Goal: Communication & Community: Participate in discussion

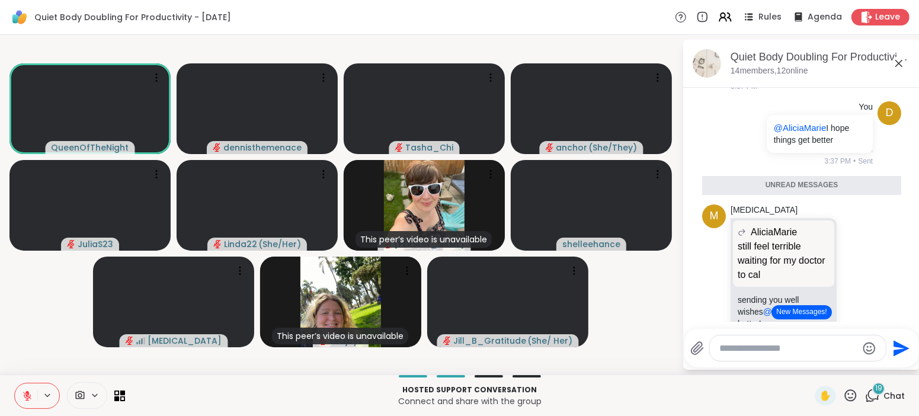
click at [28, 396] on icon at bounding box center [27, 395] width 8 height 8
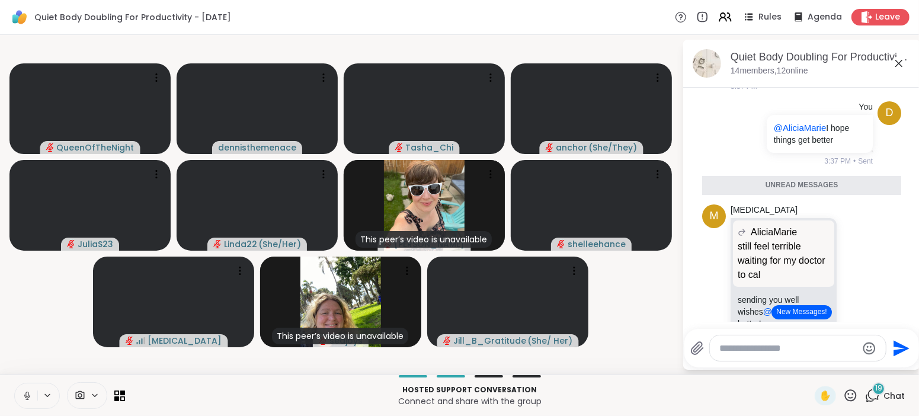
click at [682, 369] on div "QueenOfTheNight dennisthemenace Tasha_Chi anchor ( She/They ) JuliaS23 Linda22 …" at bounding box center [459, 204] width 919 height 339
click at [28, 392] on icon at bounding box center [26, 393] width 3 height 5
click at [28, 392] on icon at bounding box center [27, 392] width 4 height 5
click at [27, 397] on icon at bounding box center [27, 395] width 11 height 11
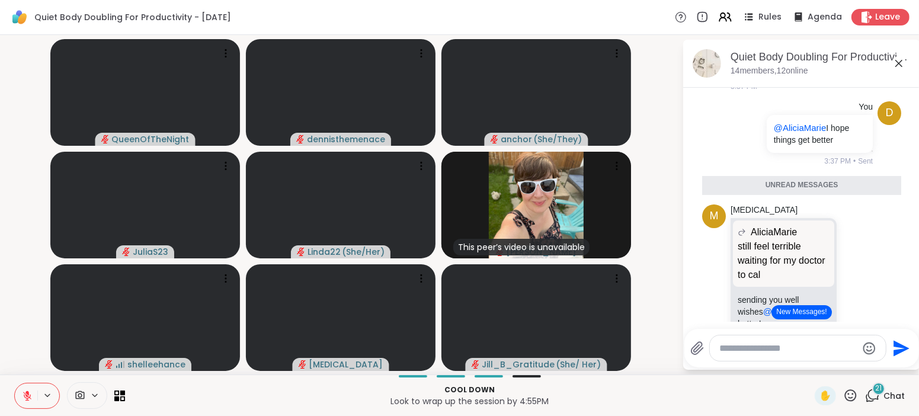
click at [802, 312] on button "New Messages!" at bounding box center [801, 312] width 60 height 14
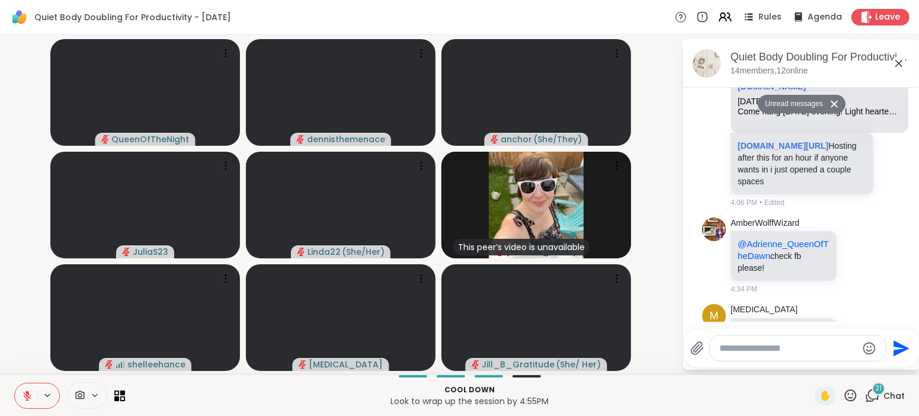
scroll to position [5077, 0]
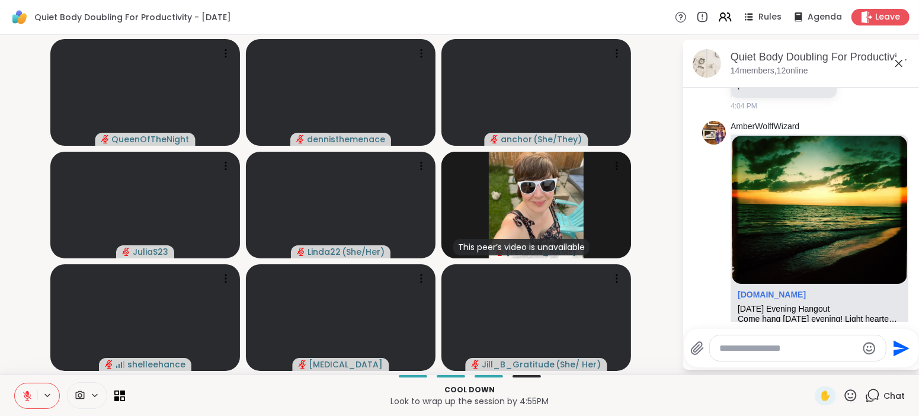
scroll to position [4899, 0]
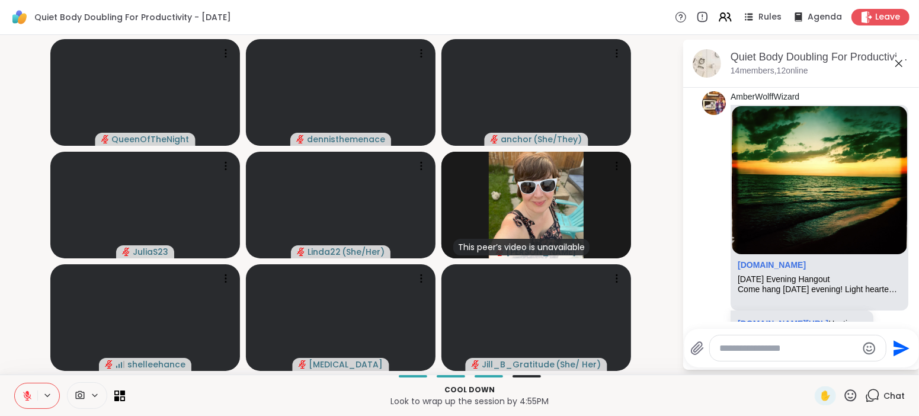
click at [741, 347] on textarea "Type your message" at bounding box center [788, 348] width 138 height 12
click at [775, 349] on textarea "Type your message" at bounding box center [788, 348] width 138 height 12
click at [904, 262] on li "AmberWolffWizard sharewellnow.com Tuesday Evening Hangout Come hang on tuesday …" at bounding box center [801, 238] width 215 height 304
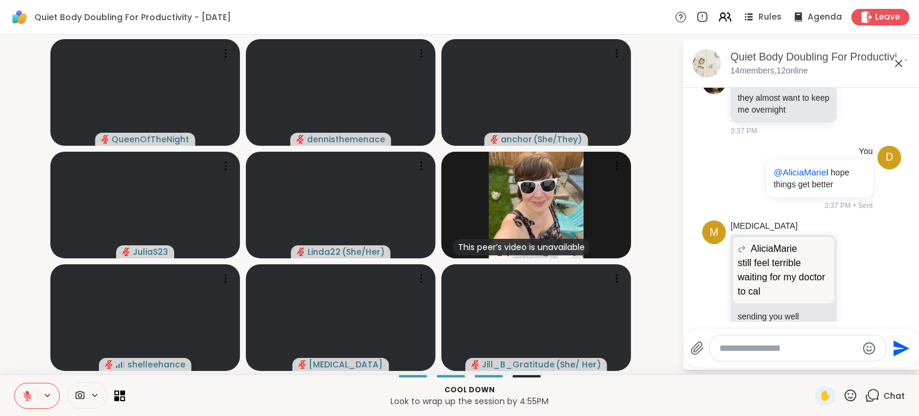
scroll to position [2739, 0]
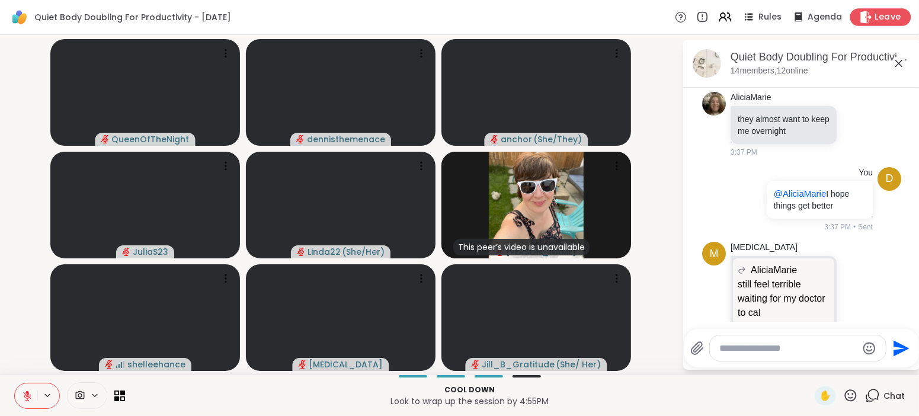
click at [887, 12] on span "Leave" at bounding box center [888, 17] width 26 height 12
click at [26, 397] on icon at bounding box center [27, 395] width 11 height 11
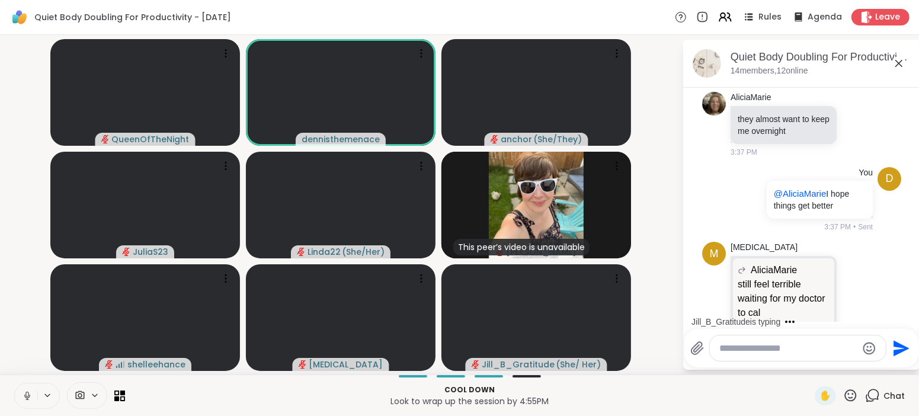
click at [653, 406] on p "Look to wrap up the session by 4:55PM" at bounding box center [469, 401] width 675 height 12
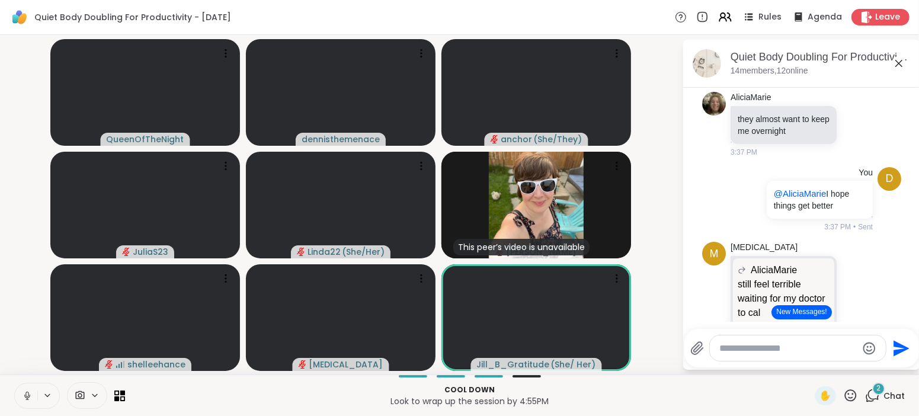
click at [29, 394] on icon at bounding box center [27, 395] width 11 height 11
click at [800, 313] on button "New Messages!" at bounding box center [801, 312] width 60 height 14
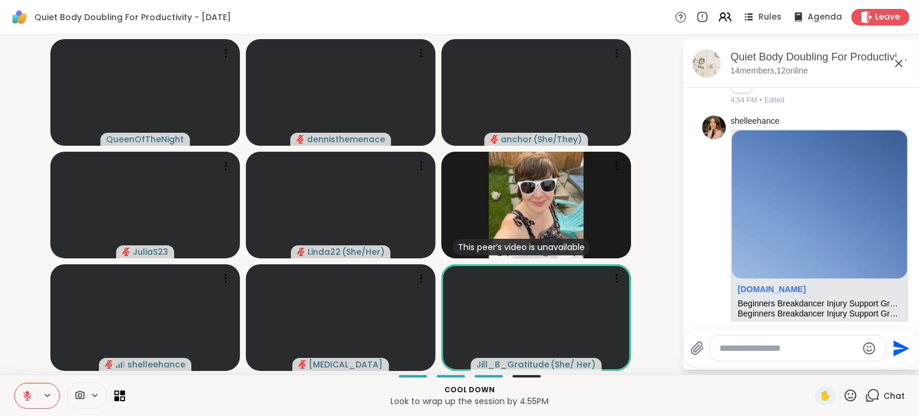
scroll to position [5490, 0]
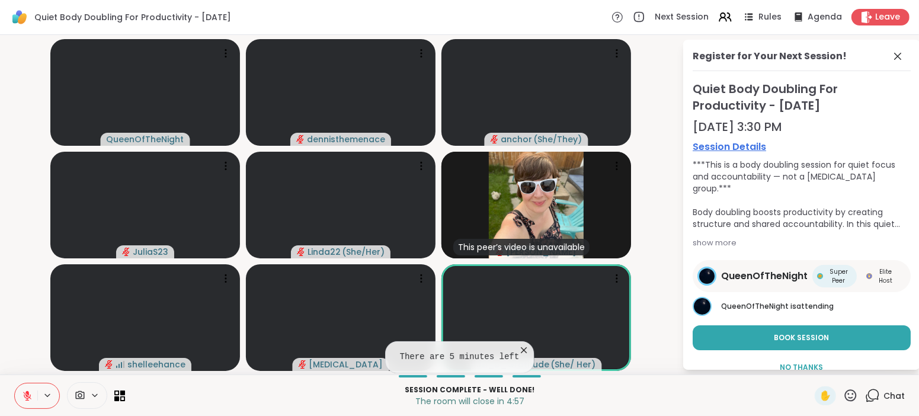
click at [782, 275] on span "QueenOfTheNight" at bounding box center [764, 276] width 86 height 14
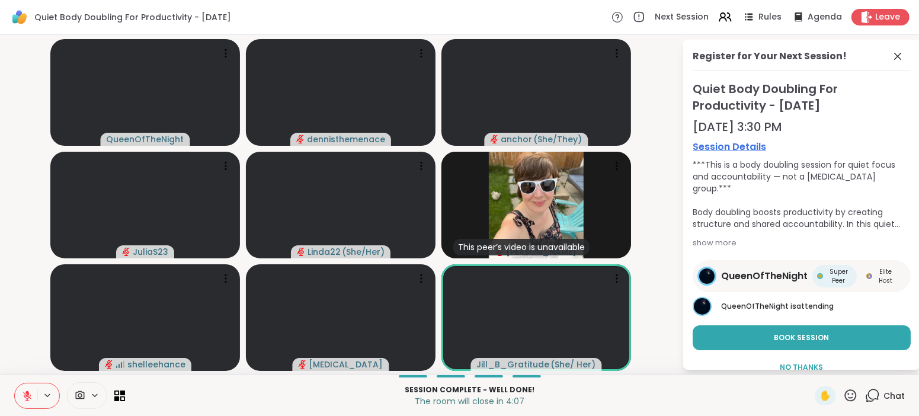
click at [22, 396] on icon at bounding box center [27, 395] width 11 height 11
click at [795, 362] on span "No Thanks" at bounding box center [801, 367] width 43 height 11
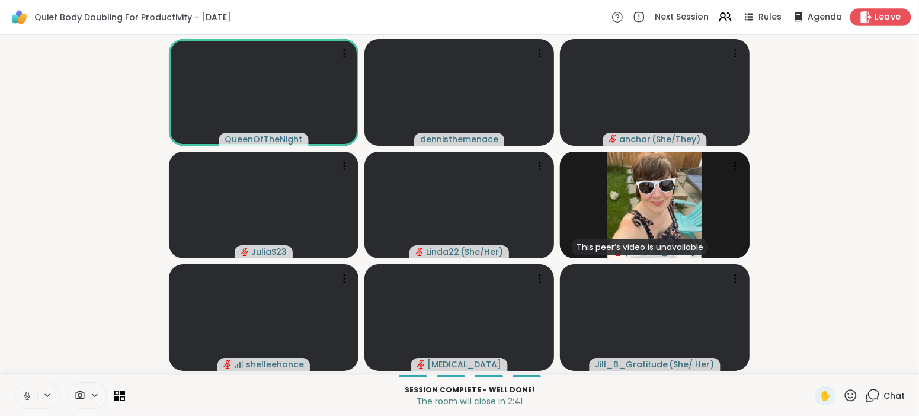
click at [882, 17] on span "Leave" at bounding box center [888, 17] width 26 height 12
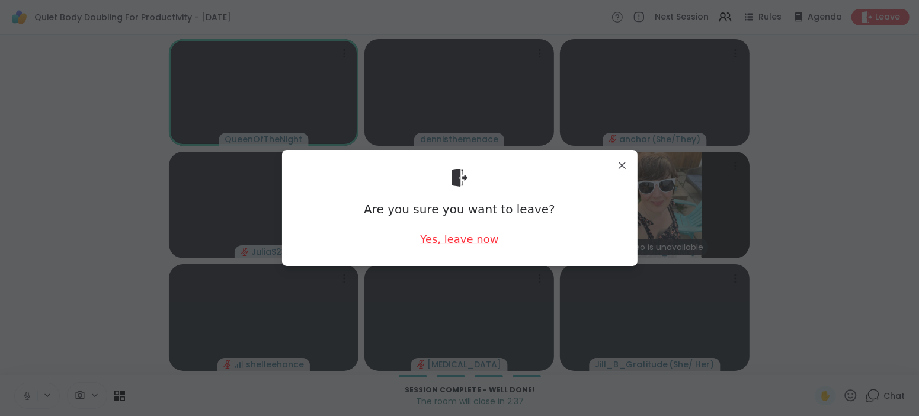
click at [462, 237] on div "Yes, leave now" at bounding box center [459, 239] width 78 height 15
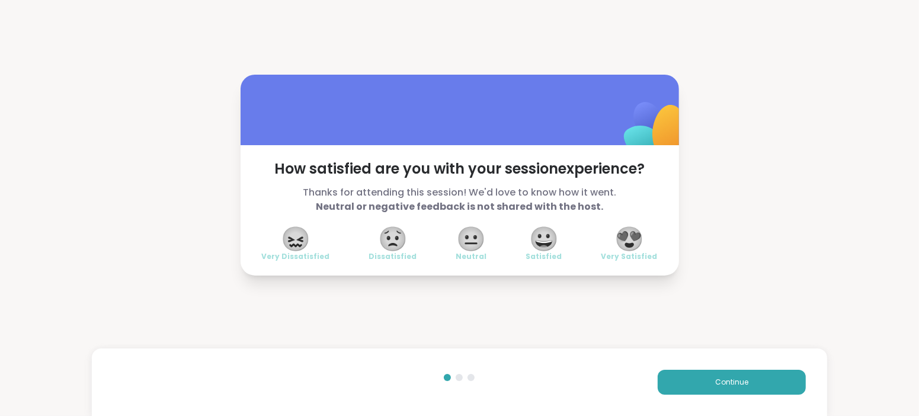
click at [633, 235] on span "😍" at bounding box center [629, 238] width 30 height 21
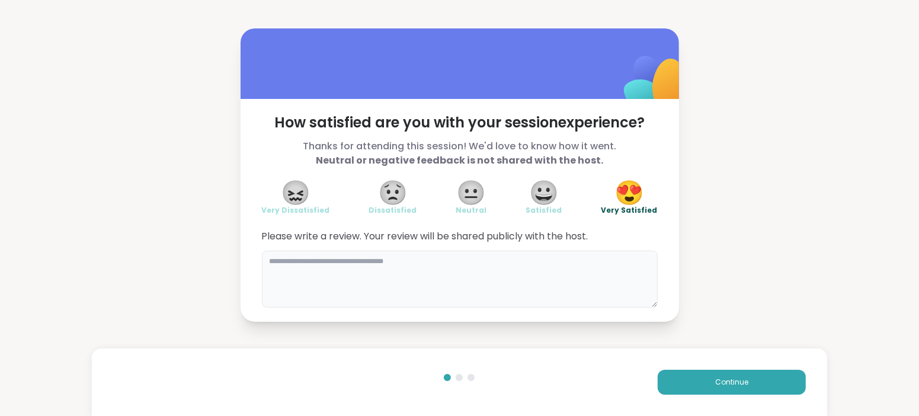
click at [468, 281] on textarea at bounding box center [460, 279] width 396 height 57
click at [788, 202] on div "How satisfied are you with your session experience? Thanks for attending this s…" at bounding box center [459, 174] width 919 height 349
click at [341, 258] on textarea "*********" at bounding box center [460, 279] width 396 height 57
type textarea "**********"
click at [740, 387] on span "Continue" at bounding box center [731, 382] width 33 height 11
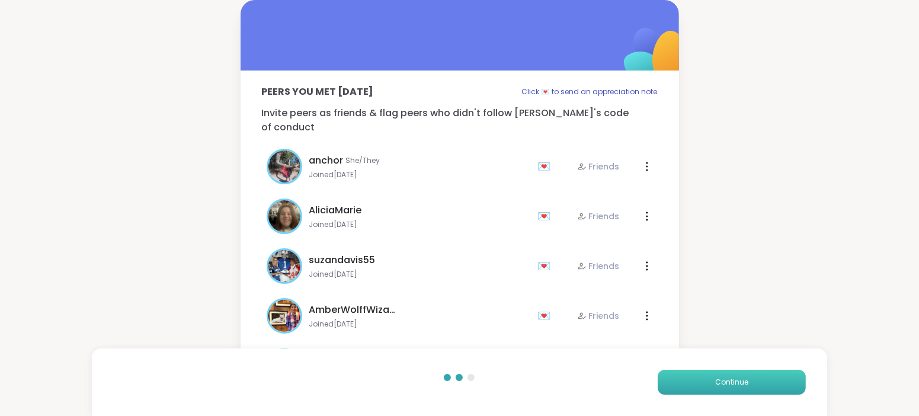
click at [740, 387] on span "Continue" at bounding box center [731, 382] width 33 height 11
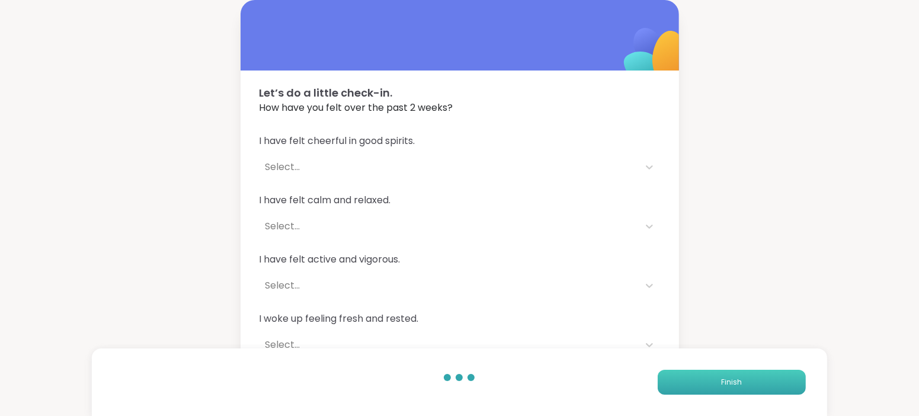
click at [740, 387] on span "Finish" at bounding box center [731, 382] width 21 height 11
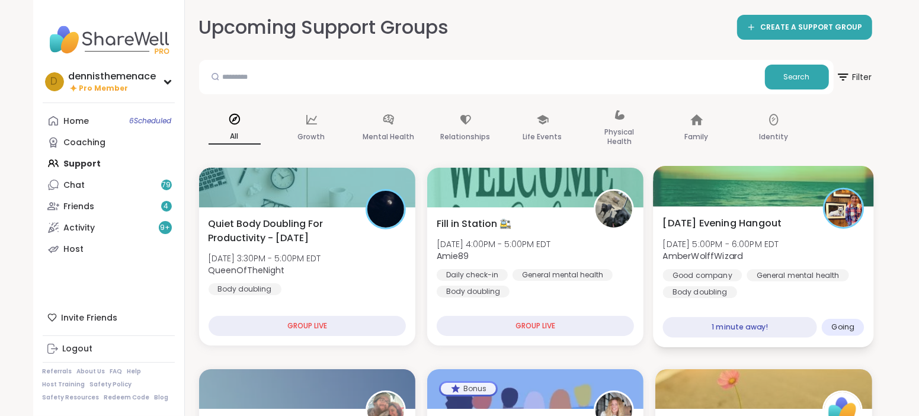
click at [747, 254] on span "AmberWolffWizard" at bounding box center [721, 256] width 116 height 12
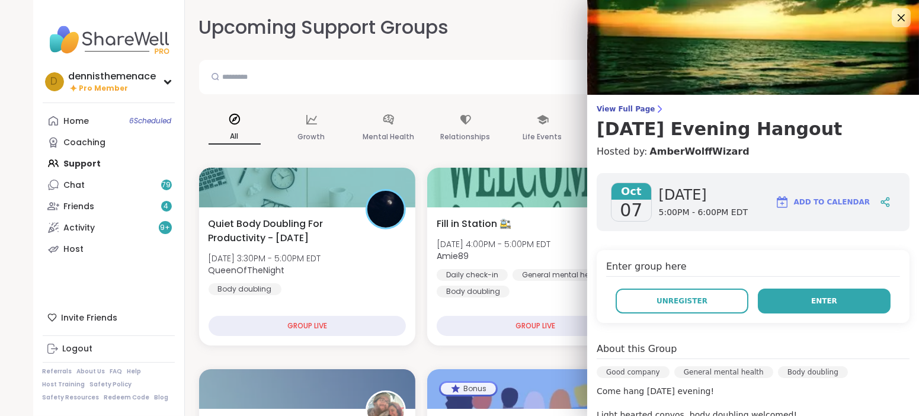
click at [827, 296] on span "Enter" at bounding box center [824, 301] width 26 height 11
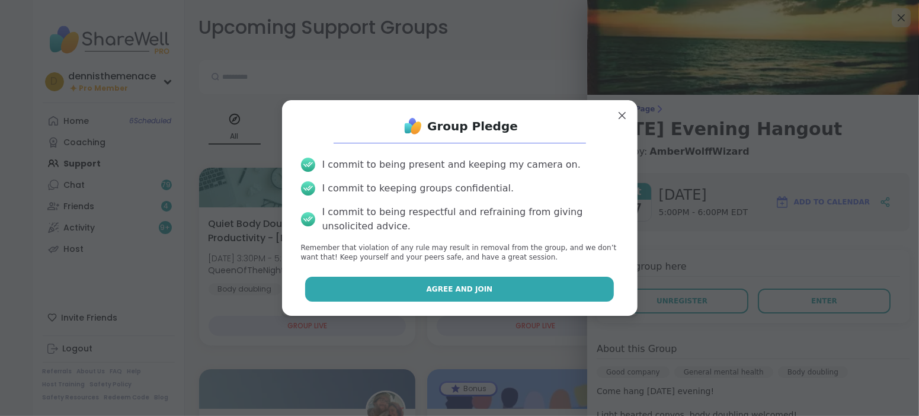
click at [459, 287] on span "Agree and Join" at bounding box center [459, 289] width 66 height 11
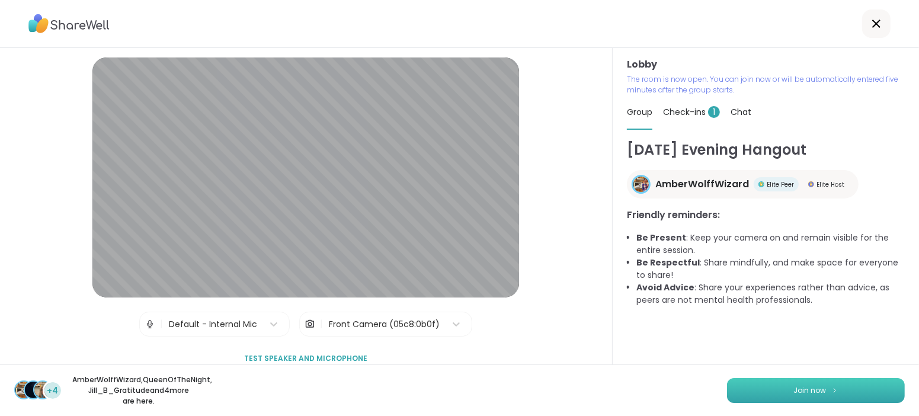
click at [810, 384] on button "Join now" at bounding box center [816, 390] width 178 height 25
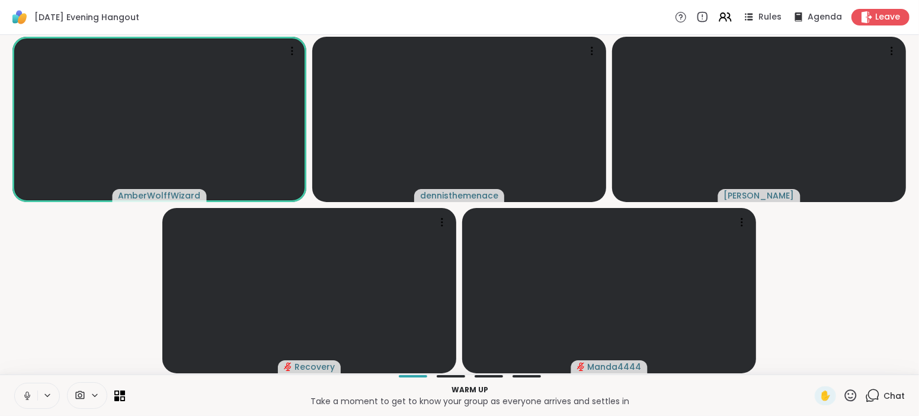
click at [25, 394] on icon at bounding box center [27, 395] width 11 height 11
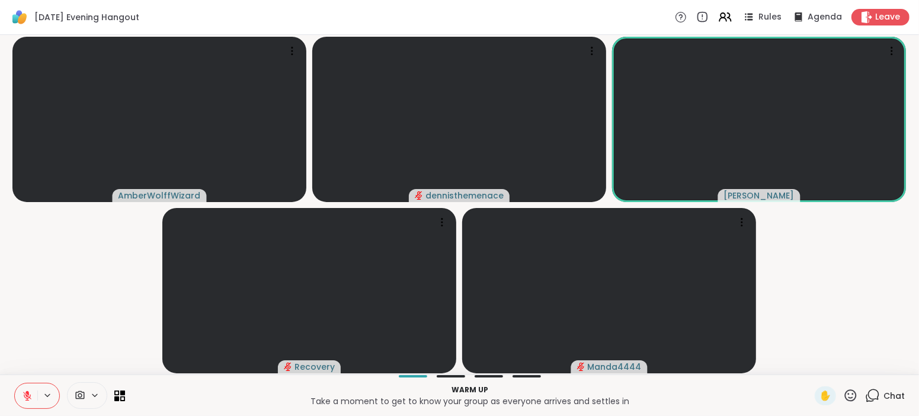
click at [893, 392] on span "Chat" at bounding box center [893, 396] width 21 height 12
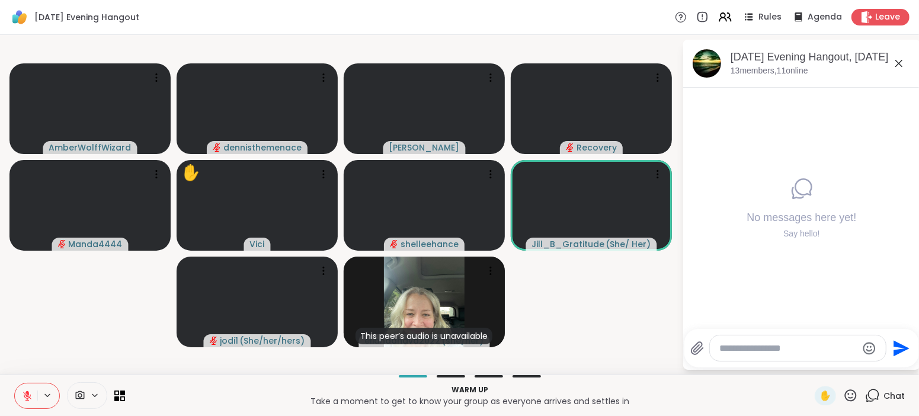
click at [25, 399] on icon at bounding box center [27, 395] width 11 height 11
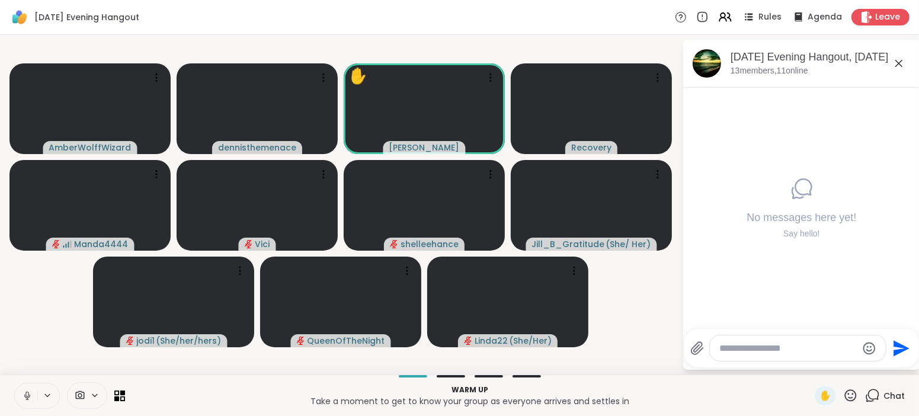
click at [24, 390] on icon at bounding box center [27, 395] width 11 height 11
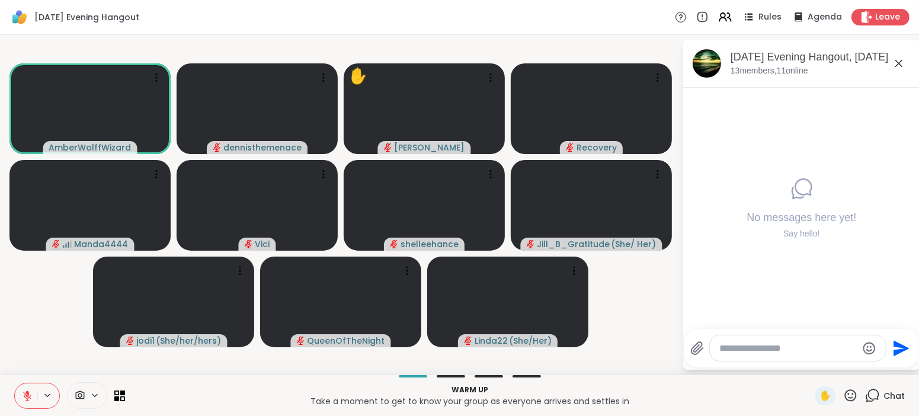
click at [24, 390] on icon at bounding box center [27, 395] width 11 height 11
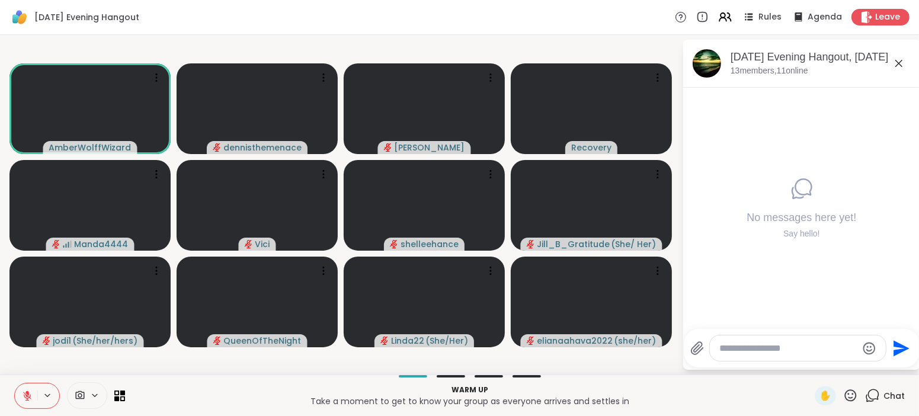
click at [664, 375] on div at bounding box center [469, 376] width 675 height 2
click at [23, 399] on icon at bounding box center [27, 395] width 11 height 11
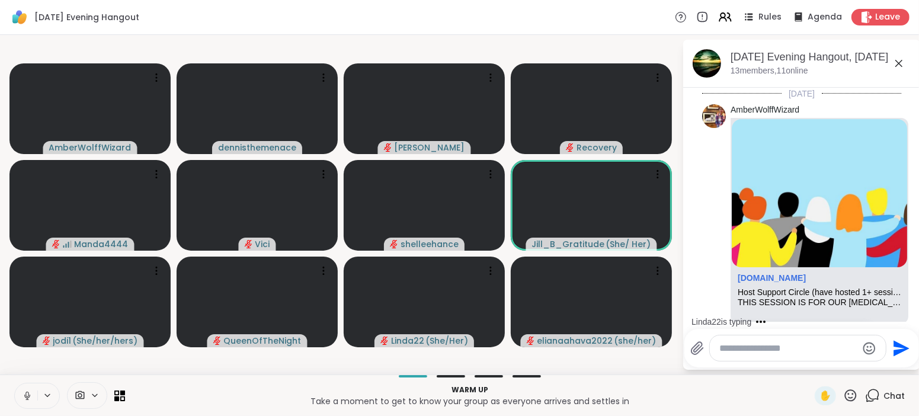
click at [791, 345] on textarea "Type your message" at bounding box center [788, 348] width 138 height 12
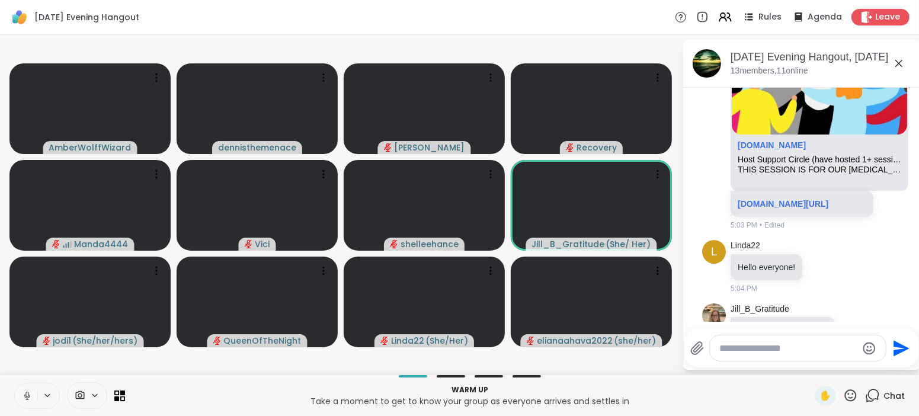
scroll to position [232, 0]
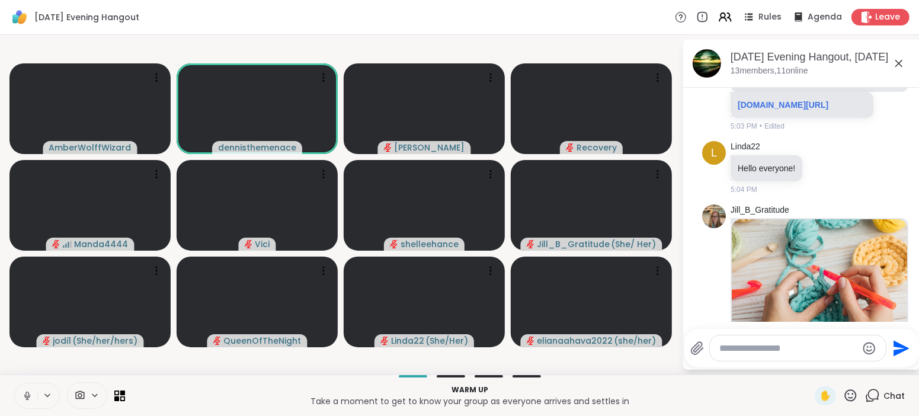
click at [807, 271] on img at bounding box center [818, 292] width 175 height 147
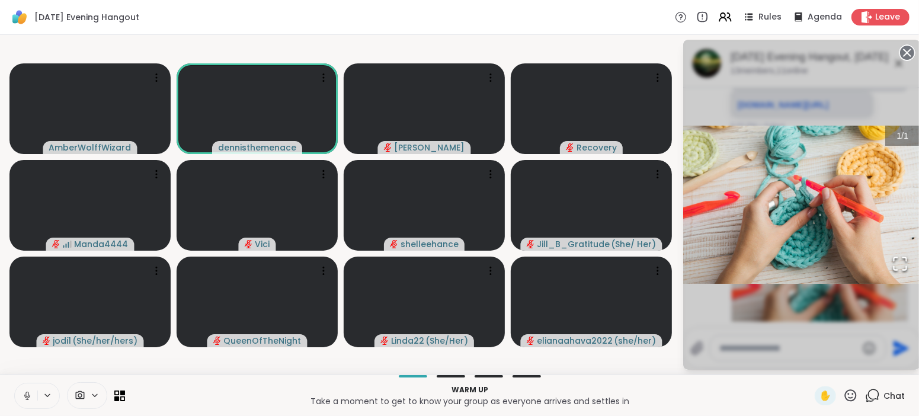
click at [766, 397] on p "Take a moment to get to know your group as everyone arrives and settles in" at bounding box center [469, 401] width 675 height 12
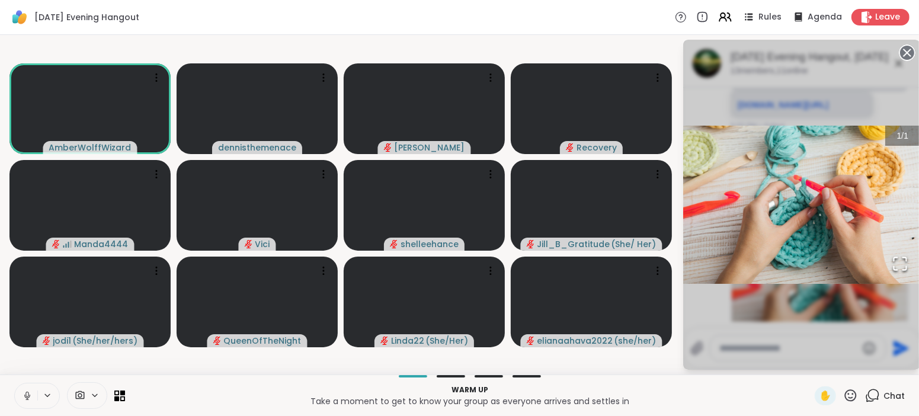
click at [824, 352] on div "1 / 1" at bounding box center [801, 205] width 237 height 330
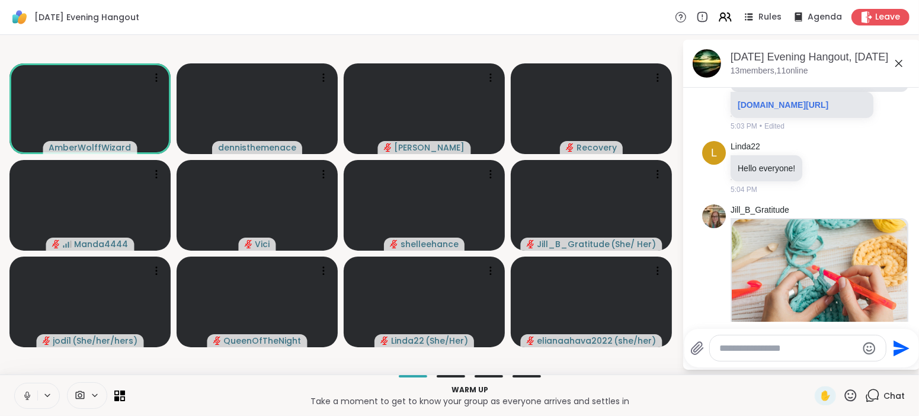
click at [824, 352] on textarea "Type your message" at bounding box center [788, 348] width 138 height 12
click at [824, 351] on textarea "Type your message" at bounding box center [788, 348] width 138 height 12
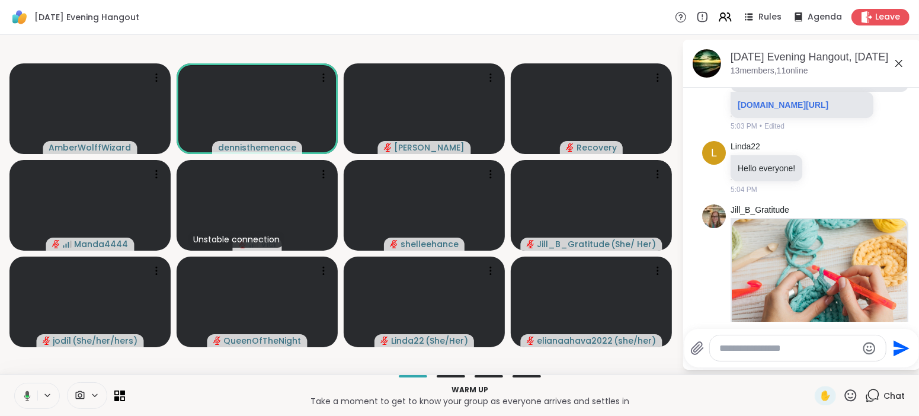
click at [809, 291] on img at bounding box center [818, 292] width 175 height 147
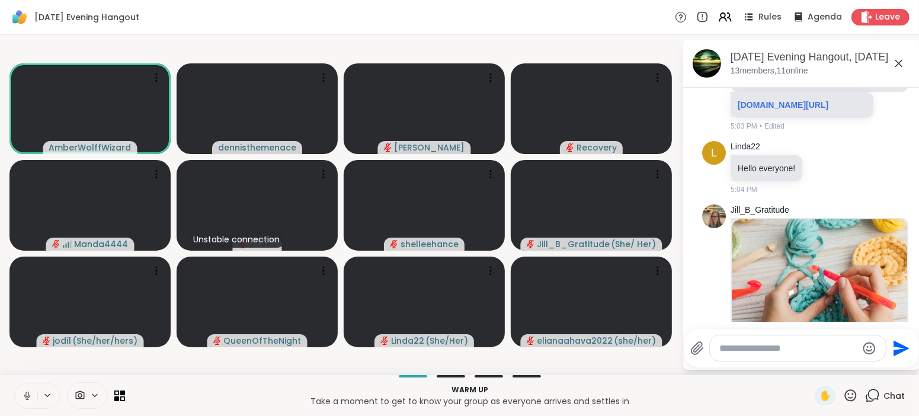
click at [801, 280] on img at bounding box center [818, 292] width 175 height 147
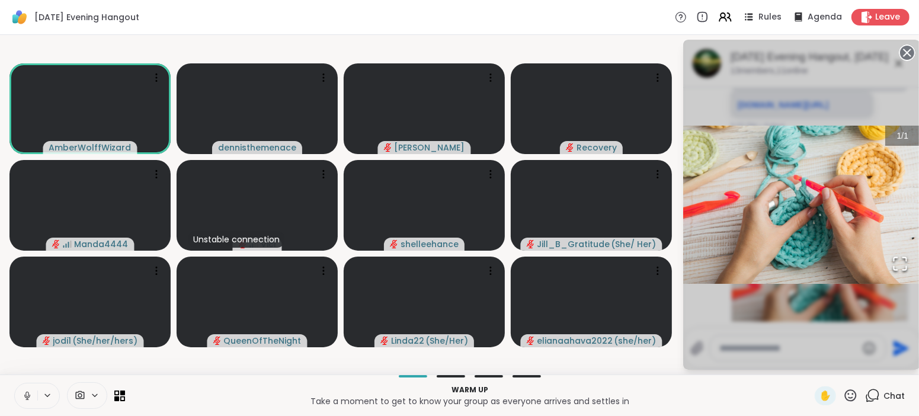
click at [801, 280] on img "Go to Slide 1" at bounding box center [801, 205] width 237 height 158
click at [897, 394] on span "Chat" at bounding box center [893, 396] width 21 height 12
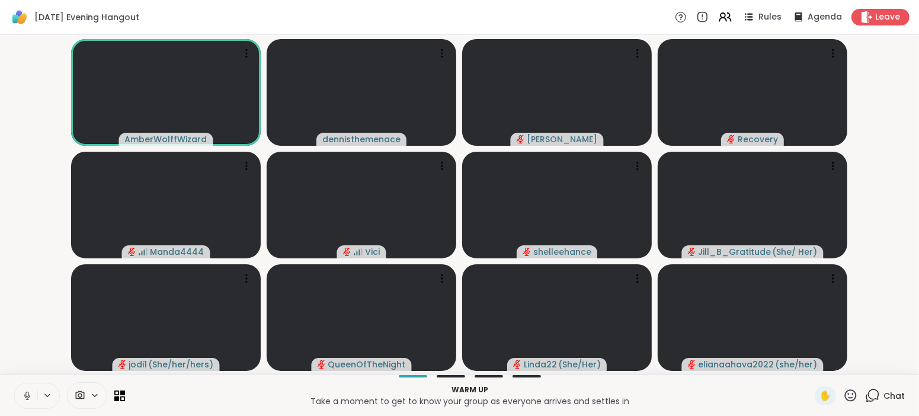
click at [897, 394] on span "Chat" at bounding box center [893, 396] width 21 height 12
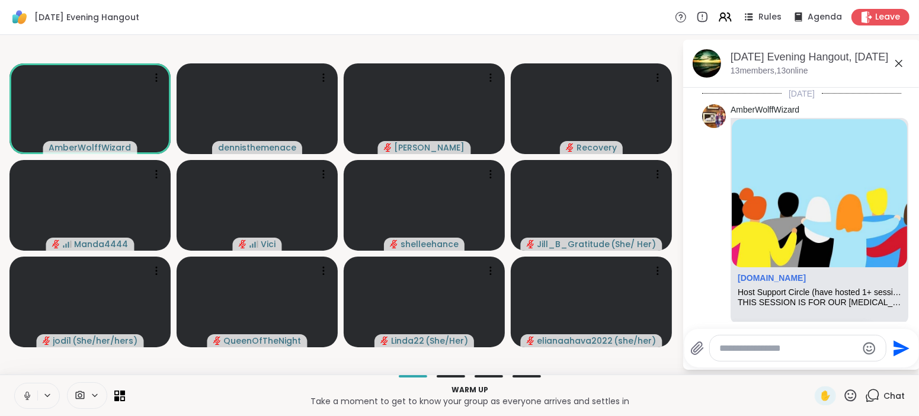
scroll to position [425, 0]
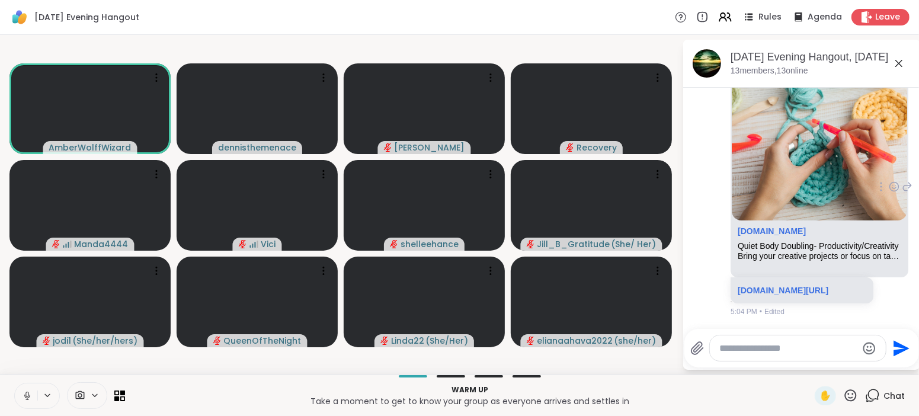
click at [770, 284] on p "sharewellnow.com/session/340ec6ef-35f2-4730-acae-37555fb531c0" at bounding box center [801, 290] width 129 height 12
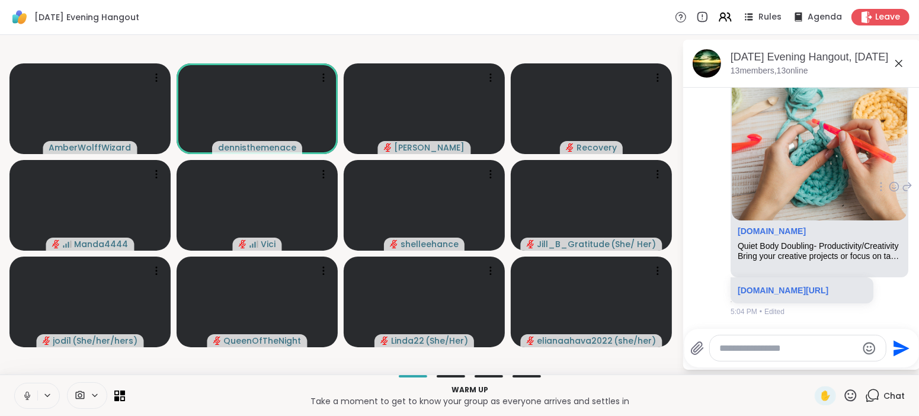
click at [770, 284] on p "sharewellnow.com/session/340ec6ef-35f2-4730-acae-37555fb531c0" at bounding box center [801, 290] width 129 height 12
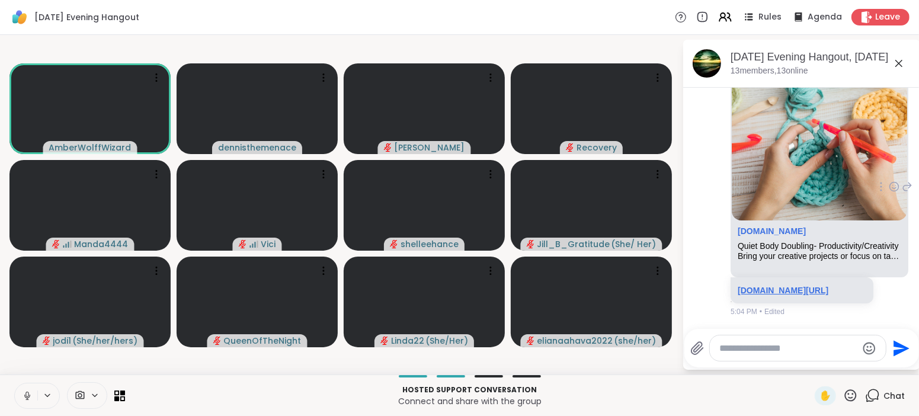
click at [792, 285] on link "sharewellnow.com/session/340ec6ef-35f2-4730-acae-37555fb531c0" at bounding box center [782, 289] width 91 height 9
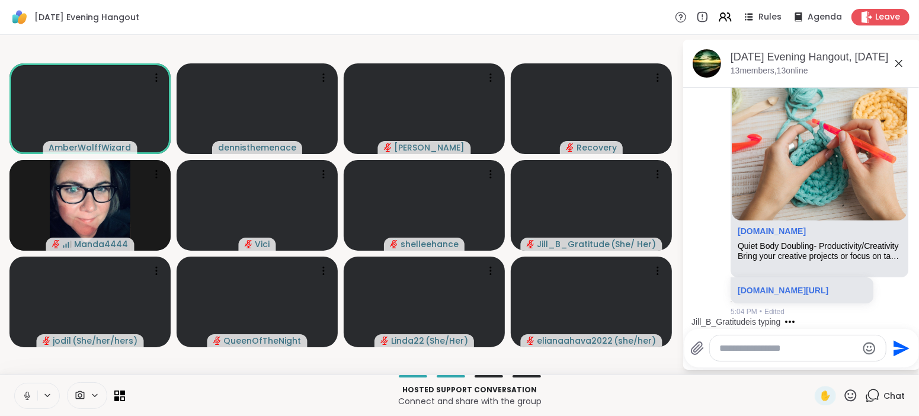
click at [830, 343] on textarea "Type your message" at bounding box center [788, 348] width 138 height 12
click at [26, 396] on icon at bounding box center [26, 393] width 3 height 5
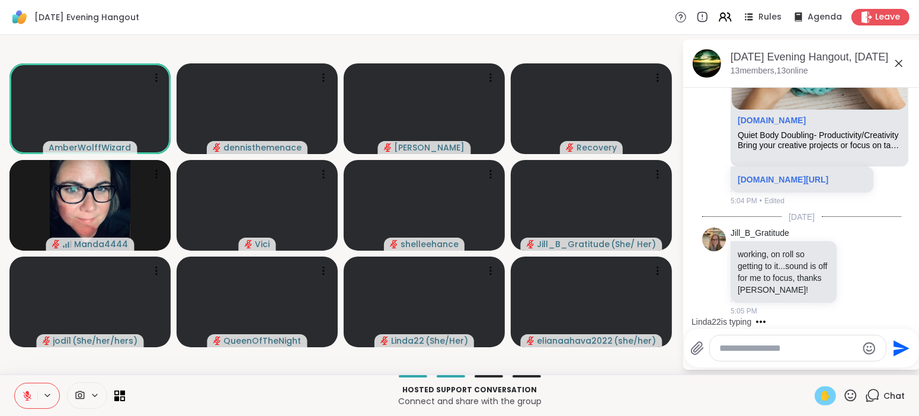
scroll to position [611, 0]
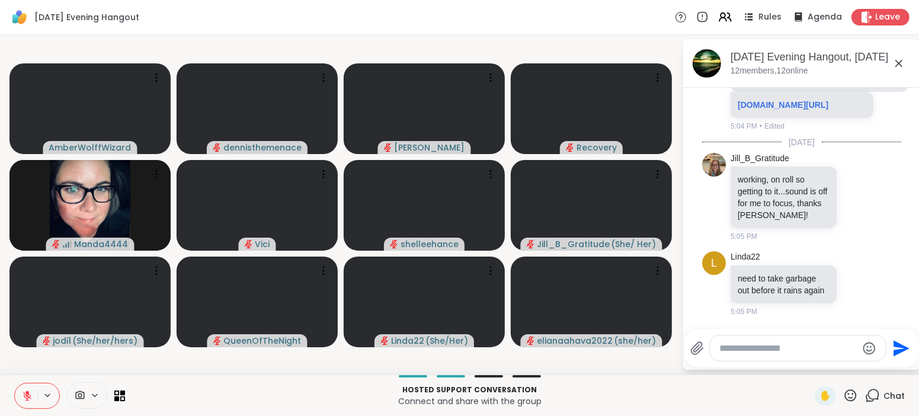
click at [25, 396] on icon at bounding box center [27, 395] width 11 height 11
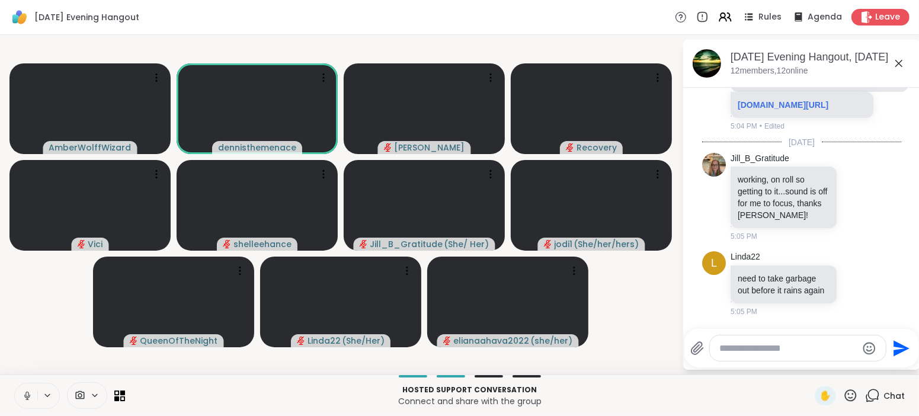
click at [29, 391] on icon at bounding box center [27, 395] width 11 height 11
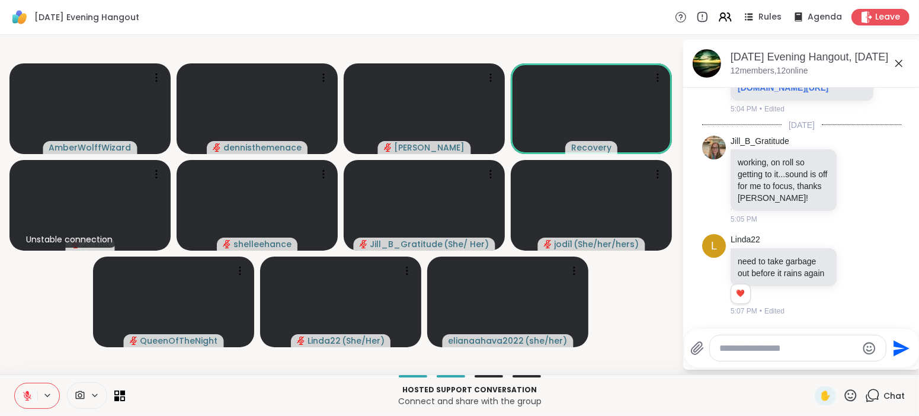
scroll to position [628, 0]
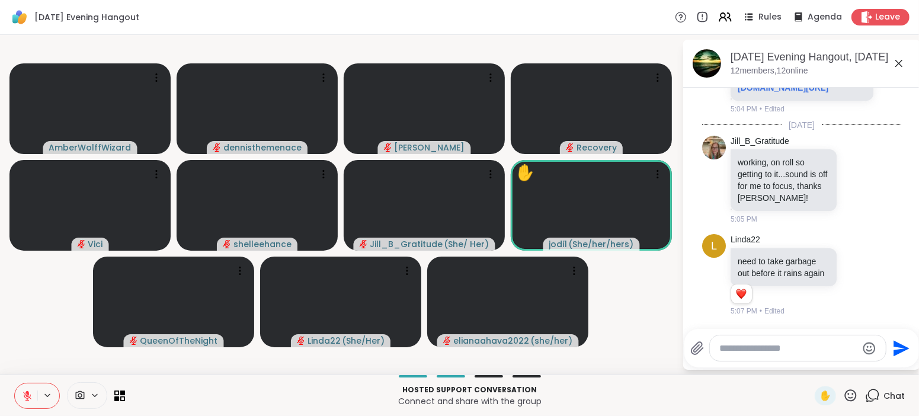
click at [25, 397] on icon at bounding box center [27, 395] width 8 height 8
click at [25, 397] on icon at bounding box center [27, 395] width 11 height 11
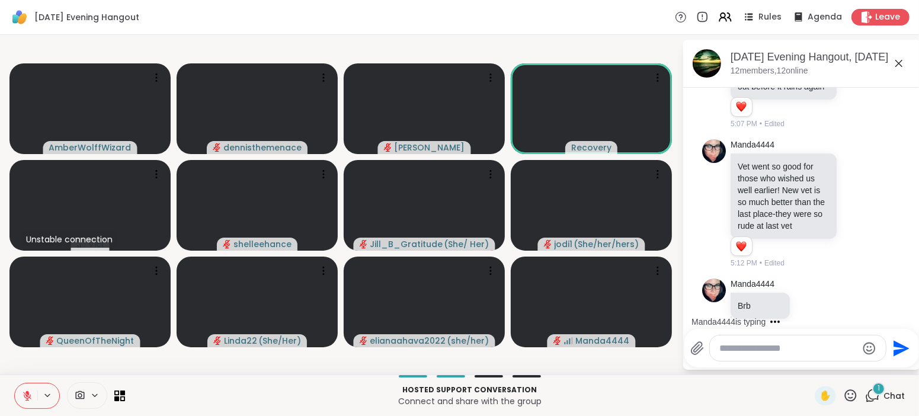
scroll to position [847, 0]
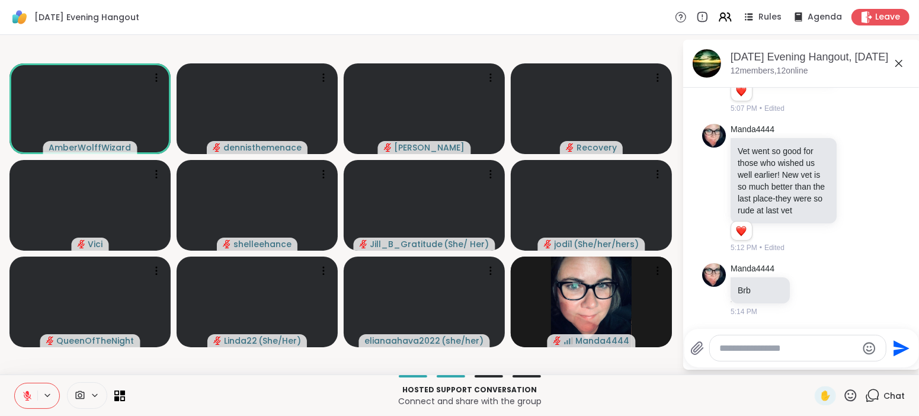
click at [28, 394] on icon at bounding box center [27, 392] width 4 height 5
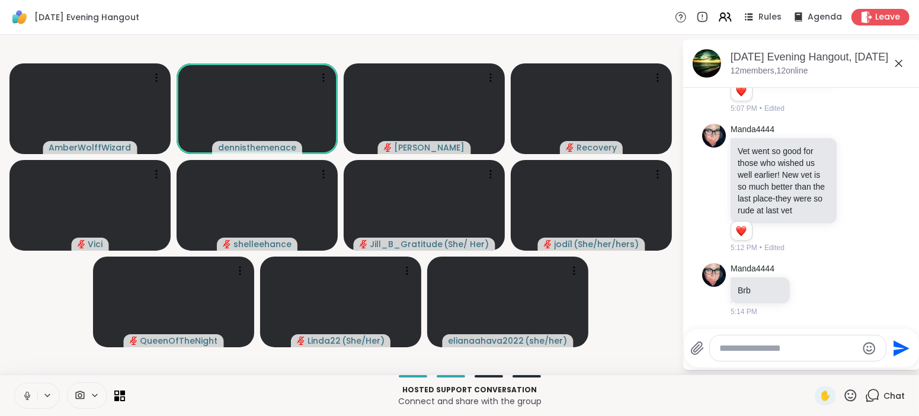
click at [28, 395] on icon at bounding box center [27, 395] width 11 height 11
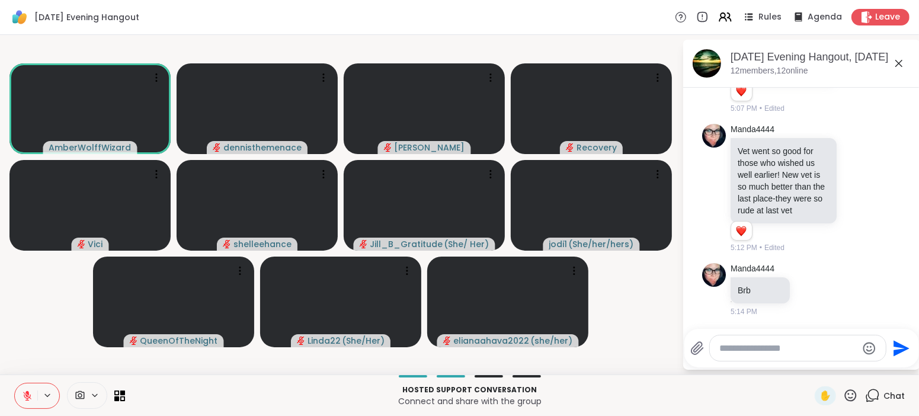
click at [28, 395] on icon at bounding box center [27, 392] width 4 height 5
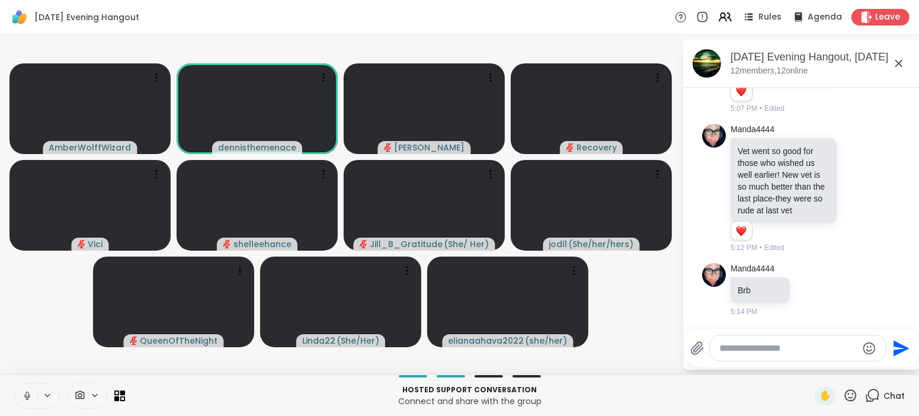
click at [30, 396] on icon at bounding box center [27, 395] width 11 height 11
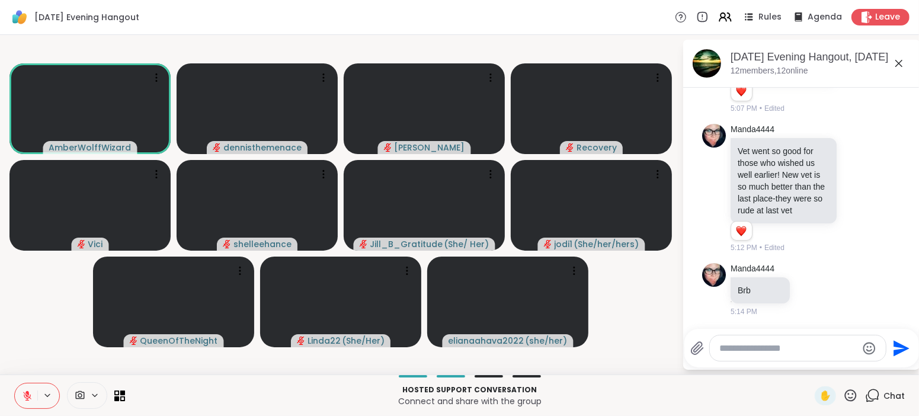
click at [30, 396] on icon at bounding box center [27, 395] width 8 height 8
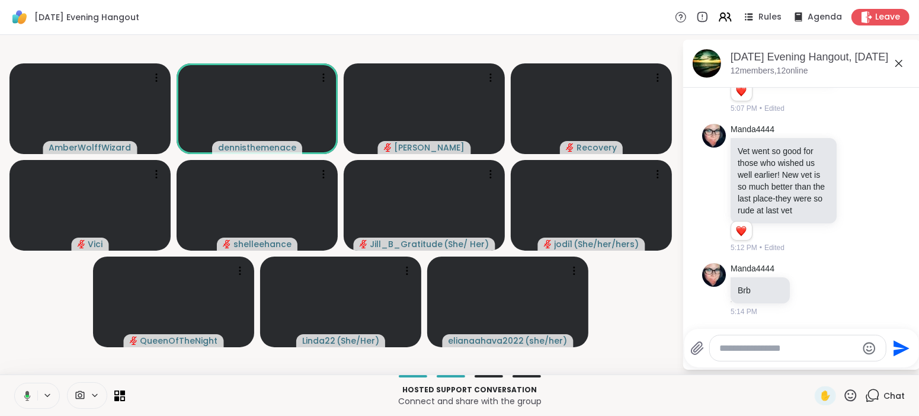
click at [33, 397] on button at bounding box center [25, 395] width 24 height 25
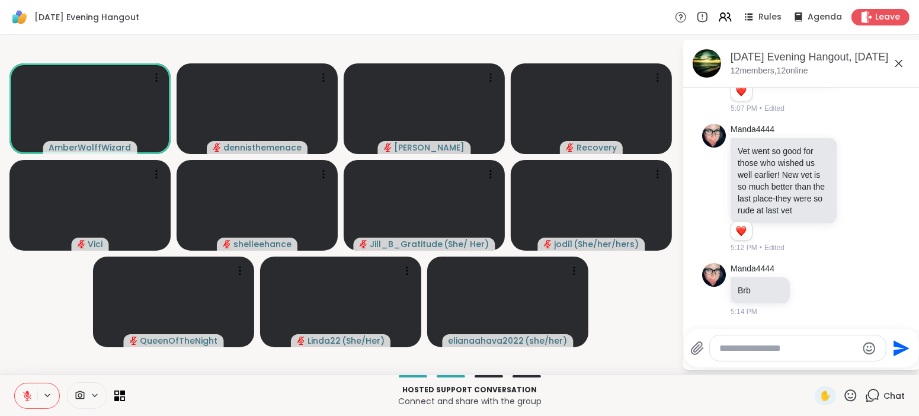
click at [33, 397] on button at bounding box center [26, 395] width 23 height 25
click at [33, 399] on button at bounding box center [26, 395] width 23 height 25
click at [33, 392] on button at bounding box center [25, 395] width 24 height 25
click at [33, 392] on button at bounding box center [26, 395] width 23 height 25
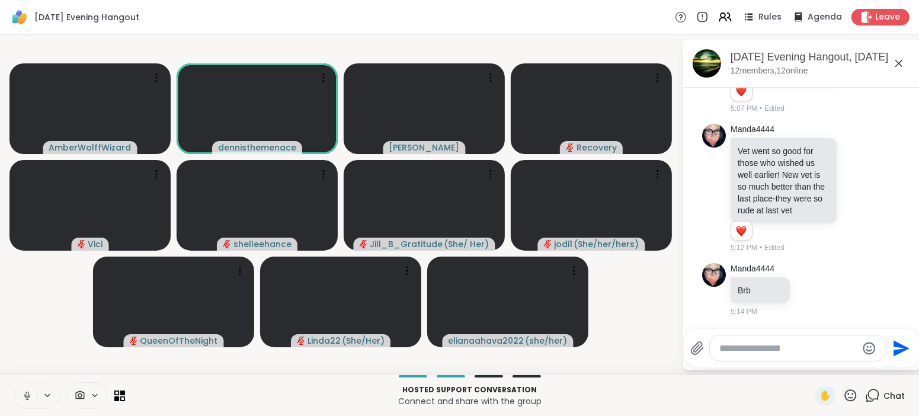
click at [33, 392] on button at bounding box center [26, 395] width 23 height 25
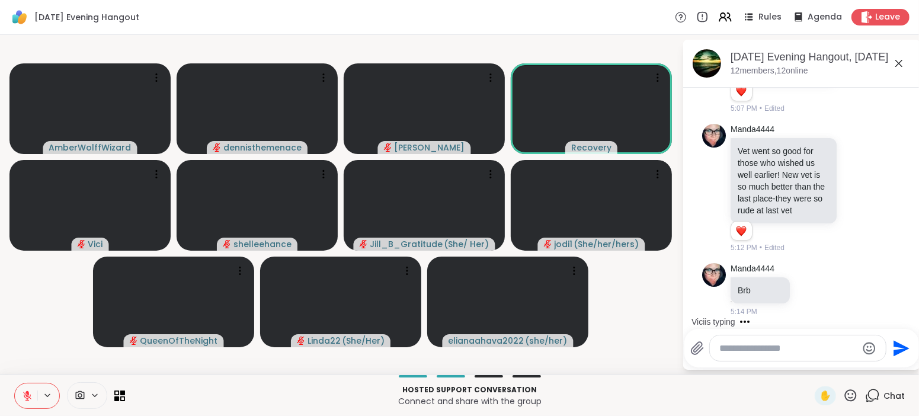
scroll to position [910, 0]
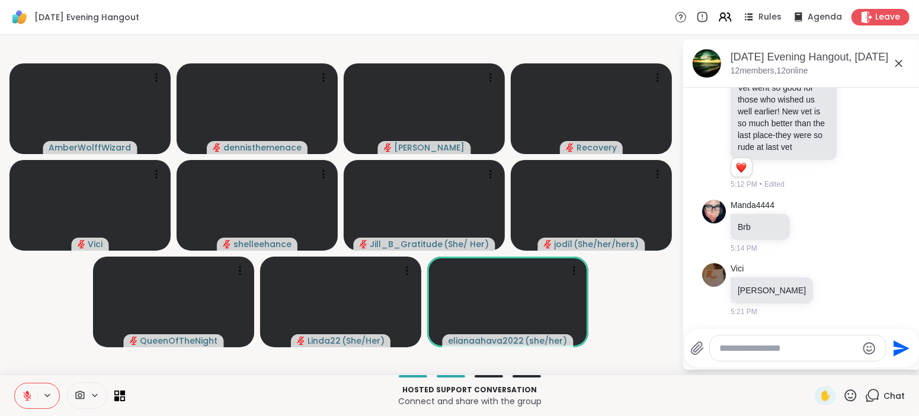
click at [27, 392] on icon at bounding box center [27, 392] width 4 height 5
click at [27, 392] on icon at bounding box center [26, 393] width 3 height 5
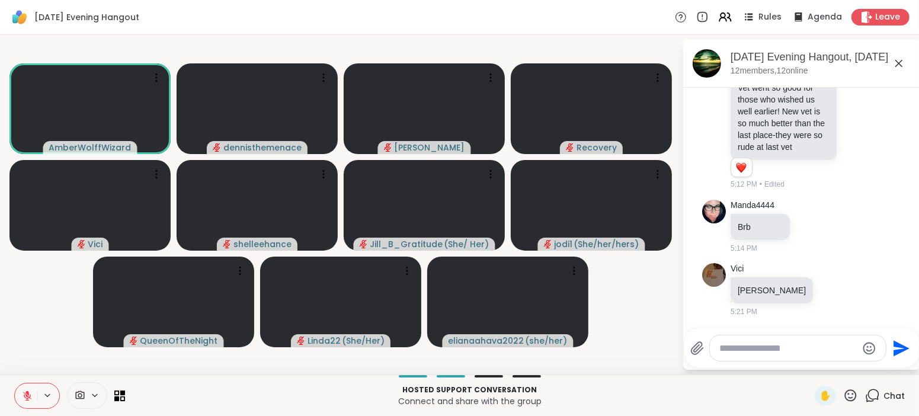
click at [27, 392] on icon at bounding box center [27, 392] width 4 height 5
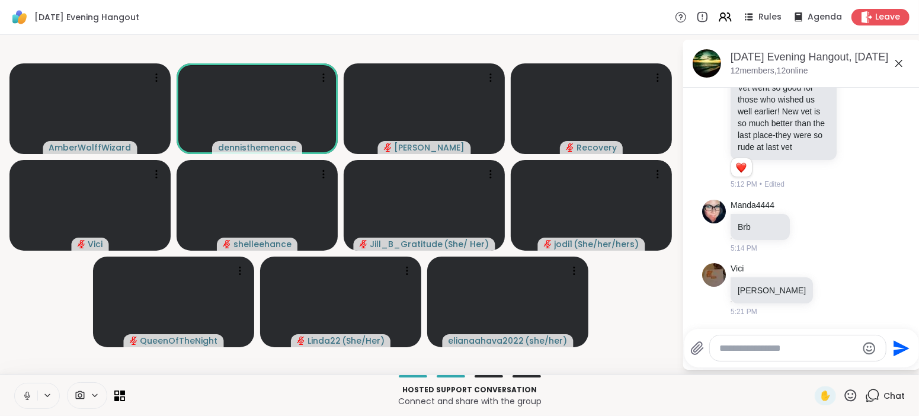
click at [28, 393] on icon at bounding box center [26, 393] width 3 height 5
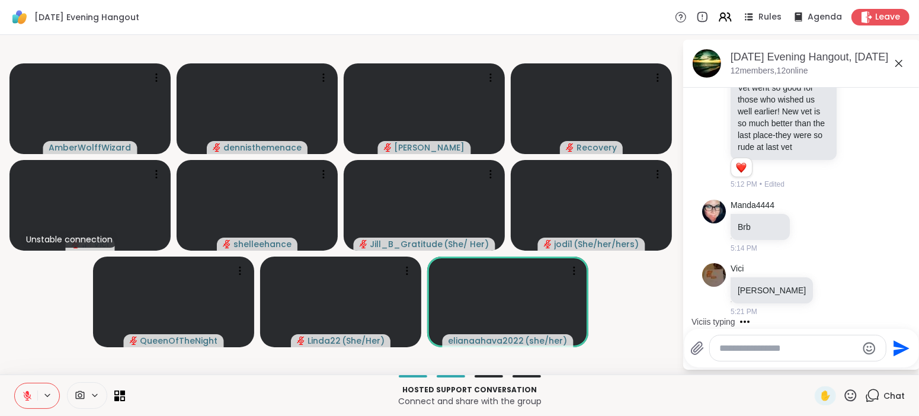
scroll to position [974, 0]
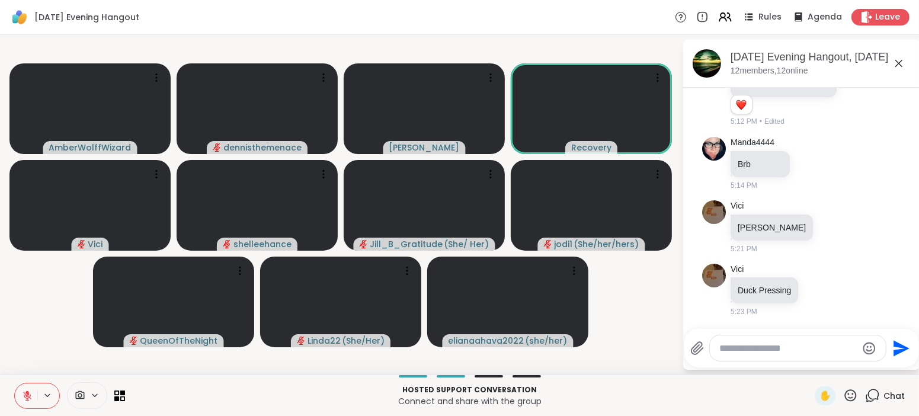
click at [28, 393] on icon at bounding box center [27, 392] width 4 height 5
click at [28, 393] on icon at bounding box center [26, 393] width 3 height 5
click at [29, 393] on icon at bounding box center [27, 395] width 11 height 11
click at [27, 399] on icon at bounding box center [27, 398] width 1 height 2
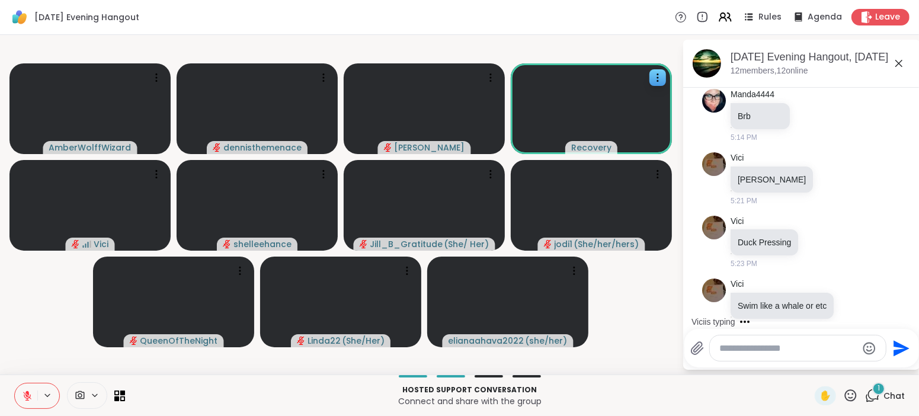
scroll to position [1037, 0]
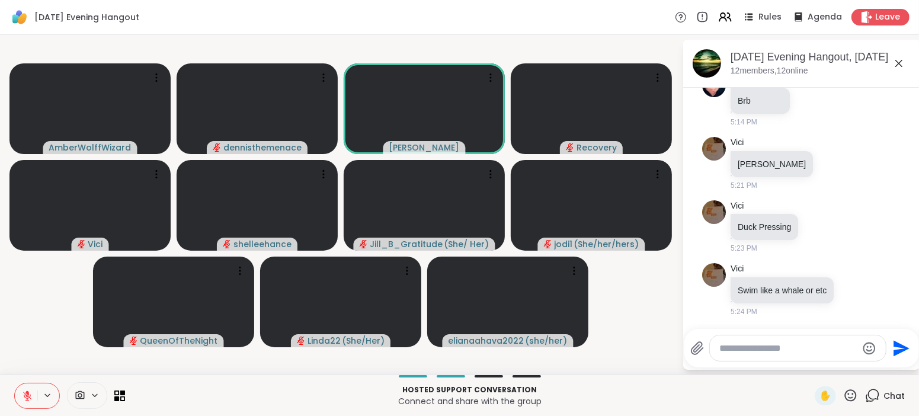
click at [25, 396] on icon at bounding box center [27, 395] width 11 height 11
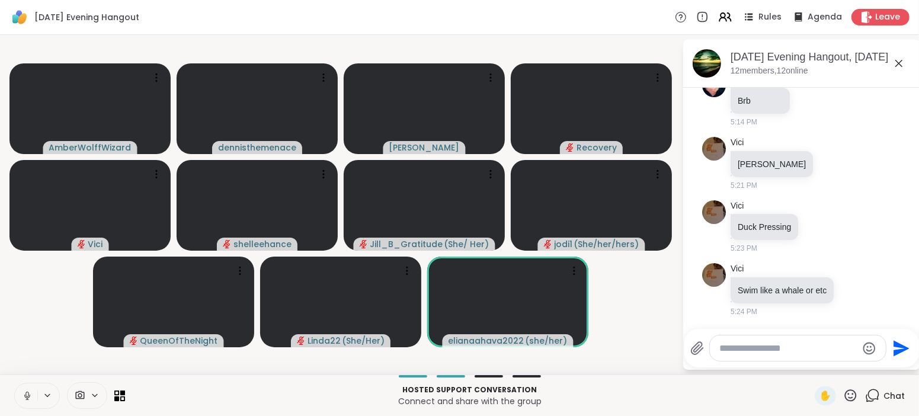
click at [25, 396] on icon at bounding box center [27, 395] width 11 height 11
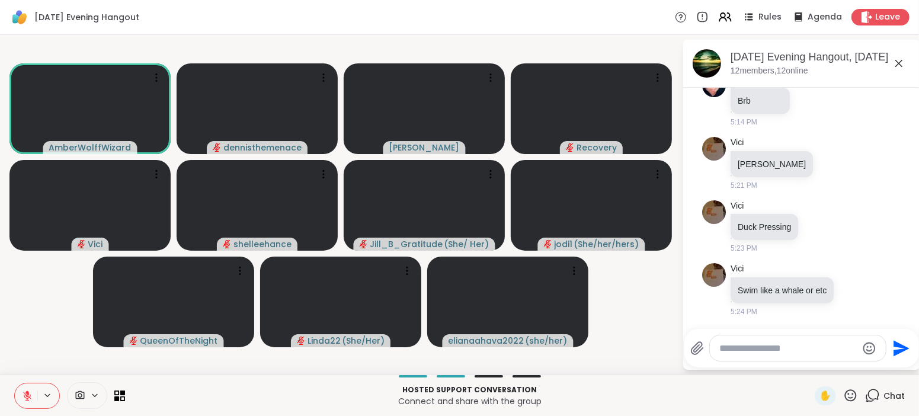
click at [558, 12] on div "Tuesday Evening Hangout Rules Agenda Leave" at bounding box center [459, 17] width 919 height 35
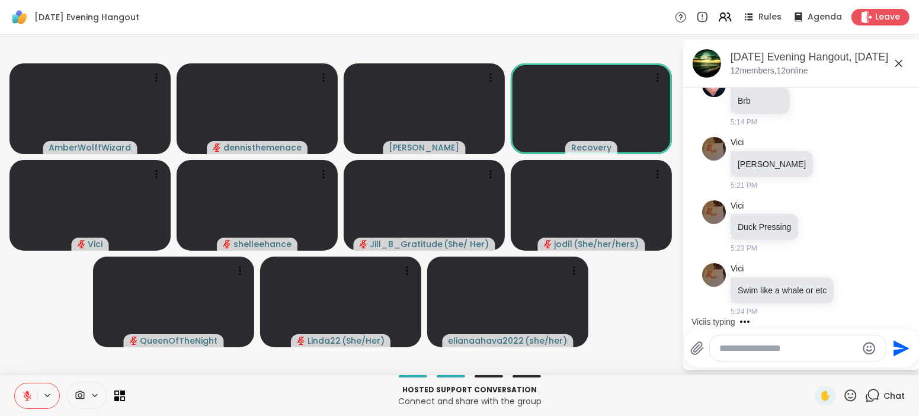
scroll to position [1112, 0]
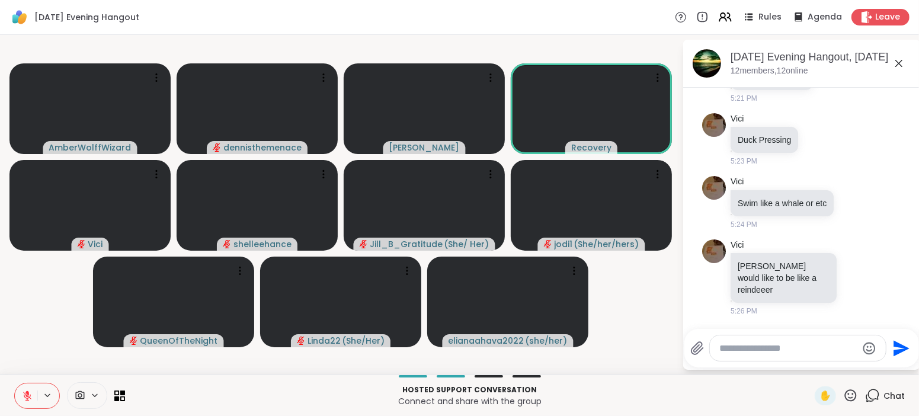
click at [558, 12] on div "Tuesday Evening Hangout Rules Agenda Leave" at bounding box center [459, 17] width 919 height 35
click at [25, 399] on icon at bounding box center [27, 395] width 11 height 11
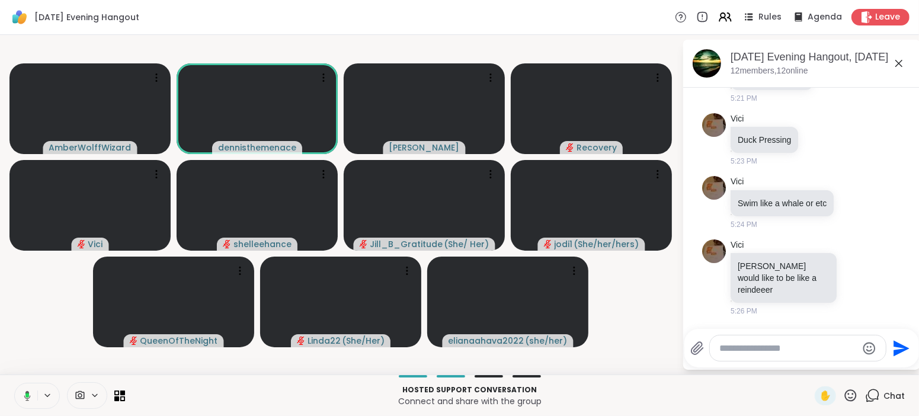
click at [25, 394] on icon at bounding box center [25, 395] width 11 height 11
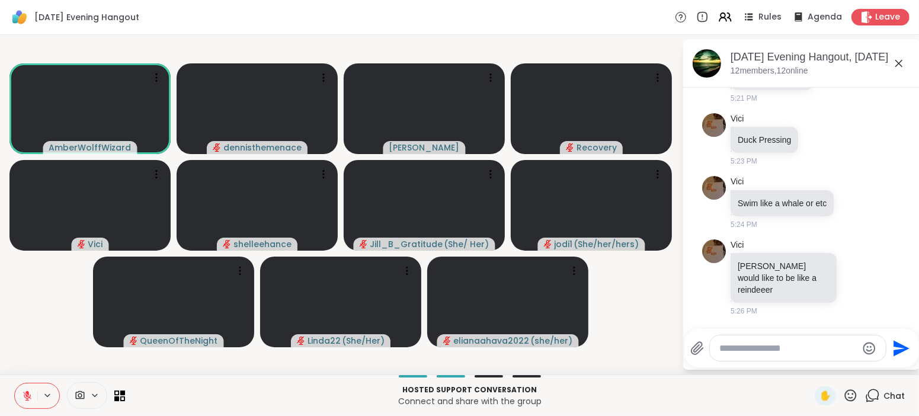
click at [25, 394] on icon at bounding box center [27, 395] width 8 height 8
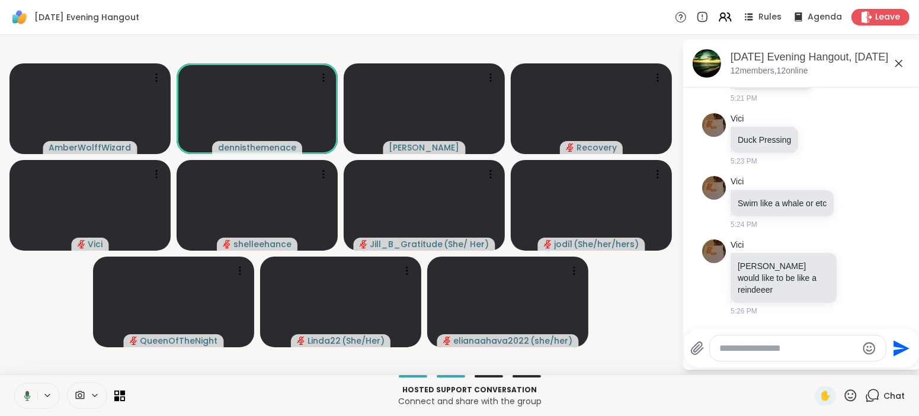
click at [25, 394] on icon at bounding box center [25, 395] width 11 height 11
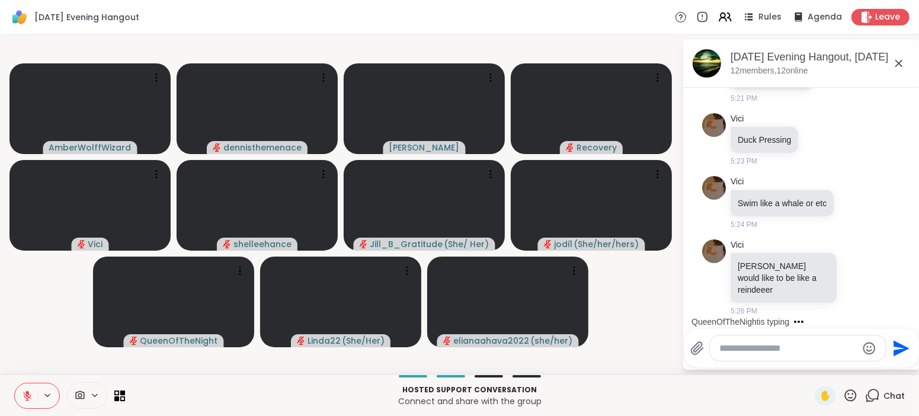
click at [26, 395] on icon at bounding box center [27, 395] width 8 height 8
click at [26, 395] on icon at bounding box center [26, 393] width 3 height 5
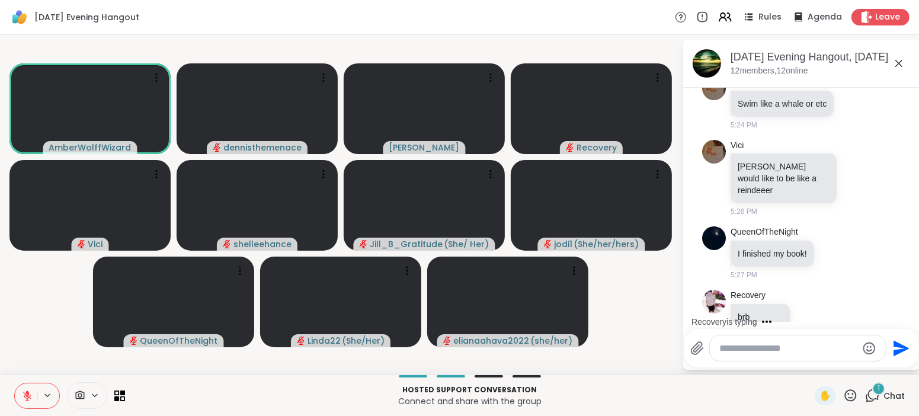
scroll to position [1238, 0]
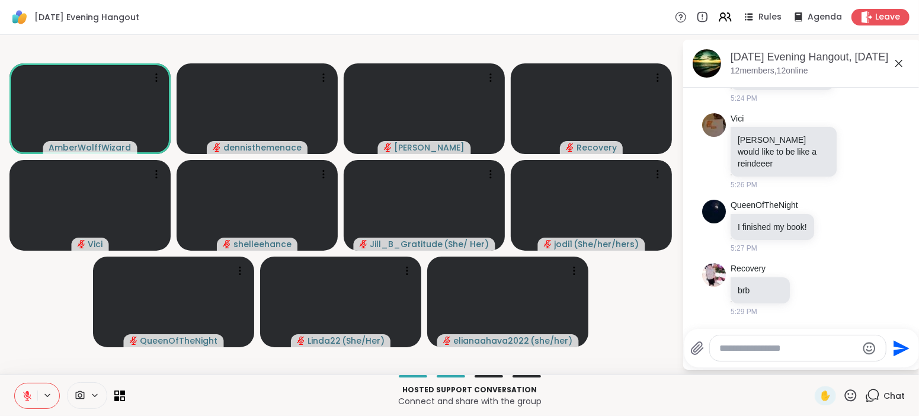
click at [26, 395] on icon at bounding box center [27, 395] width 8 height 8
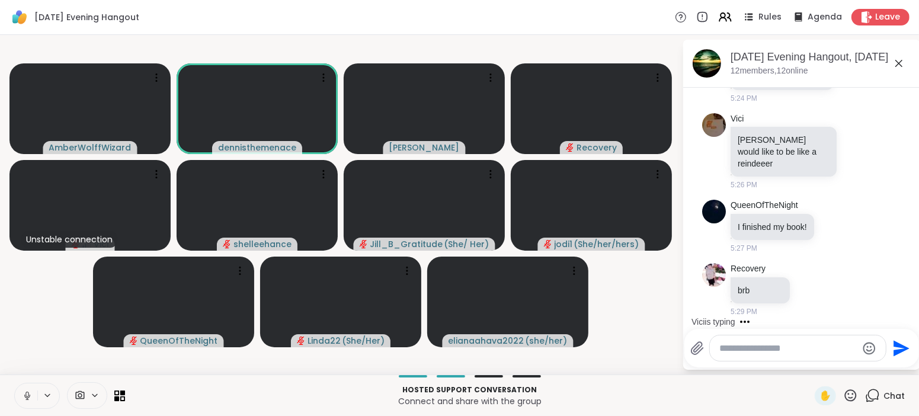
click at [30, 397] on icon at bounding box center [27, 395] width 11 height 11
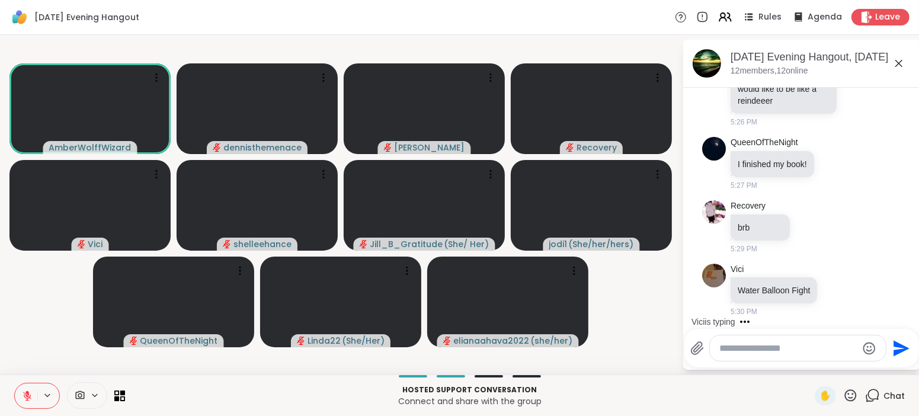
scroll to position [1389, 0]
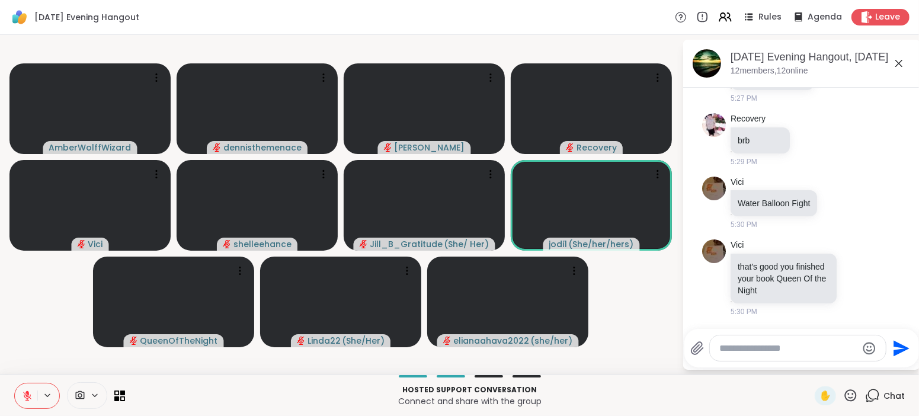
click at [33, 401] on button at bounding box center [26, 395] width 23 height 25
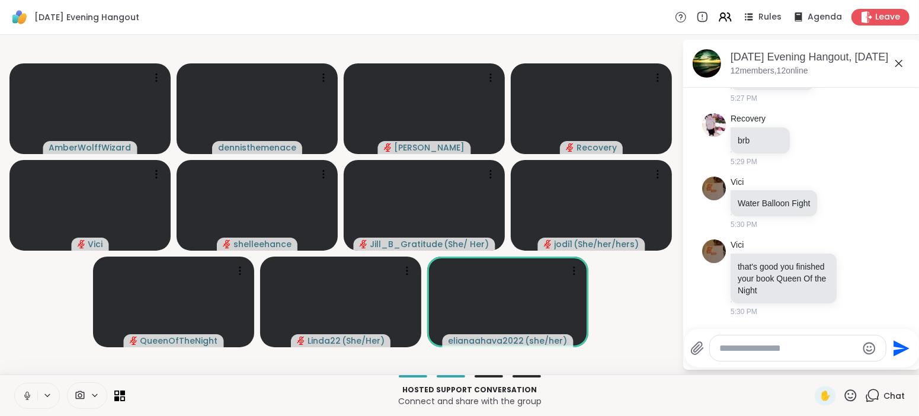
click at [33, 401] on button at bounding box center [26, 395] width 23 height 25
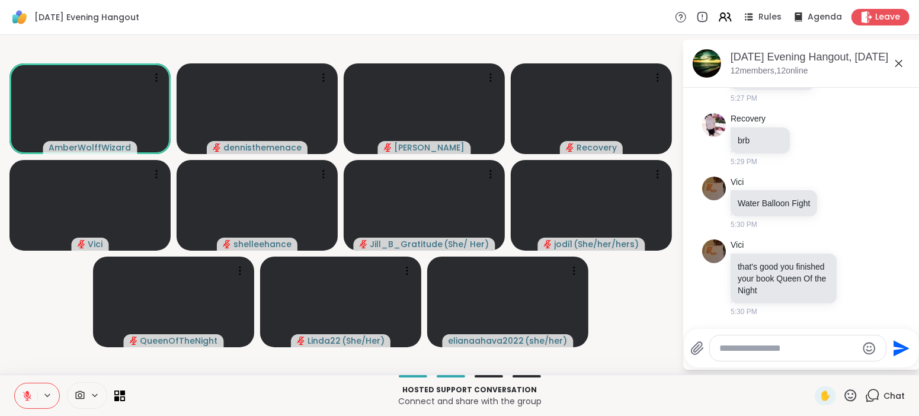
click at [31, 395] on icon at bounding box center [27, 395] width 11 height 11
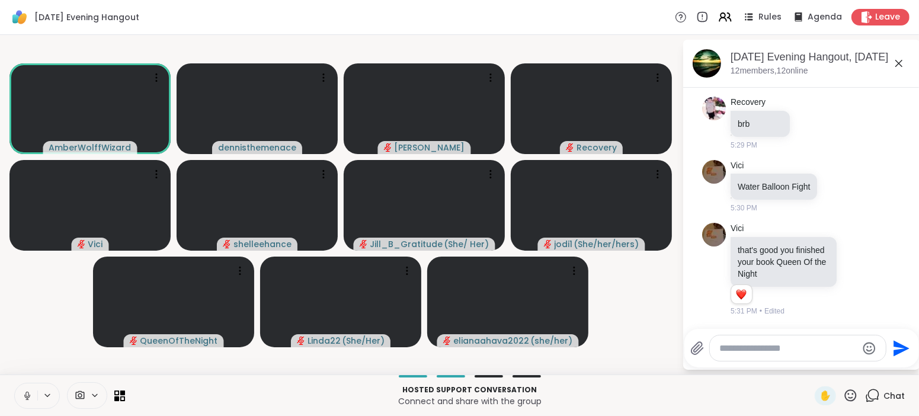
scroll to position [1406, 0]
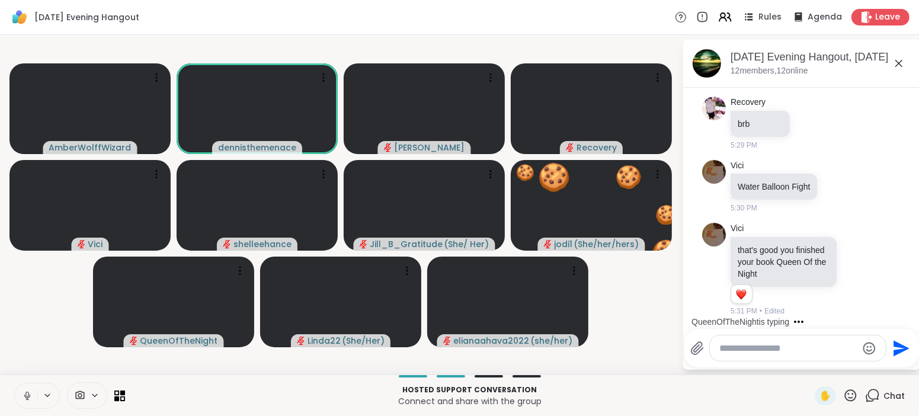
click at [31, 395] on button at bounding box center [26, 395] width 23 height 25
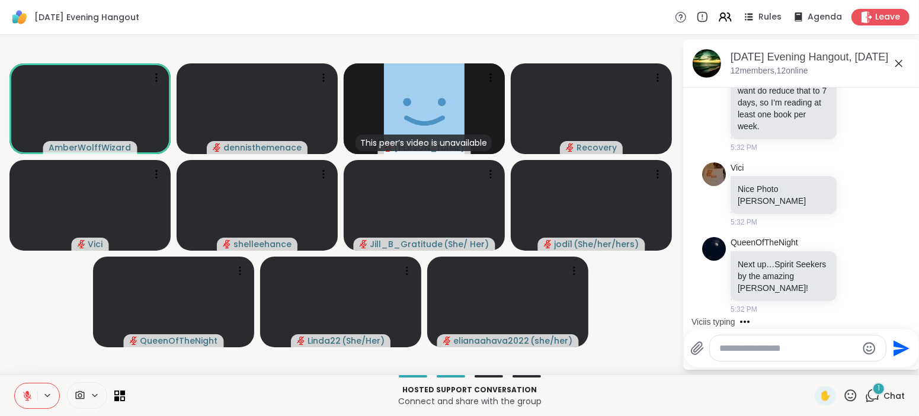
scroll to position [2098, 0]
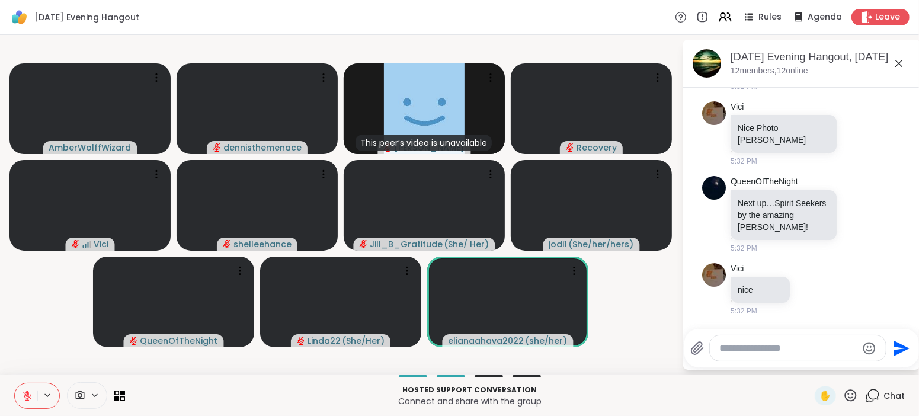
click at [31, 395] on icon at bounding box center [27, 395] width 11 height 11
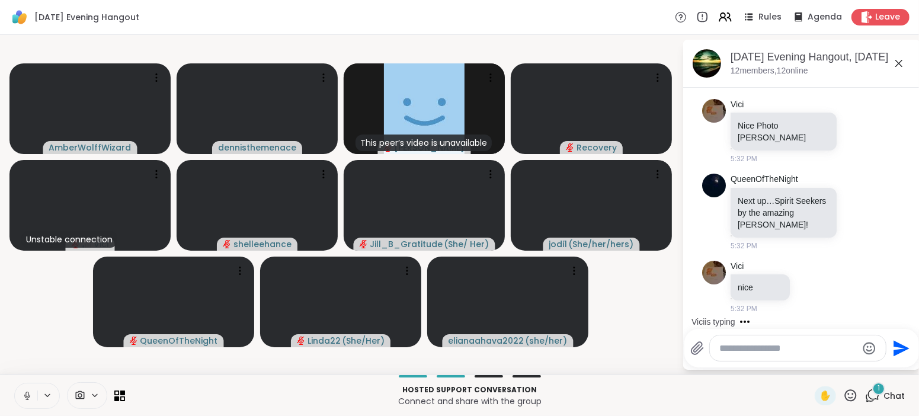
scroll to position [2161, 0]
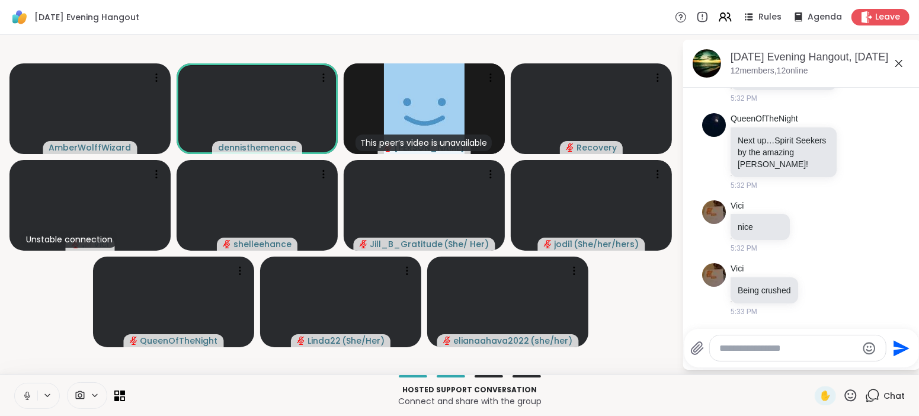
click at [31, 395] on icon at bounding box center [27, 395] width 11 height 11
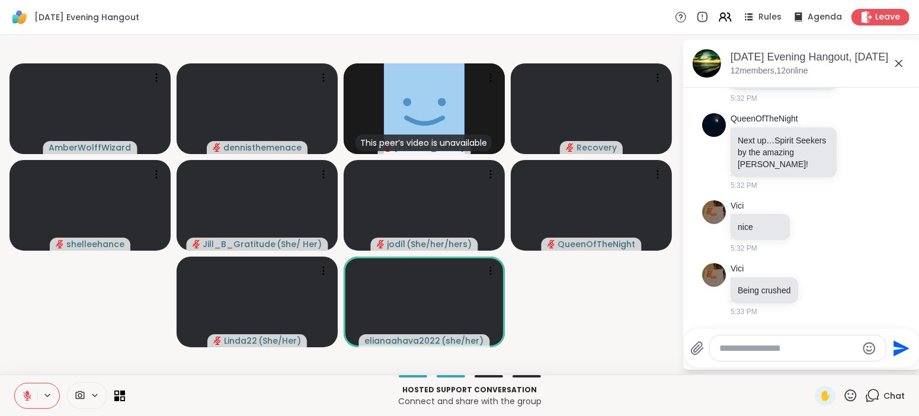
click at [31, 395] on icon at bounding box center [27, 395] width 11 height 11
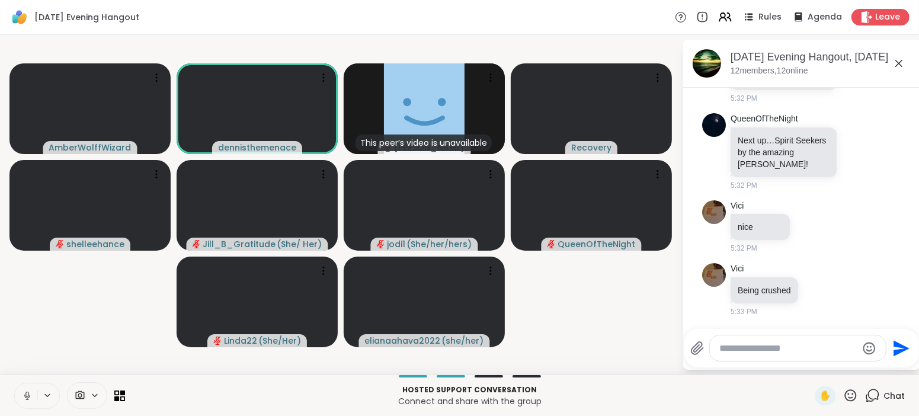
click at [31, 395] on icon at bounding box center [27, 395] width 11 height 11
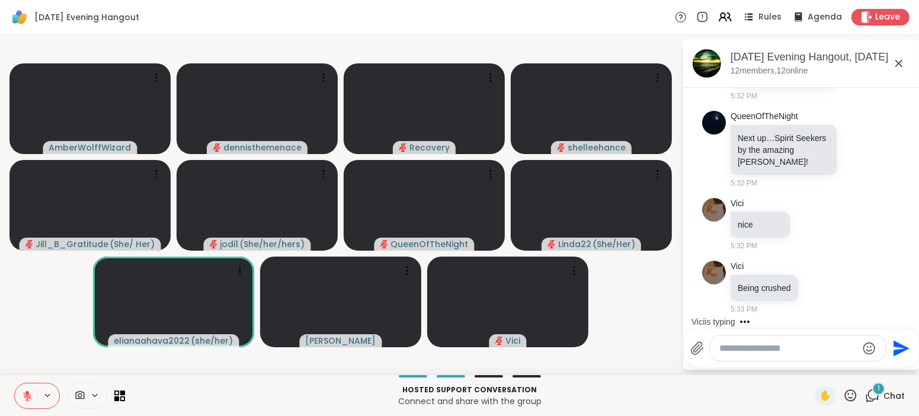
scroll to position [2224, 0]
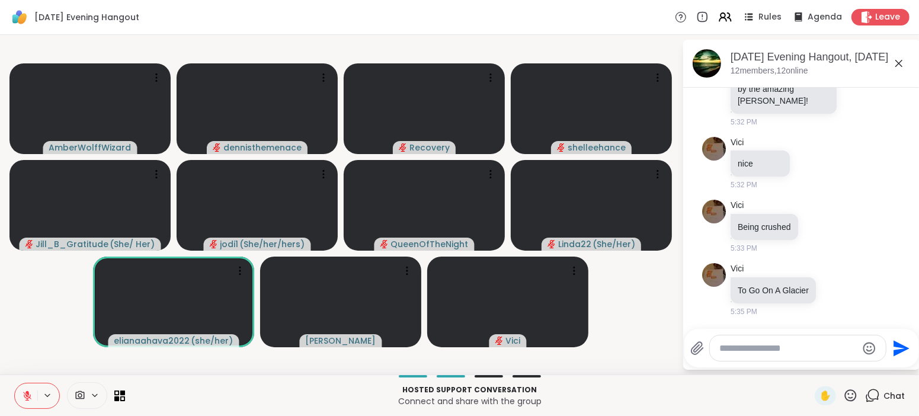
click at [31, 395] on icon at bounding box center [27, 395] width 11 height 11
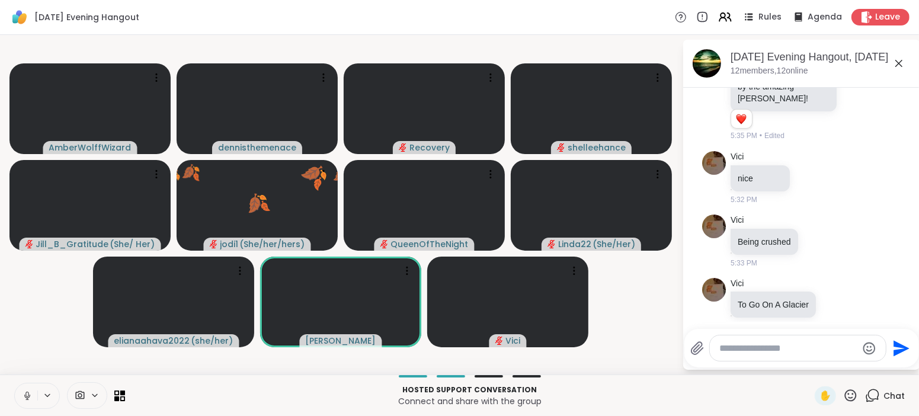
click at [31, 395] on icon at bounding box center [27, 395] width 11 height 11
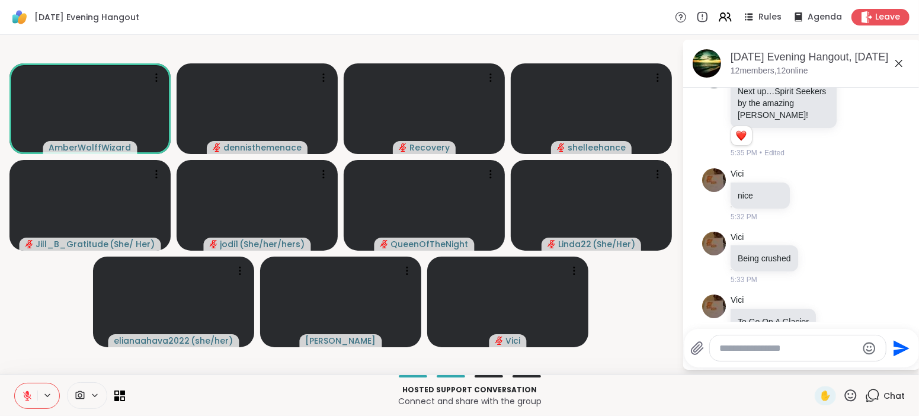
scroll to position [2242, 0]
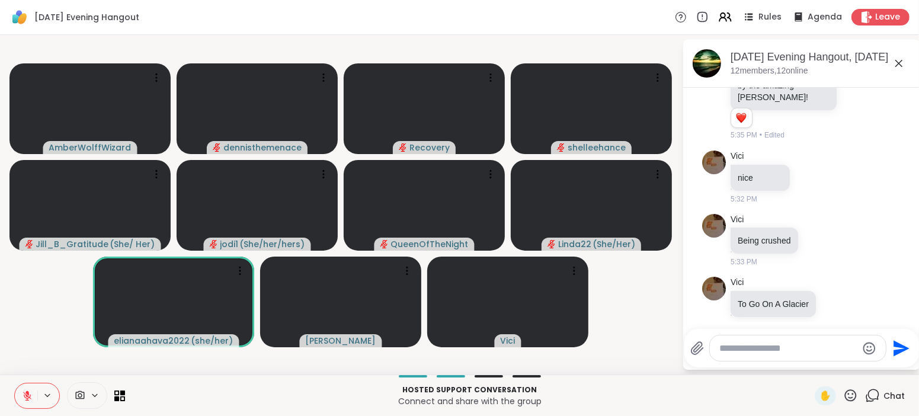
click at [793, 355] on div at bounding box center [797, 347] width 176 height 25
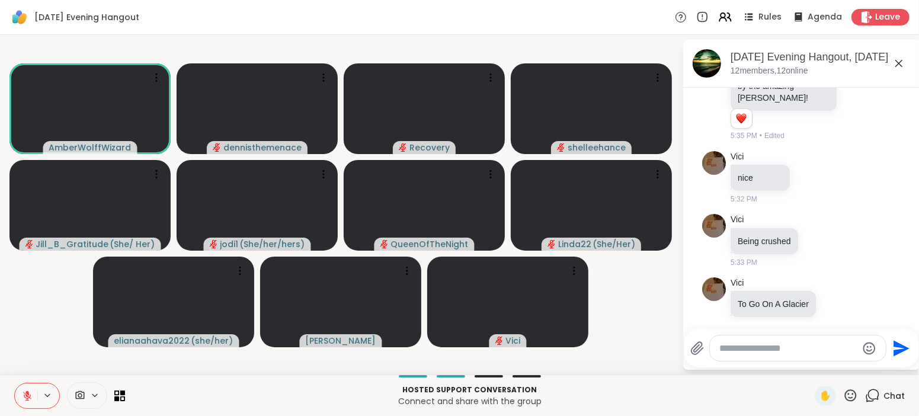
click at [657, 359] on video-player-container "AmberWolffWizard dennisthemenace Recovery shelleehance Jill_B_Gratitude ( She/ …" at bounding box center [340, 205] width 667 height 330
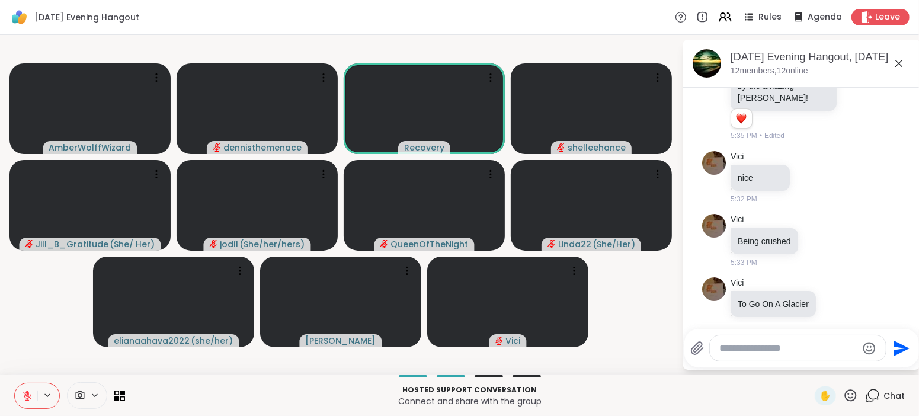
click at [25, 396] on icon at bounding box center [27, 395] width 11 height 11
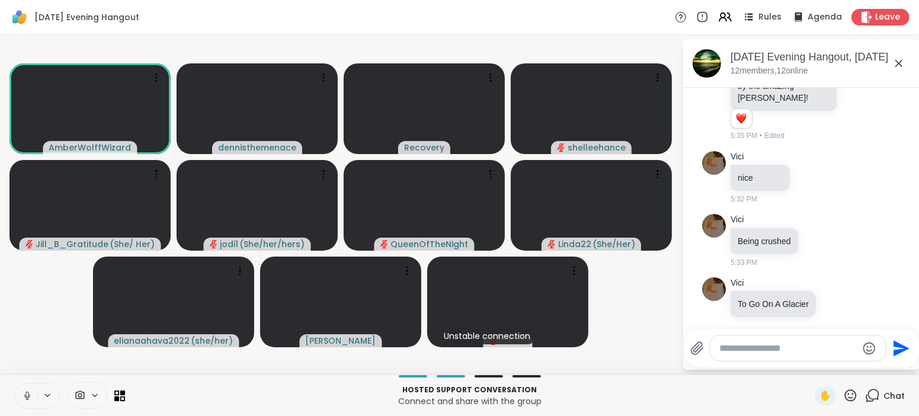
click at [146, 411] on div "Hosted support conversation Connect and share with the group ✋ Chat" at bounding box center [459, 394] width 919 height 41
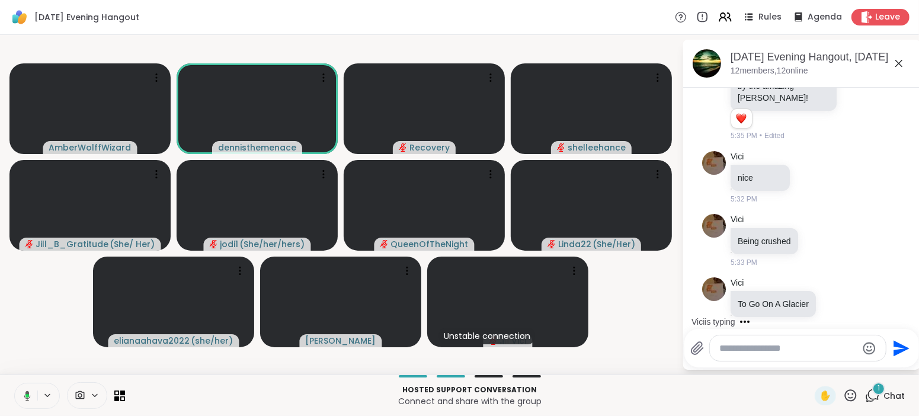
scroll to position [2338, 0]
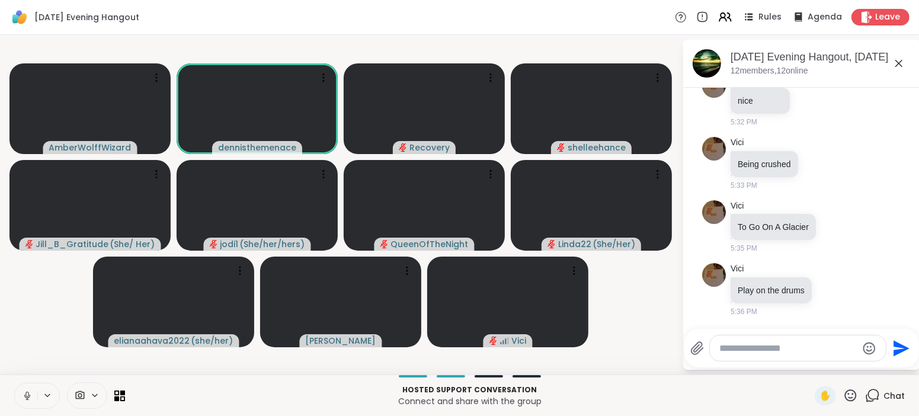
click at [11, 382] on div "Hosted support conversation Connect and share with the group ✋ Chat" at bounding box center [459, 394] width 919 height 41
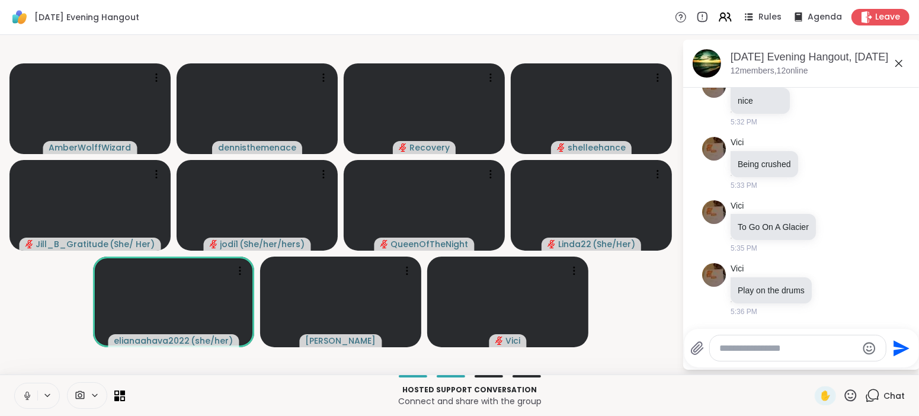
click at [24, 393] on icon at bounding box center [27, 395] width 11 height 11
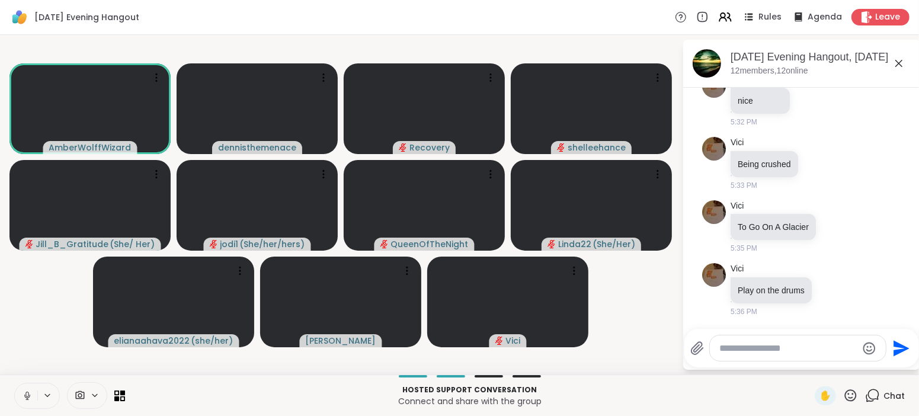
click at [25, 392] on icon at bounding box center [27, 395] width 11 height 11
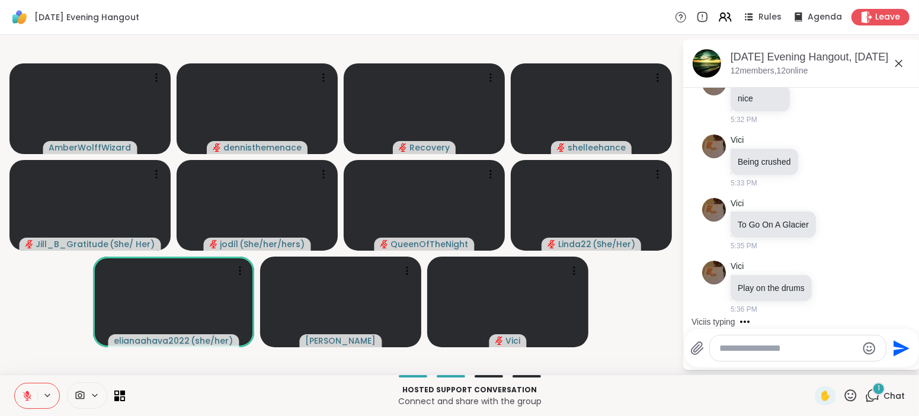
scroll to position [2402, 0]
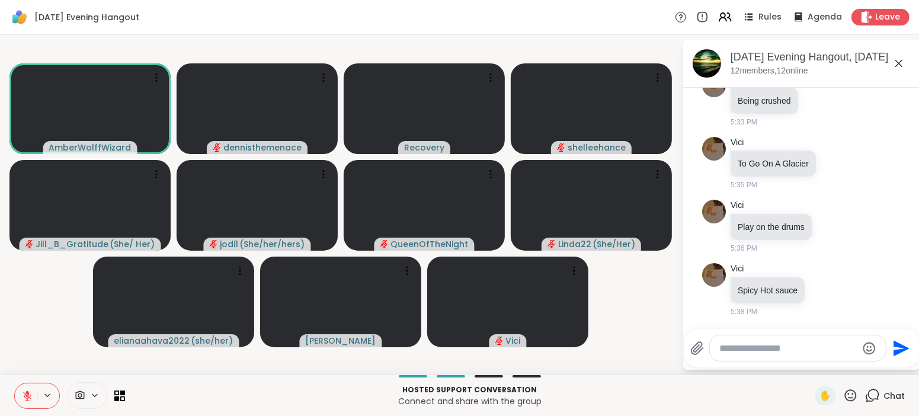
click at [25, 394] on icon at bounding box center [27, 395] width 11 height 11
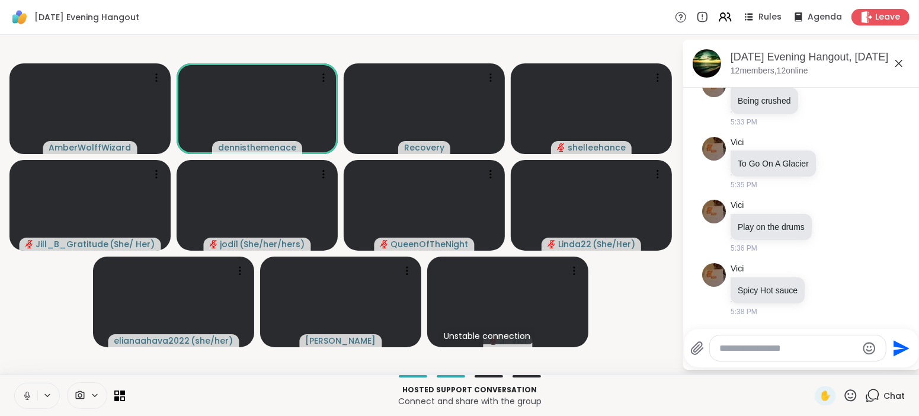
click at [27, 395] on icon at bounding box center [27, 395] width 11 height 11
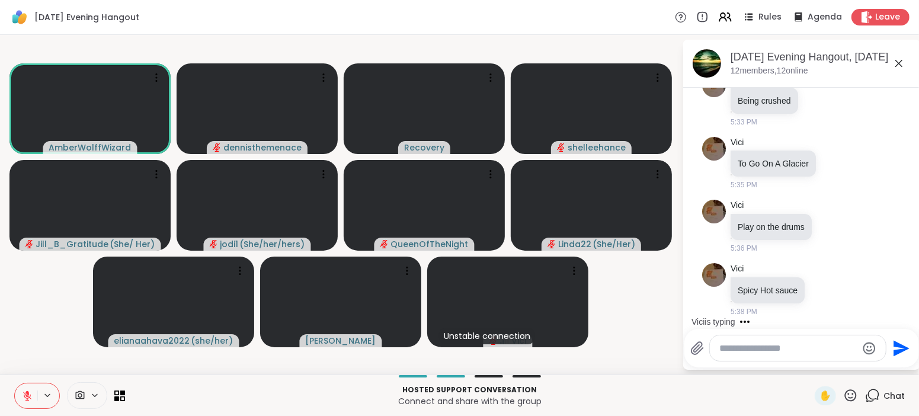
click at [27, 395] on icon at bounding box center [27, 395] width 8 height 8
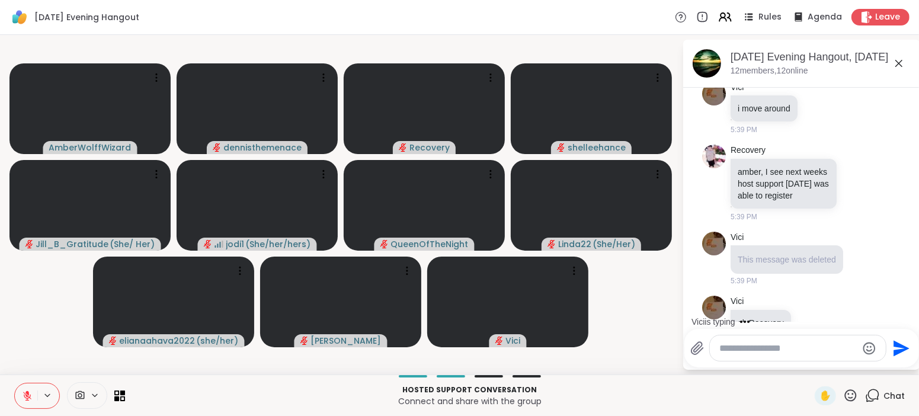
scroll to position [2743, 0]
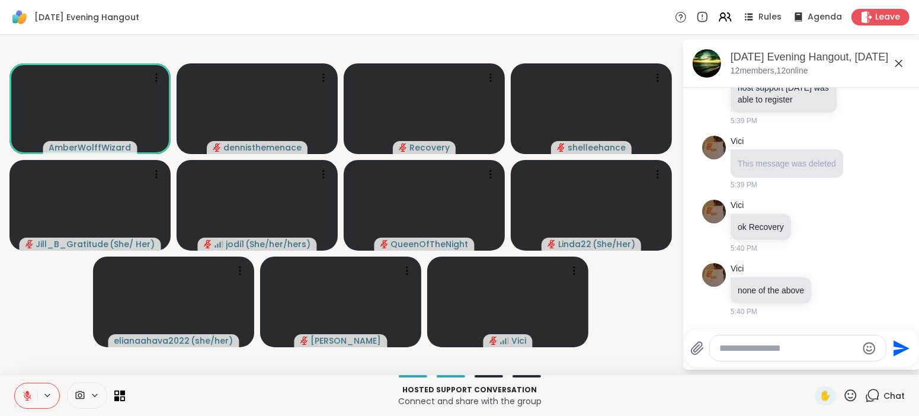
click at [27, 394] on icon at bounding box center [27, 392] width 4 height 5
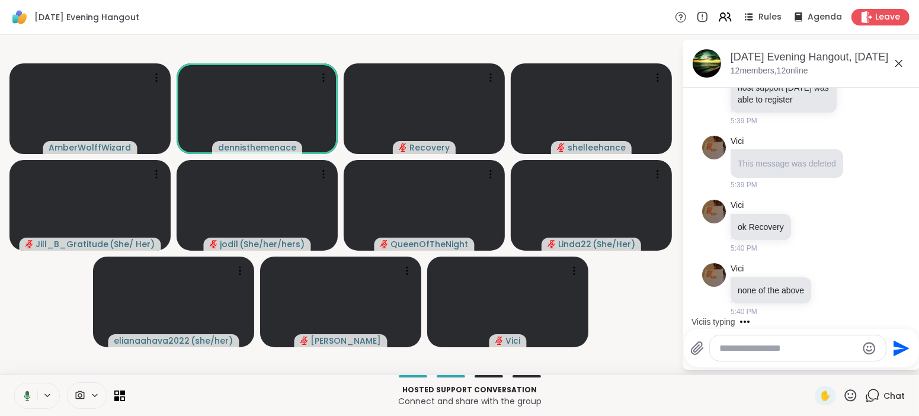
scroll to position [2806, 0]
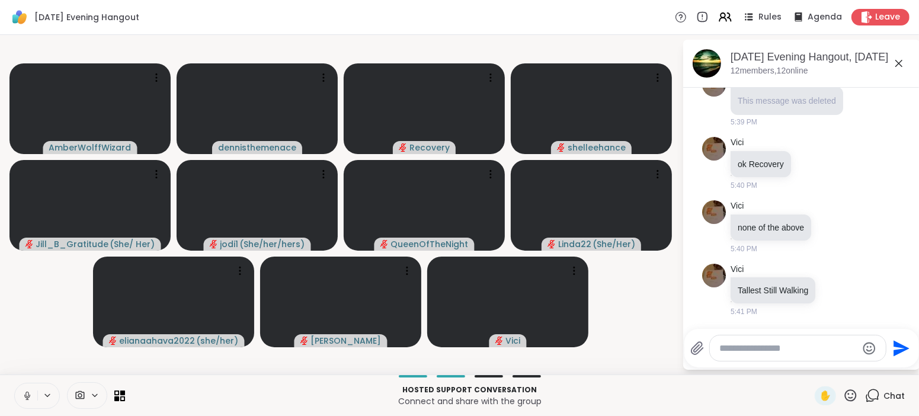
click at [29, 397] on icon at bounding box center [27, 396] width 6 height 4
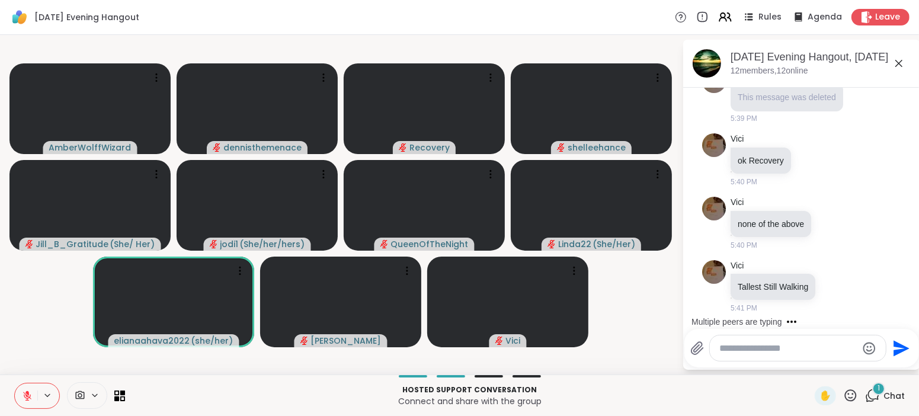
scroll to position [2869, 0]
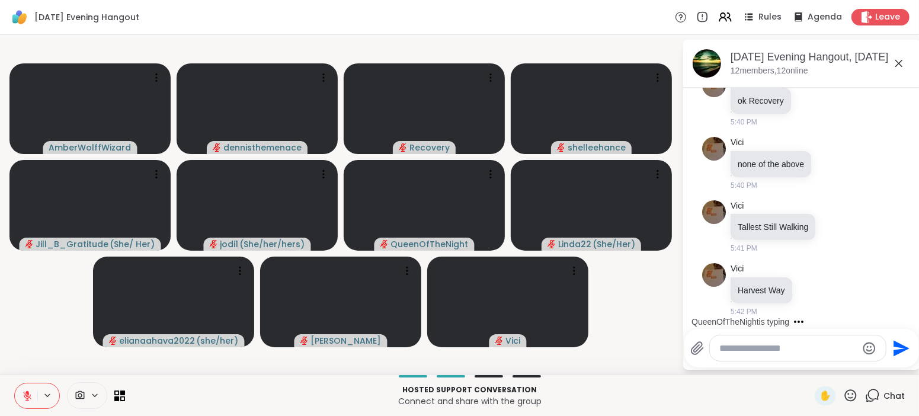
click at [29, 397] on icon at bounding box center [27, 395] width 8 height 8
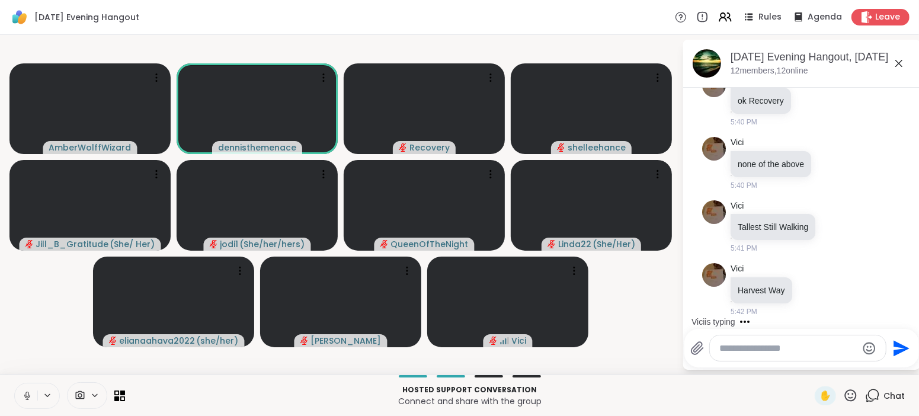
click at [25, 395] on icon at bounding box center [26, 393] width 3 height 5
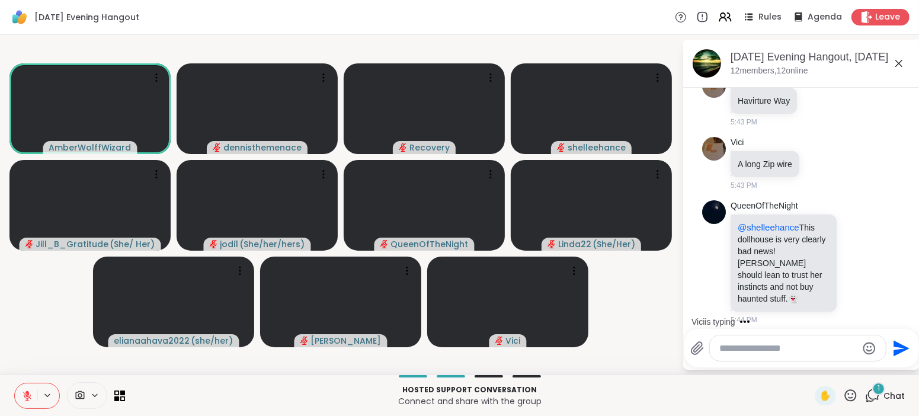
scroll to position [3181, 0]
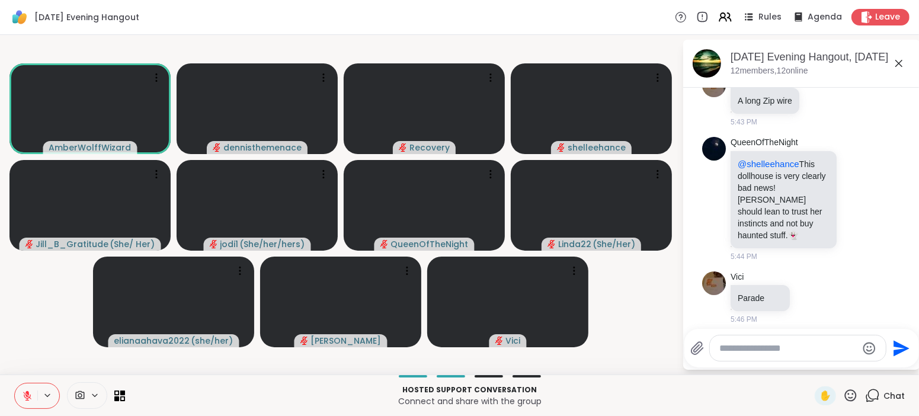
click at [187, 406] on p "Connect and share with the group" at bounding box center [469, 401] width 675 height 12
click at [16, 391] on button at bounding box center [26, 395] width 23 height 25
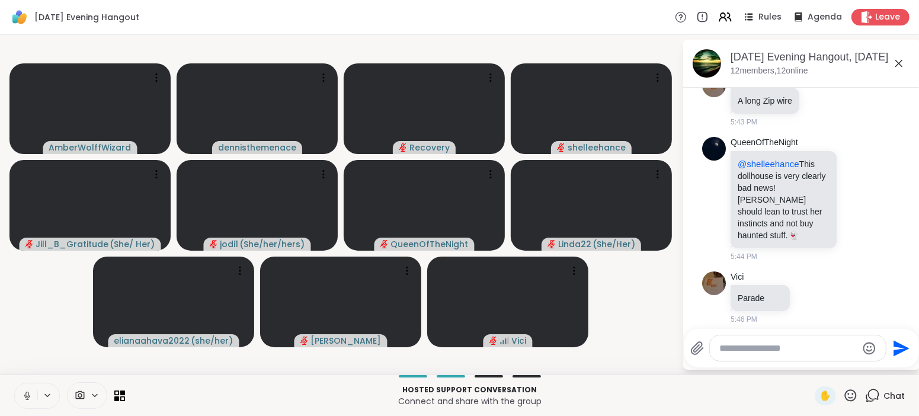
click at [28, 393] on icon at bounding box center [26, 393] width 3 height 5
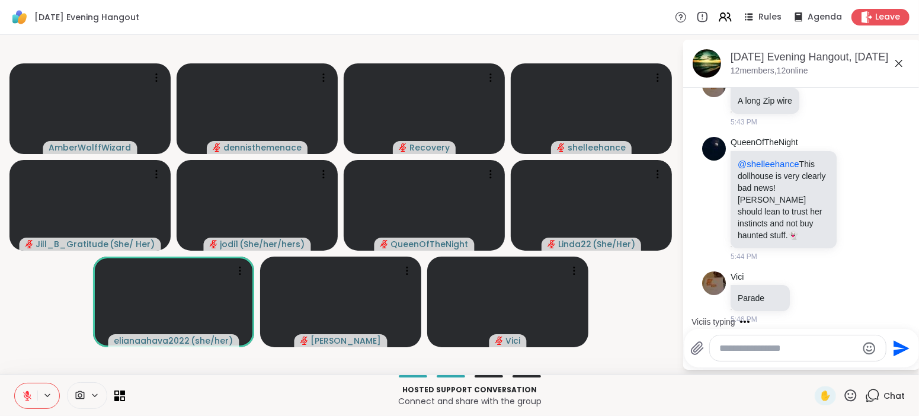
click at [28, 394] on icon at bounding box center [27, 392] width 4 height 5
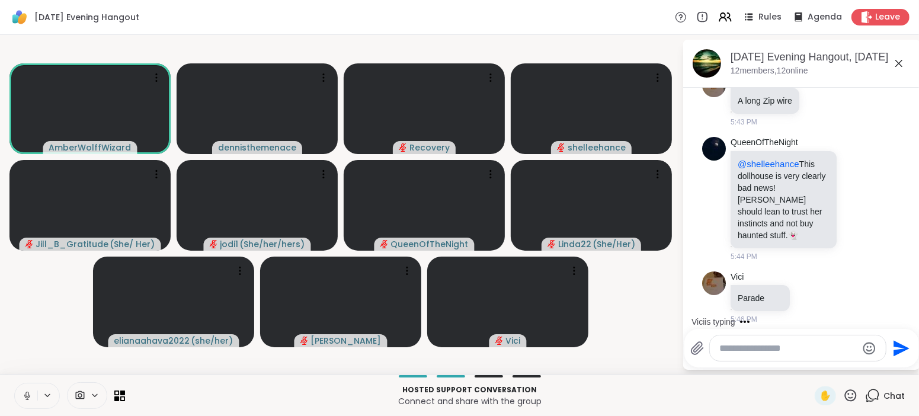
click at [26, 395] on icon at bounding box center [26, 393] width 3 height 5
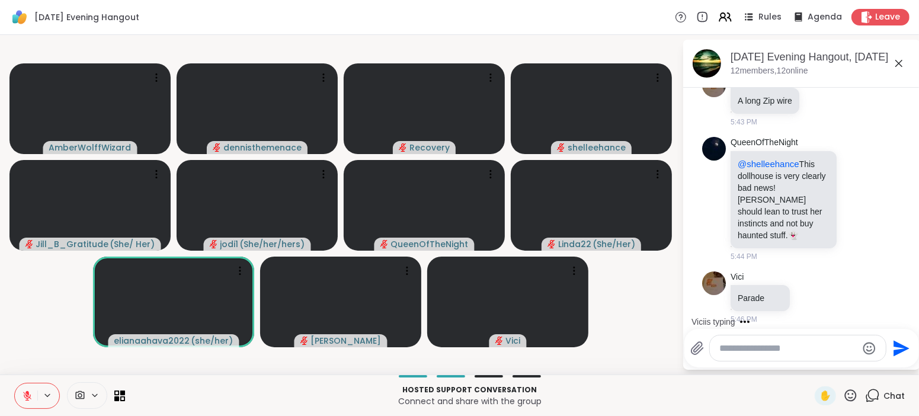
click at [26, 395] on icon at bounding box center [27, 395] width 8 height 8
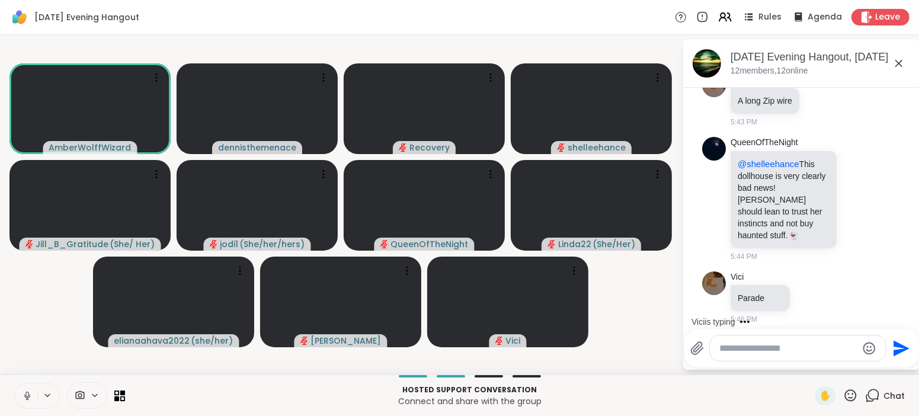
scroll to position [3245, 0]
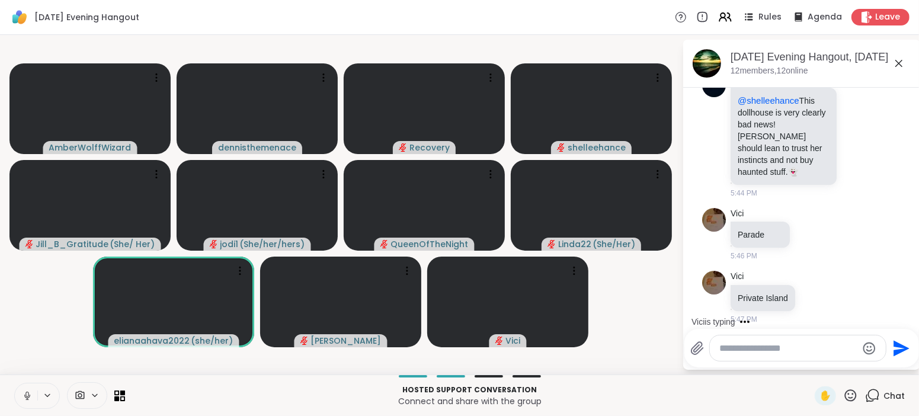
click at [26, 395] on icon at bounding box center [27, 395] width 11 height 11
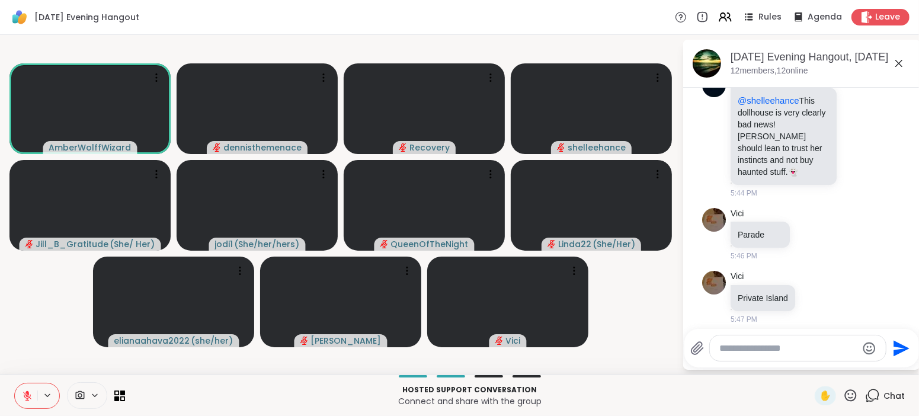
click at [26, 395] on icon at bounding box center [27, 395] width 8 height 8
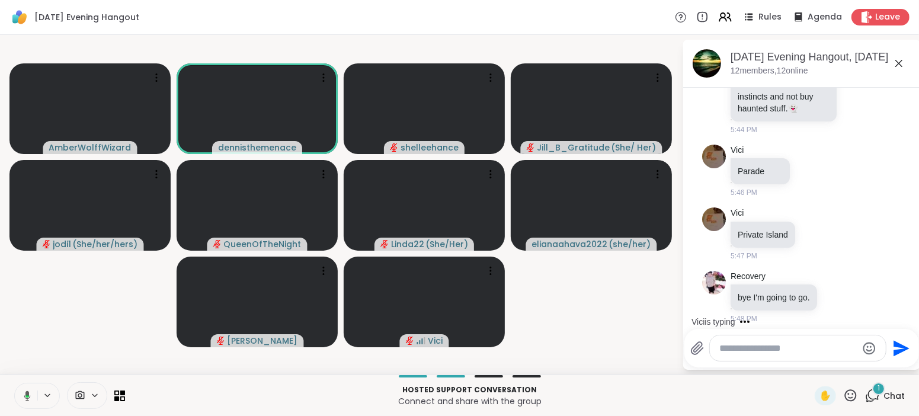
scroll to position [3371, 0]
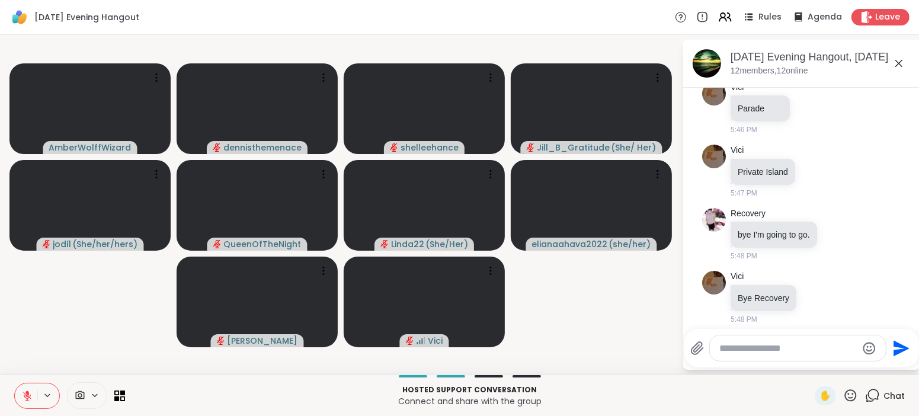
click at [26, 395] on icon at bounding box center [27, 395] width 8 height 8
click at [26, 395] on icon at bounding box center [27, 395] width 11 height 11
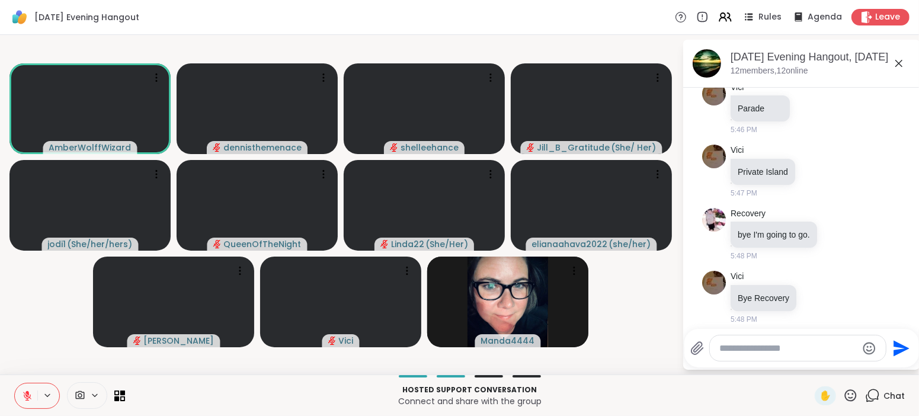
click at [25, 396] on icon at bounding box center [27, 395] width 11 height 11
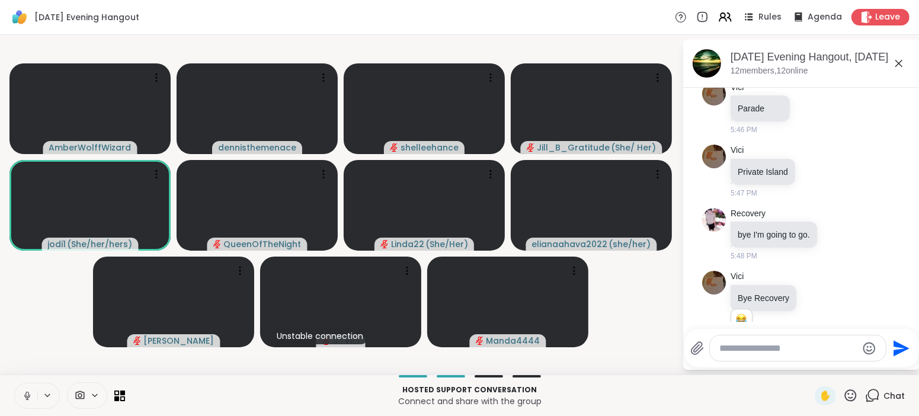
scroll to position [3388, 0]
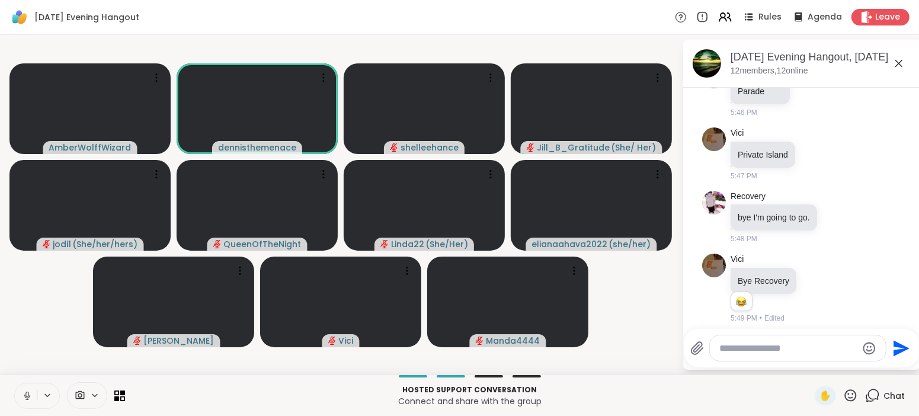
click at [25, 396] on icon at bounding box center [27, 396] width 6 height 4
click at [25, 396] on icon at bounding box center [27, 395] width 11 height 11
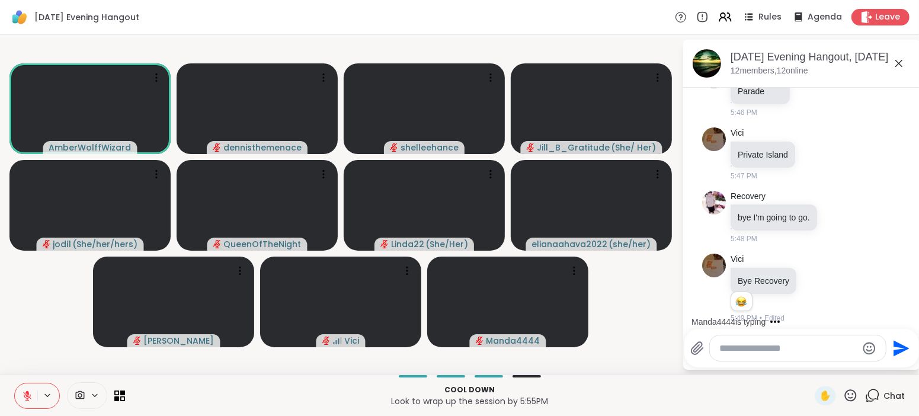
scroll to position [3451, 0]
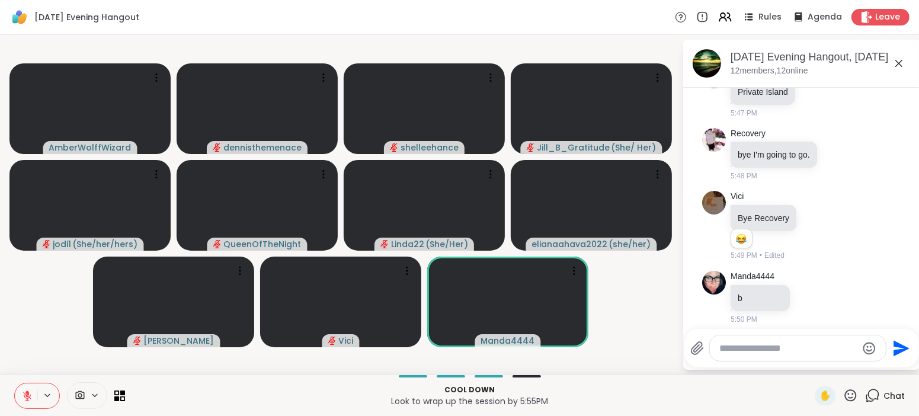
click at [26, 393] on icon at bounding box center [27, 392] width 4 height 5
click at [26, 393] on icon at bounding box center [27, 395] width 11 height 11
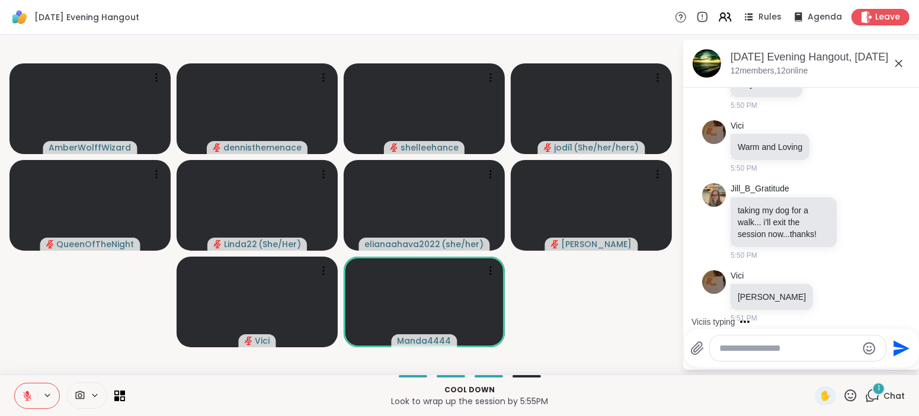
scroll to position [3791, 0]
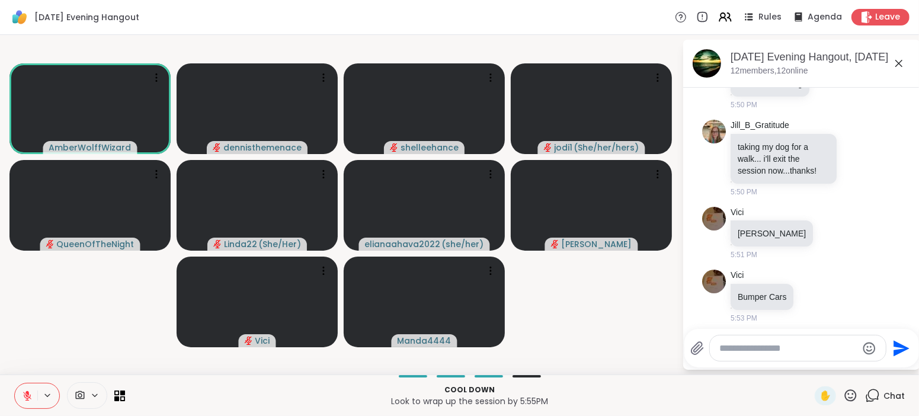
click at [25, 396] on icon at bounding box center [27, 395] width 11 height 11
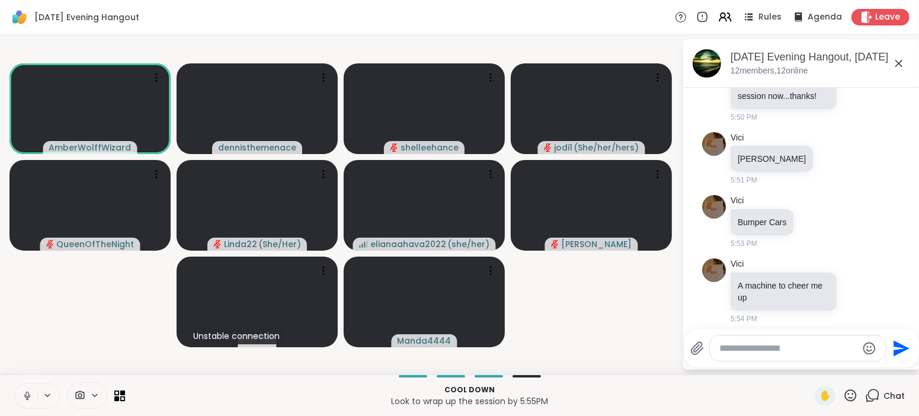
click at [62, 415] on div "Cool down Look to wrap up the session by 5:55PM ✋ Chat" at bounding box center [459, 394] width 919 height 41
click at [41, 406] on div at bounding box center [37, 396] width 46 height 26
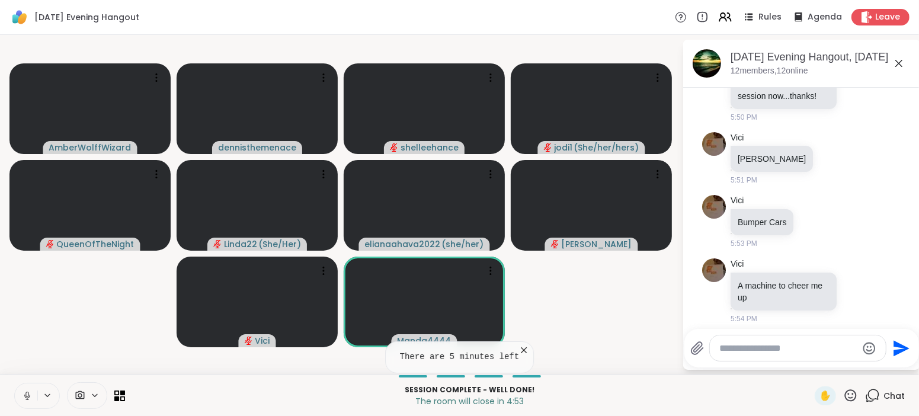
click at [27, 394] on icon at bounding box center [27, 395] width 11 height 11
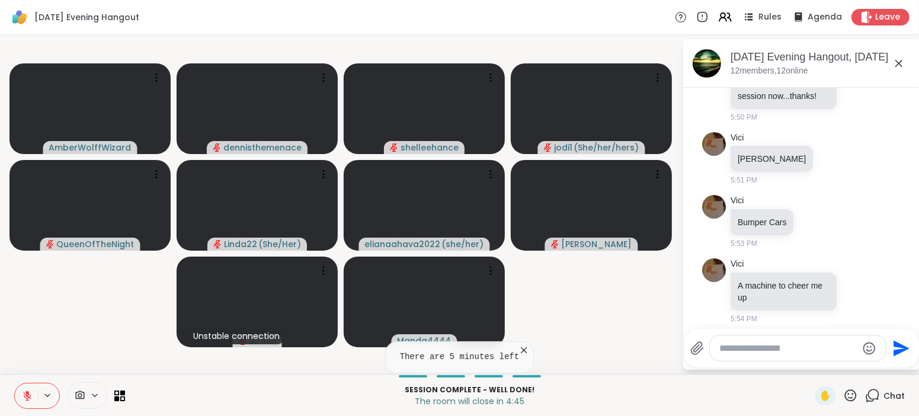
click at [27, 396] on icon at bounding box center [27, 395] width 8 height 8
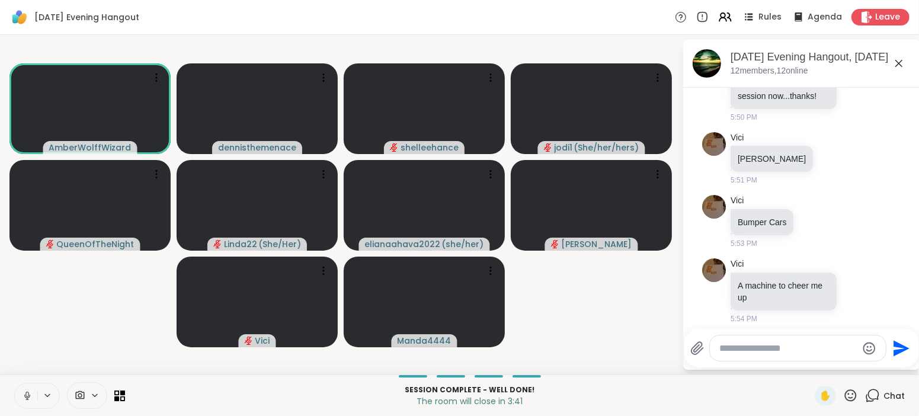
click at [28, 391] on icon at bounding box center [27, 395] width 11 height 11
click at [28, 391] on icon at bounding box center [27, 392] width 4 height 5
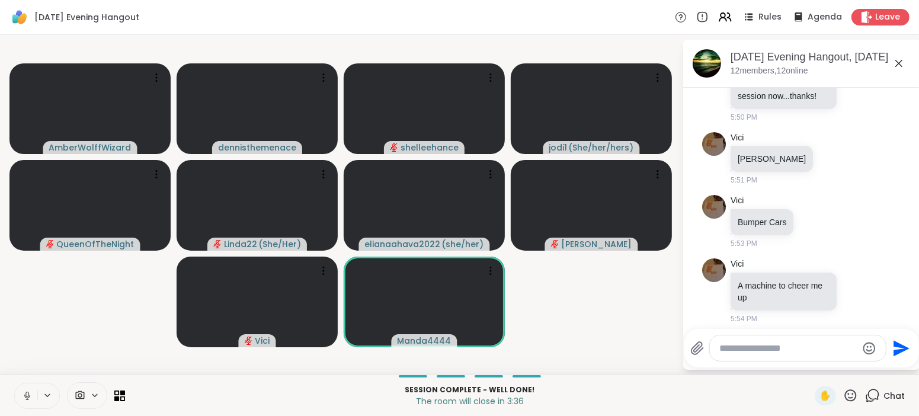
click at [28, 391] on icon at bounding box center [27, 395] width 11 height 11
click at [28, 391] on icon at bounding box center [27, 392] width 4 height 5
click at [28, 391] on icon at bounding box center [27, 395] width 11 height 11
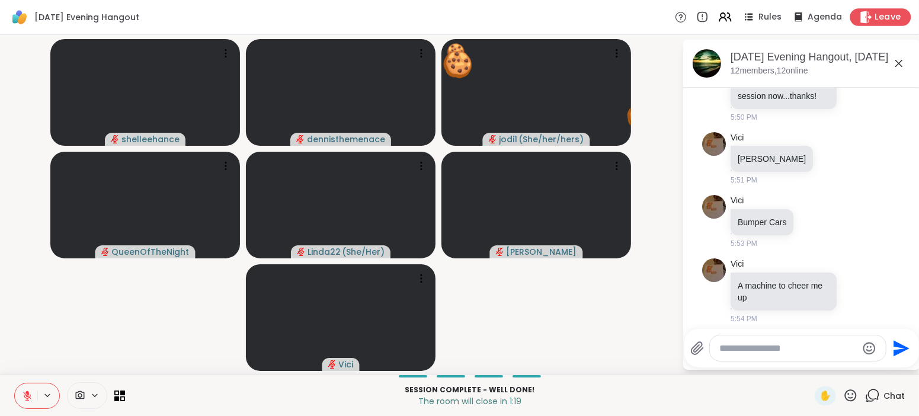
click at [884, 15] on span "Leave" at bounding box center [888, 17] width 26 height 12
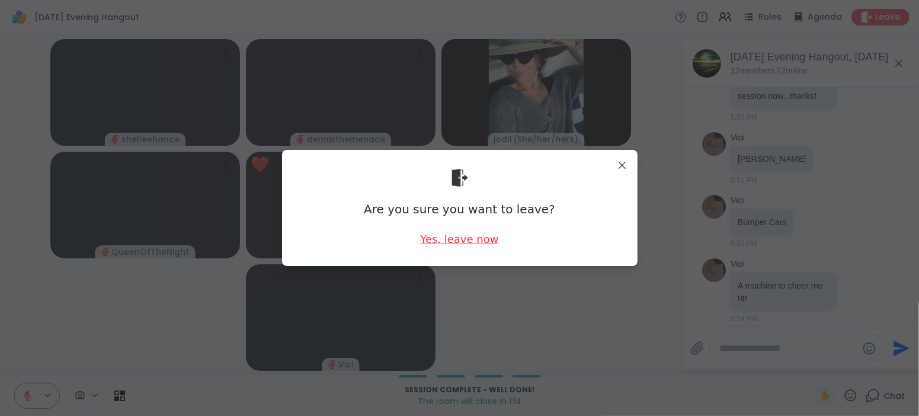
click at [457, 237] on div "Yes, leave now" at bounding box center [459, 239] width 78 height 15
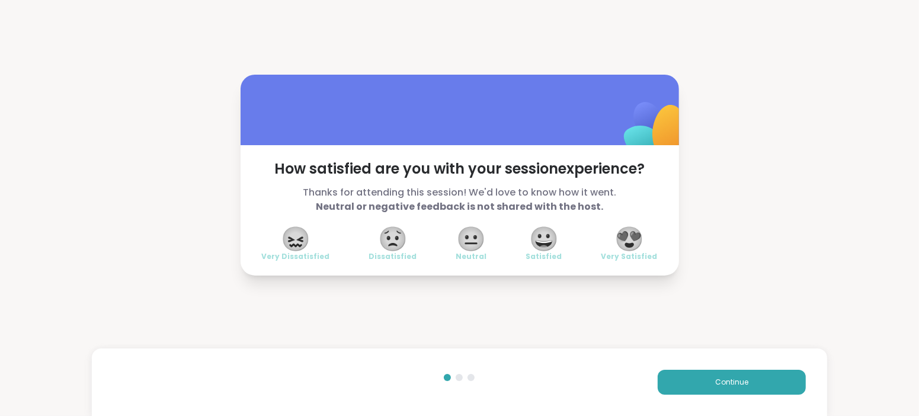
click at [631, 237] on span "😍" at bounding box center [629, 238] width 30 height 21
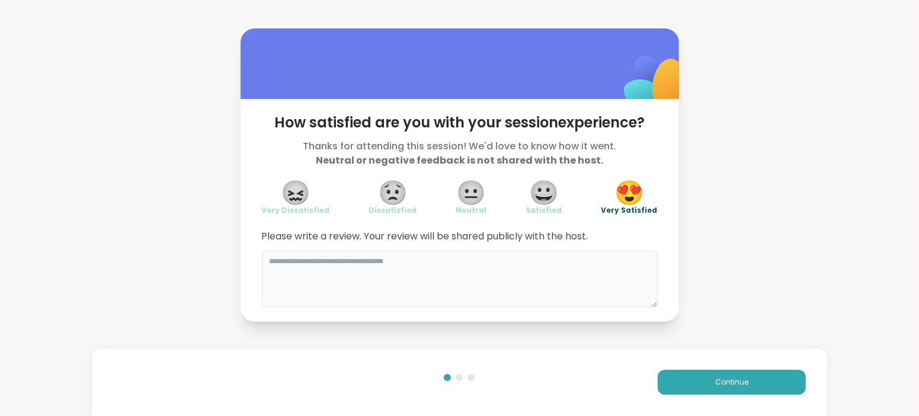
click at [508, 260] on textarea at bounding box center [460, 279] width 396 height 57
click at [511, 313] on div "**********" at bounding box center [459, 210] width 438 height 223
click at [346, 255] on textarea "**********" at bounding box center [460, 279] width 396 height 57
type textarea "**********"
click at [727, 381] on span "Continue" at bounding box center [731, 382] width 33 height 11
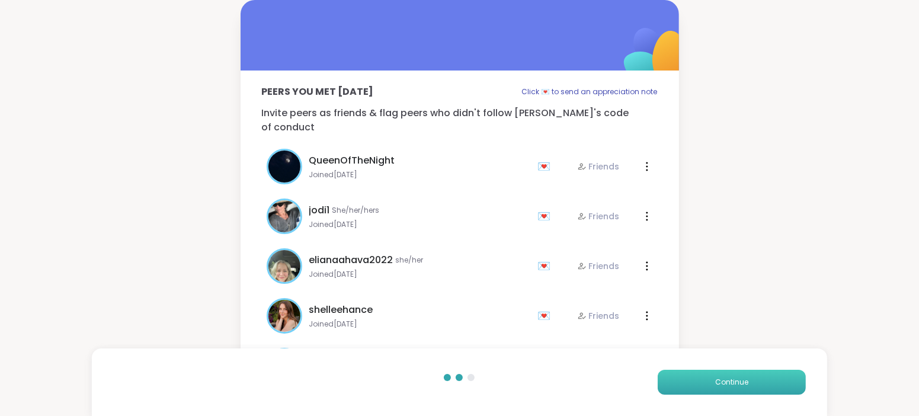
click at [728, 381] on span "Continue" at bounding box center [731, 382] width 33 height 11
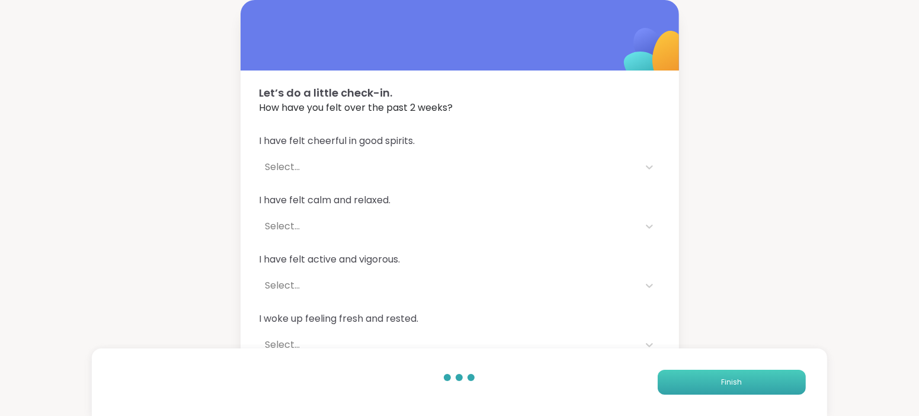
click at [728, 381] on span "Finish" at bounding box center [731, 382] width 21 height 11
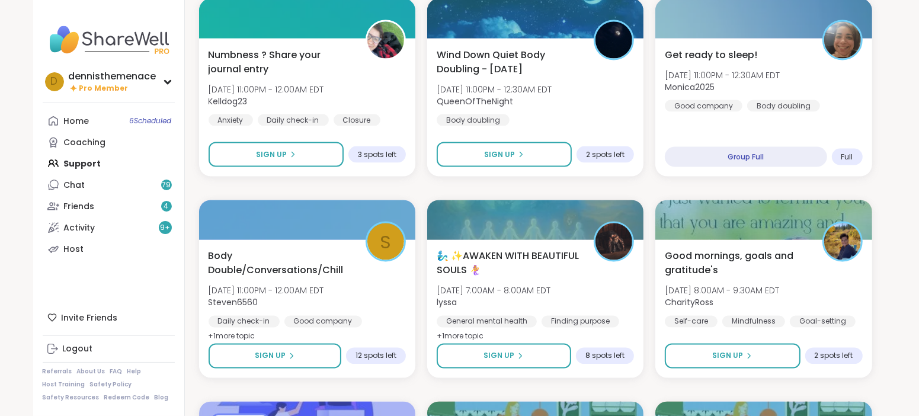
scroll to position [1598, 0]
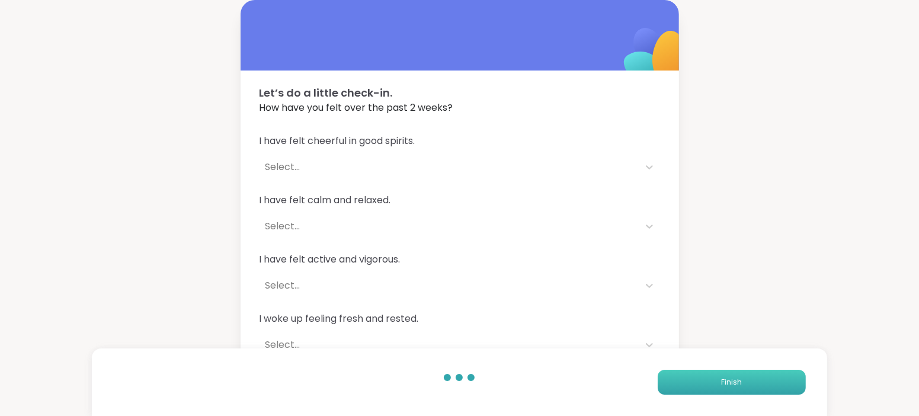
click at [733, 383] on span "Finish" at bounding box center [731, 382] width 21 height 11
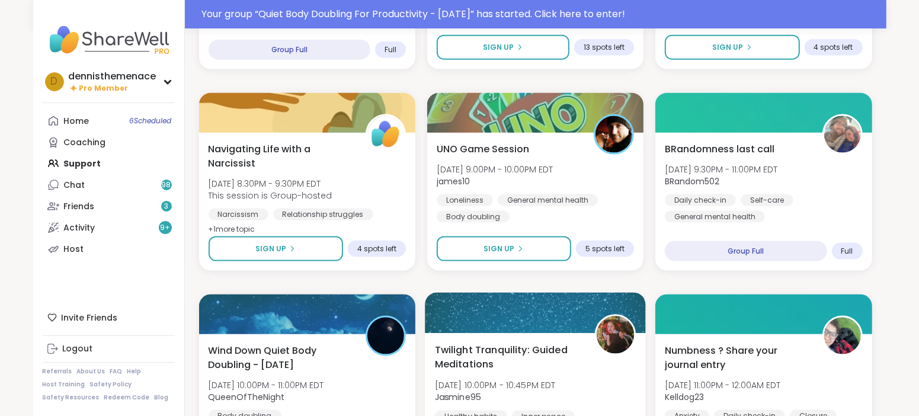
scroll to position [1331, 0]
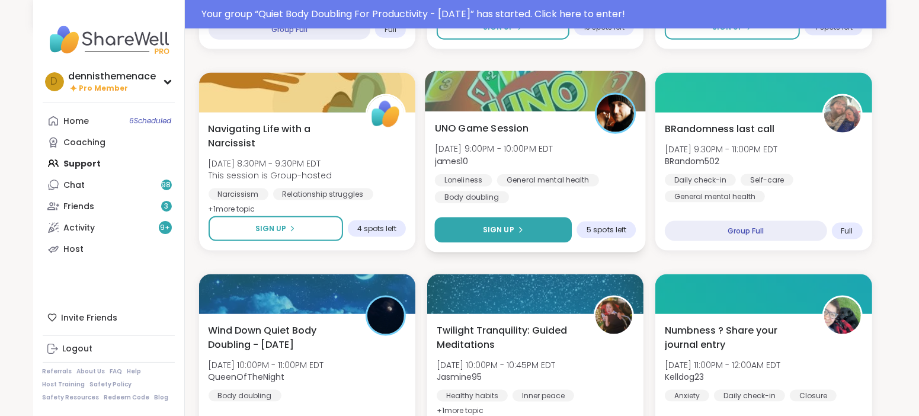
click at [479, 227] on button "Sign Up" at bounding box center [502, 229] width 137 height 25
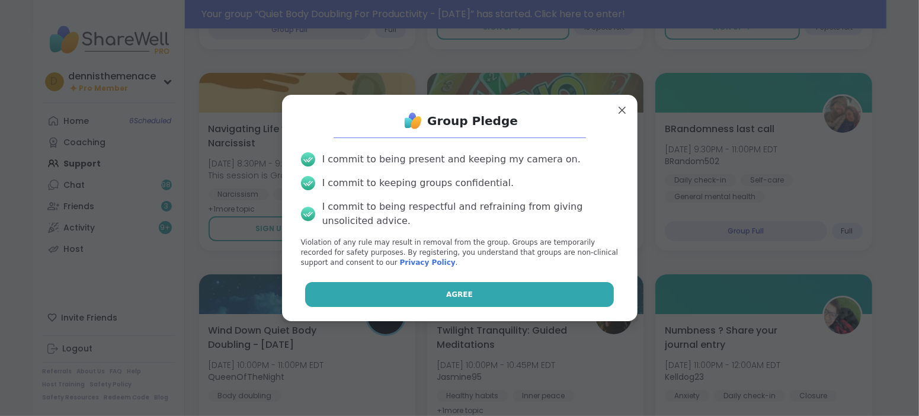
click at [455, 291] on span "Agree" at bounding box center [459, 294] width 27 height 11
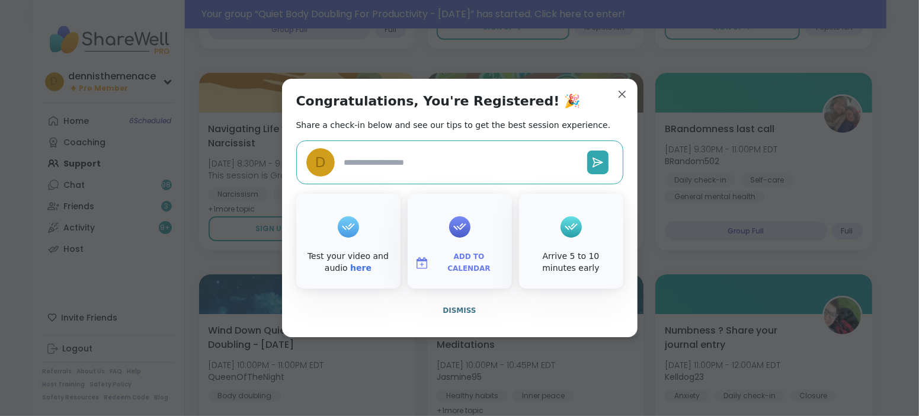
type textarea "*"
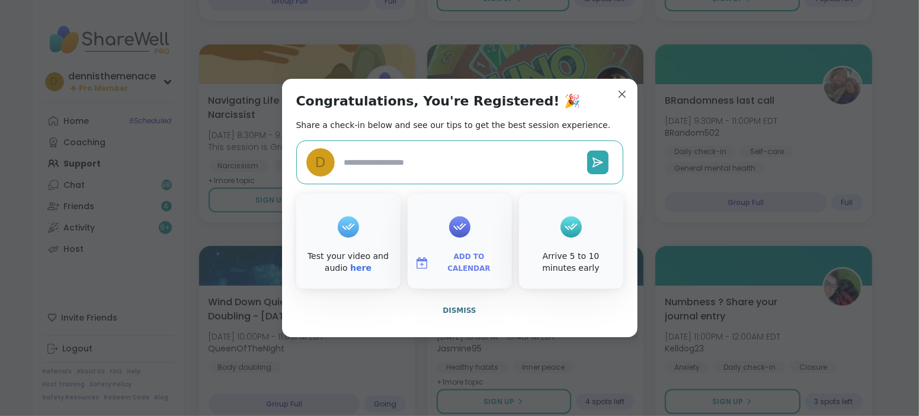
scroll to position [1303, 0]
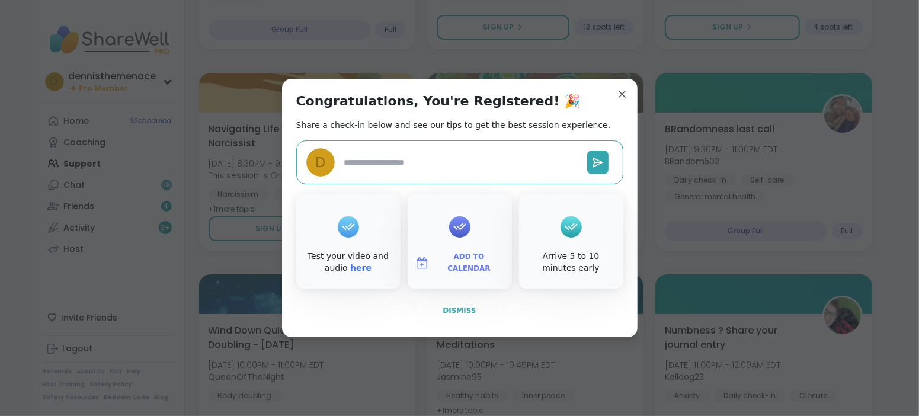
click at [461, 309] on span "Dismiss" at bounding box center [458, 310] width 33 height 8
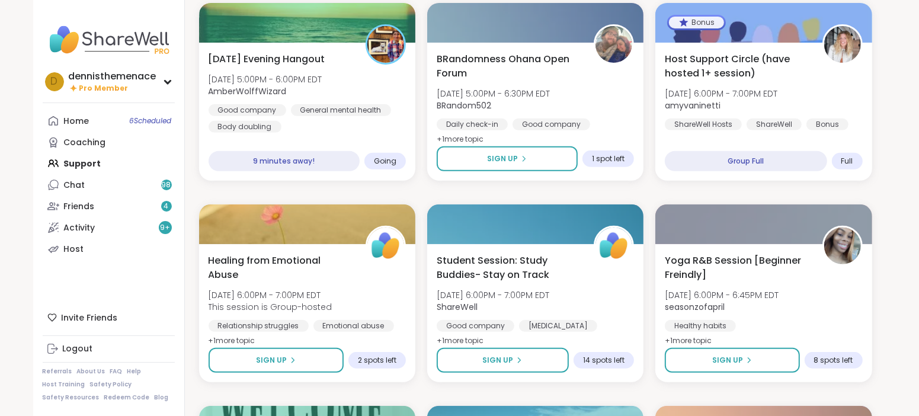
scroll to position [326, 0]
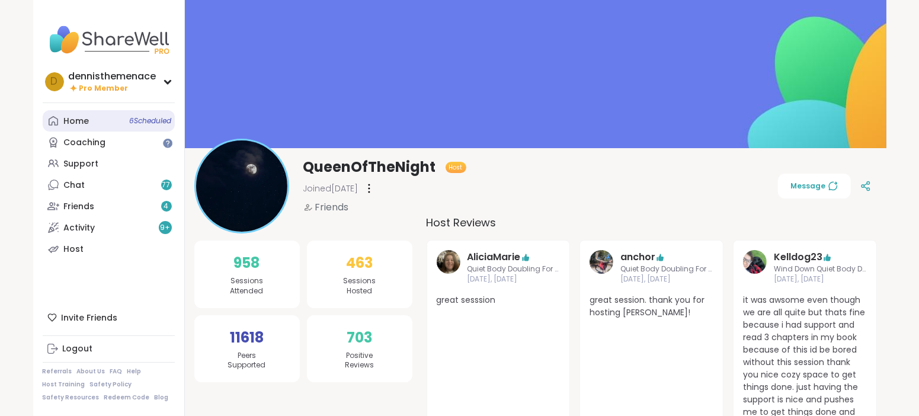
click at [76, 118] on div "Home 6 Scheduled" at bounding box center [76, 121] width 25 height 12
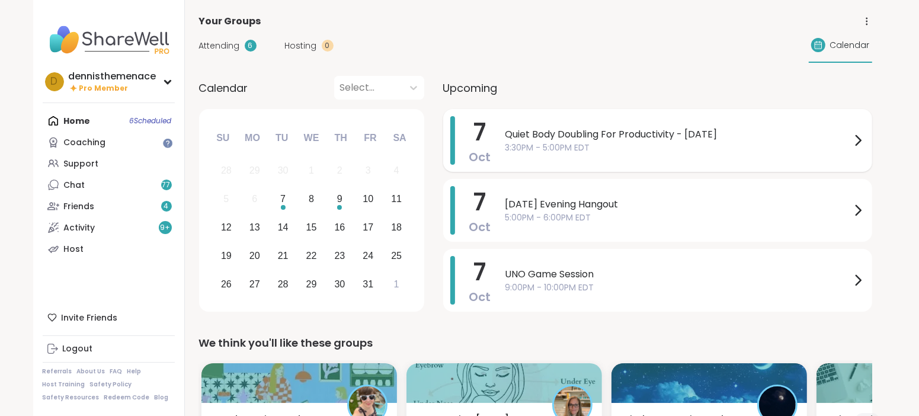
click at [583, 137] on span "Quiet Body Doubling For Productivity - [DATE]" at bounding box center [677, 134] width 345 height 14
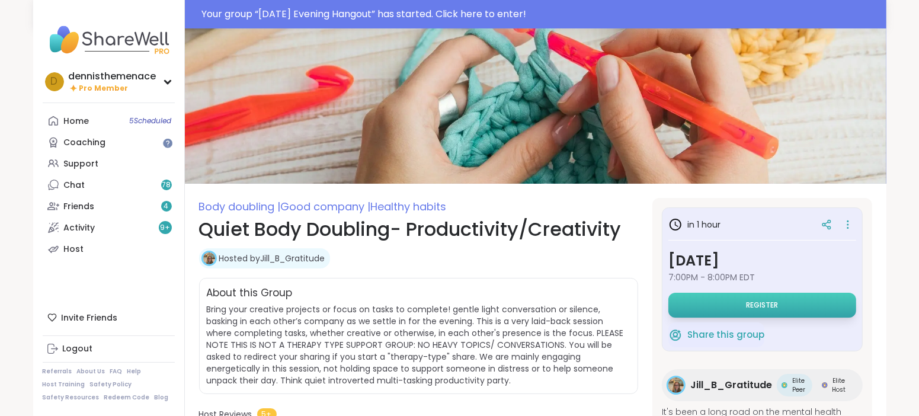
click at [761, 297] on button "Register" at bounding box center [762, 305] width 188 height 25
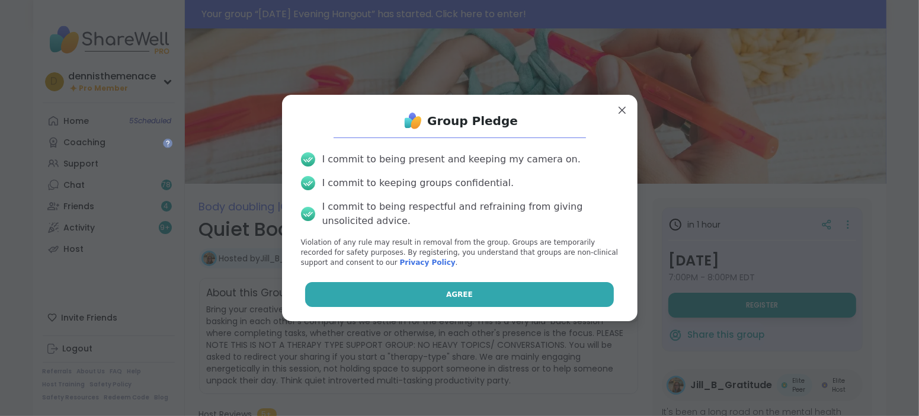
click at [496, 294] on button "Agree" at bounding box center [459, 294] width 309 height 25
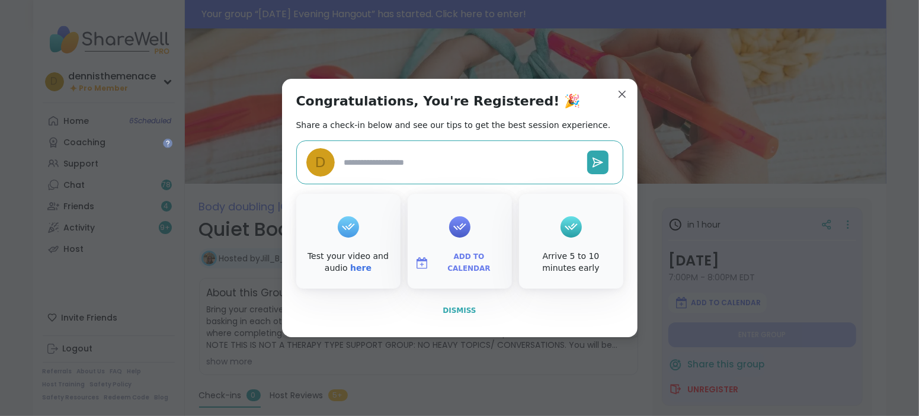
click at [460, 308] on span "Dismiss" at bounding box center [458, 310] width 33 height 8
type textarea "*"
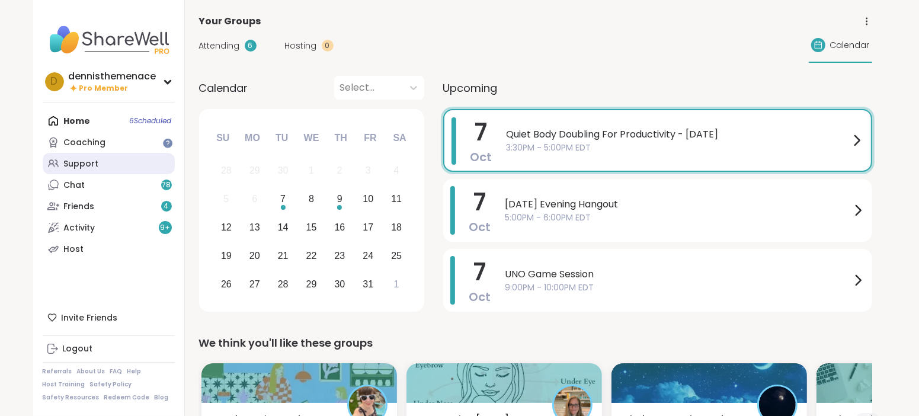
click at [78, 160] on div "Support" at bounding box center [81, 164] width 35 height 12
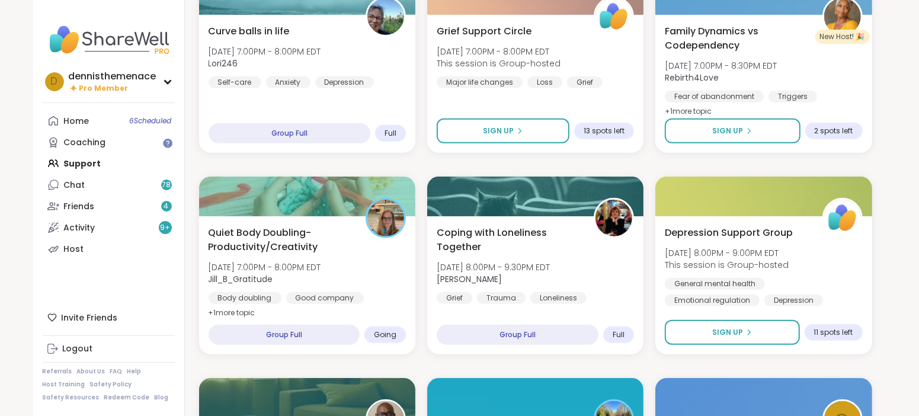
scroll to position [503, 0]
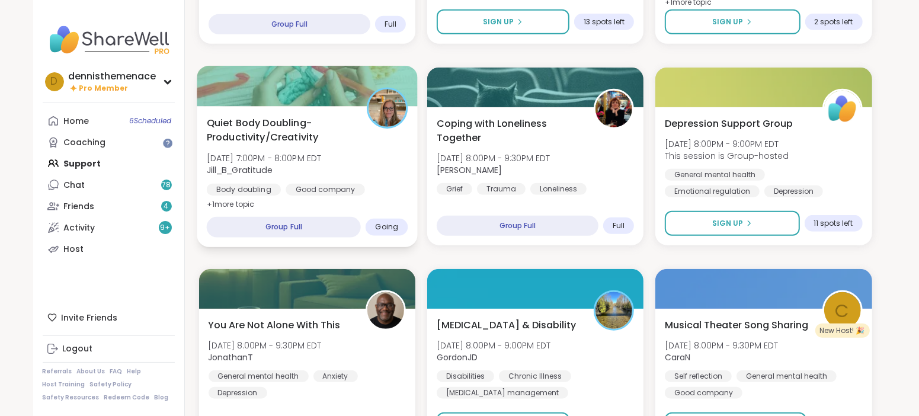
click at [277, 166] on span "Jill_B_Gratitude" at bounding box center [263, 170] width 115 height 12
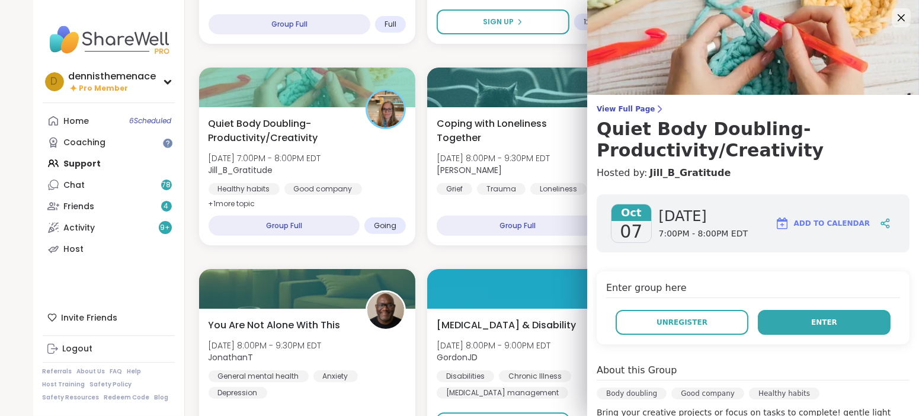
click at [831, 314] on button "Enter" at bounding box center [823, 322] width 133 height 25
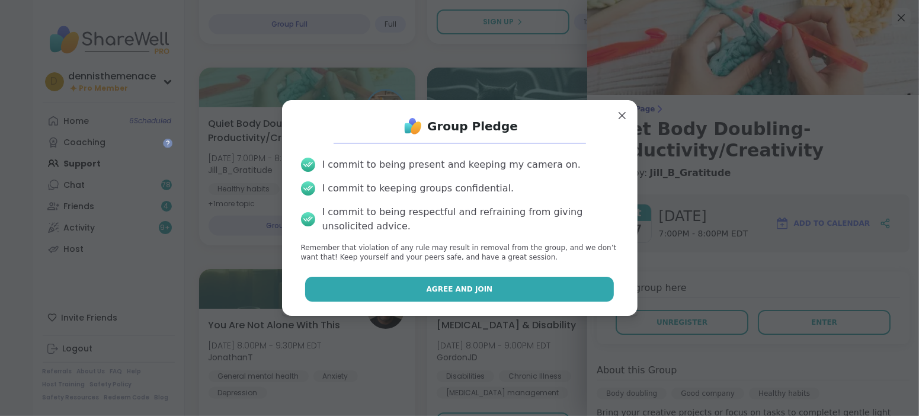
click at [447, 290] on span "Agree and Join" at bounding box center [459, 289] width 66 height 11
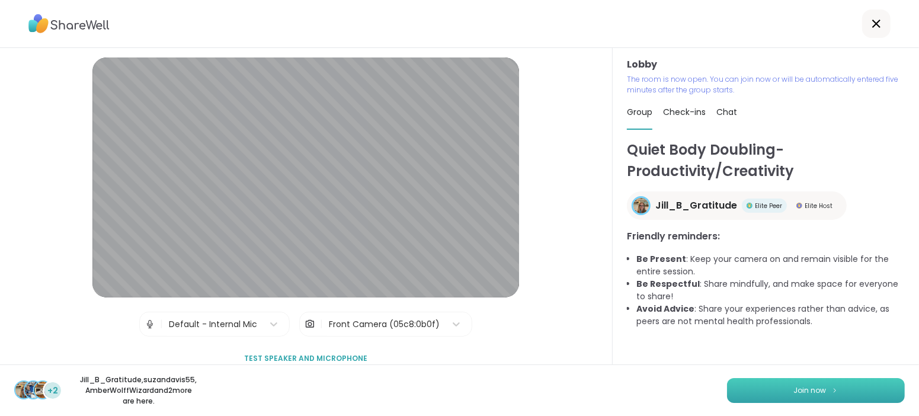
click at [808, 389] on span "Join now" at bounding box center [810, 390] width 33 height 11
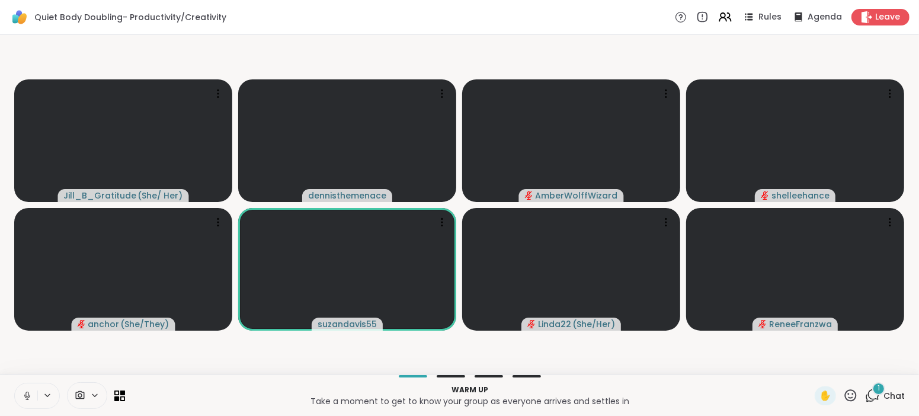
click at [28, 392] on icon at bounding box center [26, 393] width 3 height 5
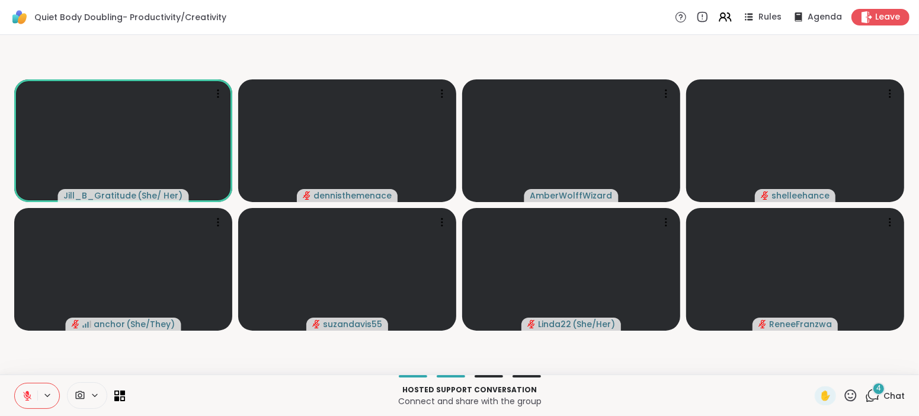
click at [25, 393] on icon at bounding box center [27, 395] width 8 height 8
click at [25, 393] on icon at bounding box center [27, 395] width 11 height 11
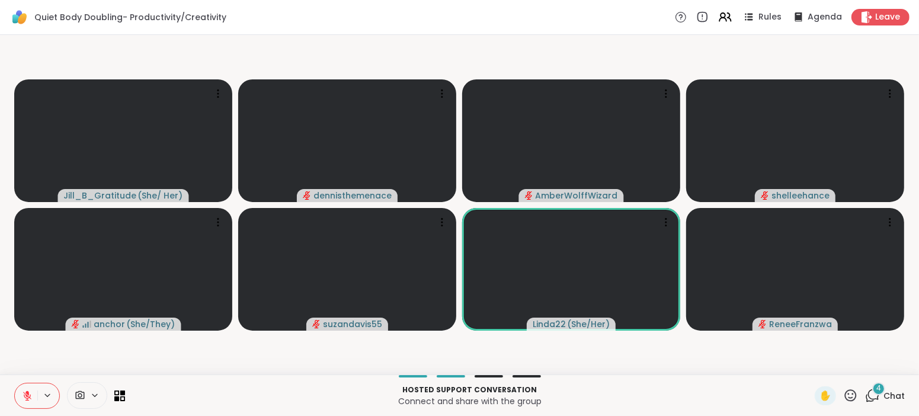
click at [891, 394] on span "Chat" at bounding box center [893, 396] width 21 height 12
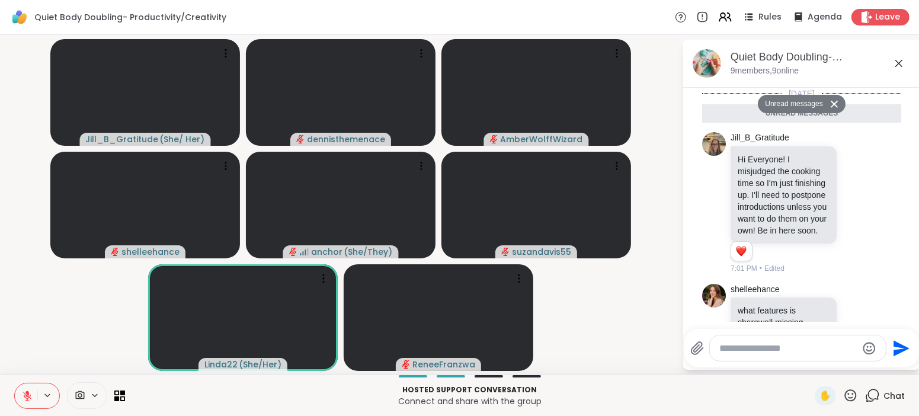
scroll to position [217, 0]
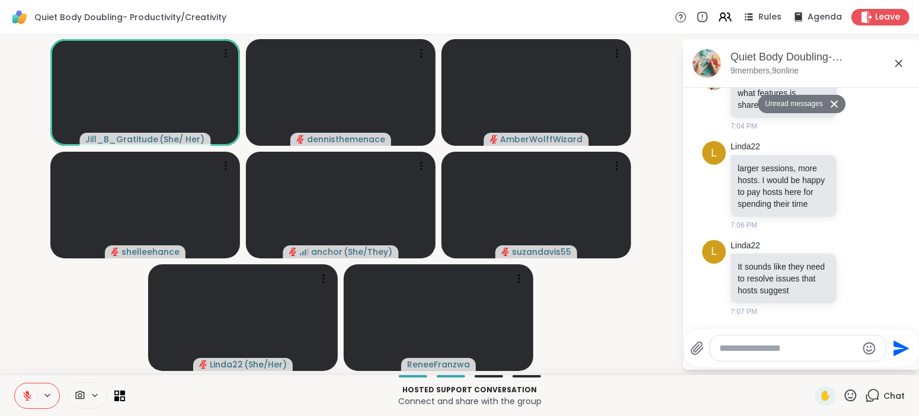
click at [797, 105] on button "Unread messages" at bounding box center [791, 104] width 68 height 19
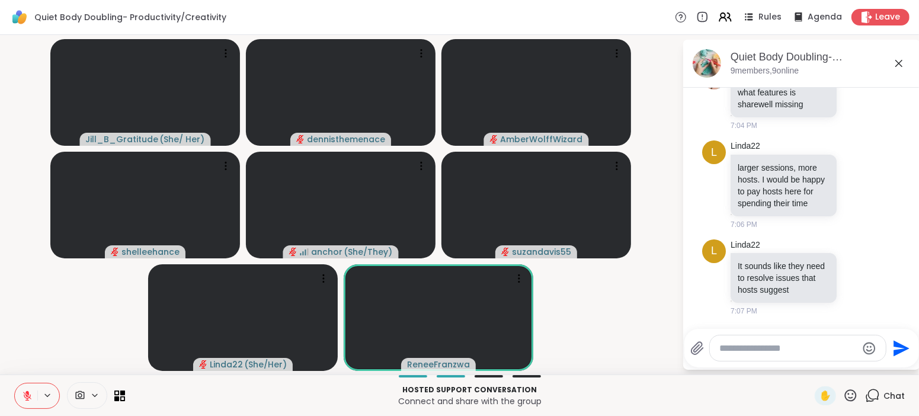
scroll to position [10, 0]
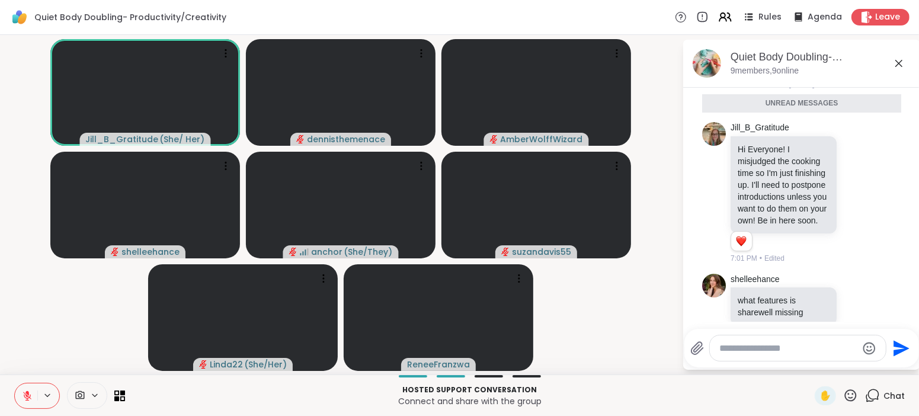
click at [25, 393] on icon at bounding box center [27, 395] width 11 height 11
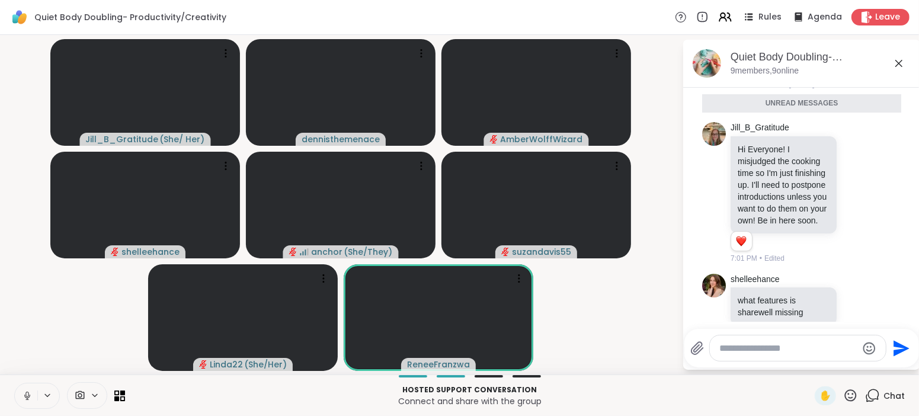
click at [26, 393] on icon at bounding box center [26, 393] width 3 height 5
click at [26, 393] on icon at bounding box center [27, 392] width 4 height 5
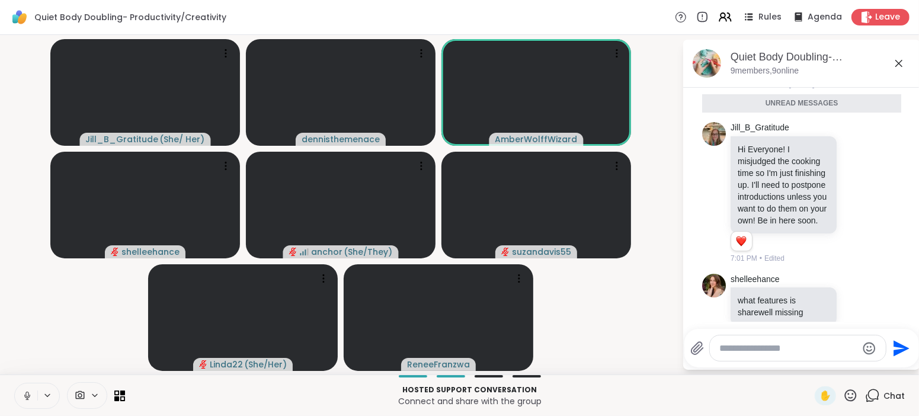
click at [26, 393] on icon at bounding box center [26, 393] width 3 height 5
click at [26, 393] on icon at bounding box center [27, 392] width 4 height 5
click at [28, 394] on icon at bounding box center [26, 393] width 3 height 5
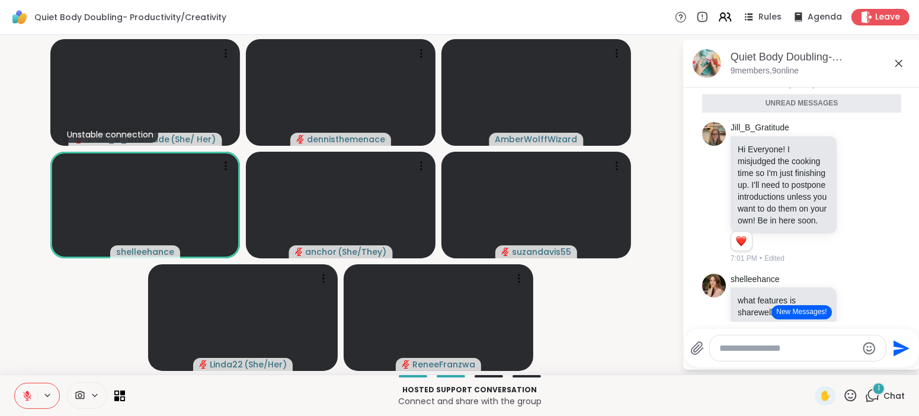
click at [27, 397] on icon at bounding box center [27, 395] width 11 height 11
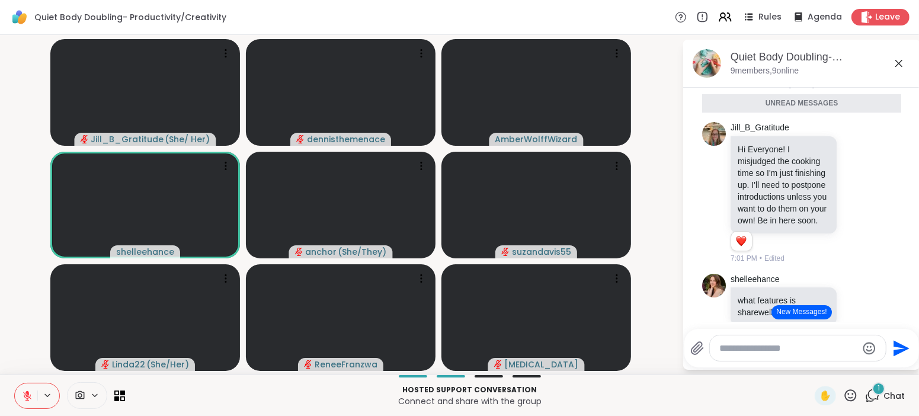
click at [27, 397] on icon at bounding box center [27, 395] width 11 height 11
click at [47, 399] on icon at bounding box center [47, 395] width 9 height 10
click at [164, 387] on p "Hosted support conversation" at bounding box center [469, 389] width 675 height 11
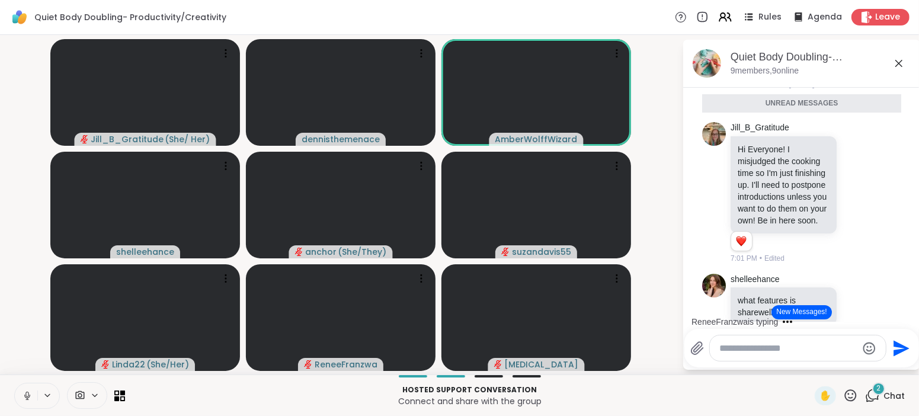
click at [28, 396] on icon at bounding box center [26, 393] width 3 height 5
click at [28, 396] on icon at bounding box center [27, 395] width 11 height 11
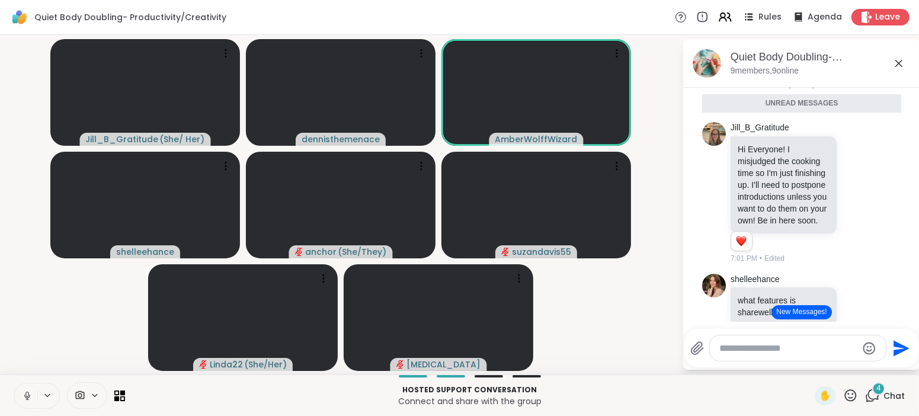
click at [27, 389] on button at bounding box center [26, 395] width 23 height 25
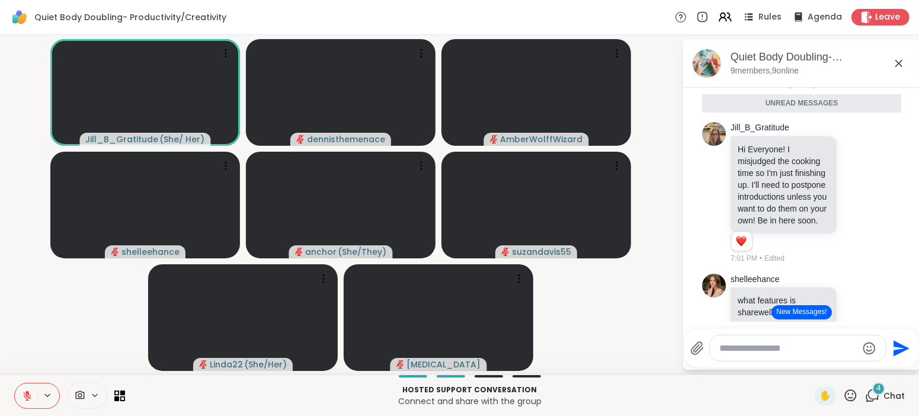
click at [27, 394] on icon at bounding box center [27, 395] width 11 height 11
click at [27, 393] on icon at bounding box center [27, 395] width 11 height 11
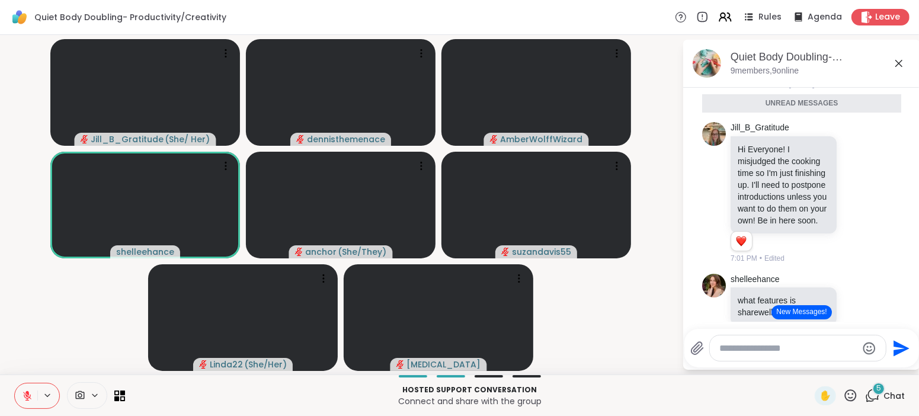
click at [801, 312] on button "New Messages!" at bounding box center [801, 312] width 60 height 14
